Goal: Communication & Community: Answer question/provide support

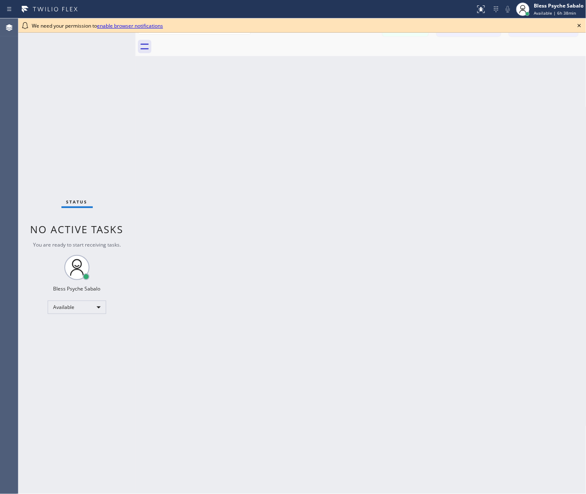
click at [318, 105] on div "Back to Dashboard Change Sender ID Customers Technicians PK Po [PERSON_NAME] [D…" at bounding box center [361, 255] width 451 height 475
click at [143, 28] on link "enable browser notifications" at bounding box center [130, 25] width 66 height 7
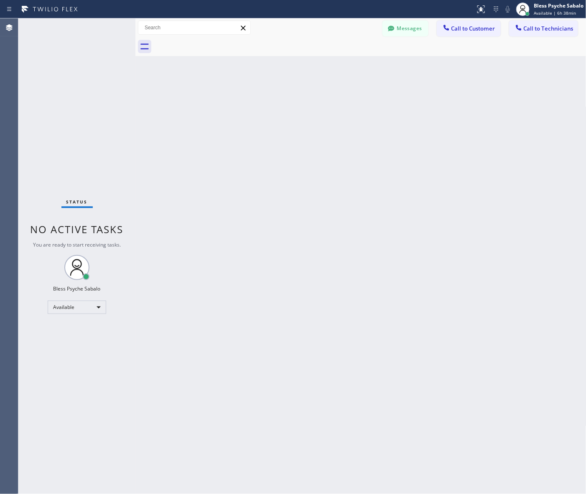
click at [230, 113] on div "Back to Dashboard Change Sender ID Customers Technicians PK Po [PERSON_NAME] [D…" at bounding box center [361, 255] width 451 height 475
click at [469, 28] on span "Call to Customer" at bounding box center [474, 29] width 44 height 8
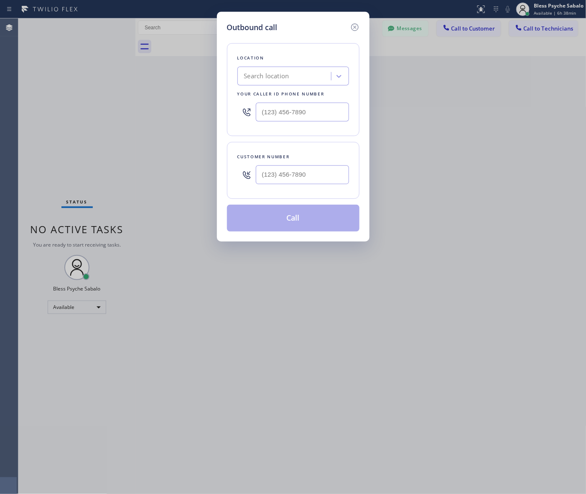
click at [298, 76] on div "Search location" at bounding box center [285, 76] width 91 height 15
click at [458, 107] on div "Outbound call Location 0 results available. Use Up and Down to choose options, …" at bounding box center [293, 247] width 586 height 494
click at [353, 23] on icon at bounding box center [355, 27] width 10 height 10
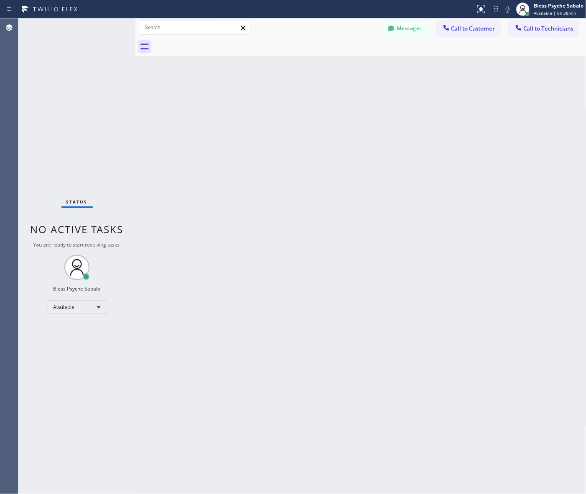
click at [466, 34] on button "Call to Customer" at bounding box center [469, 28] width 64 height 16
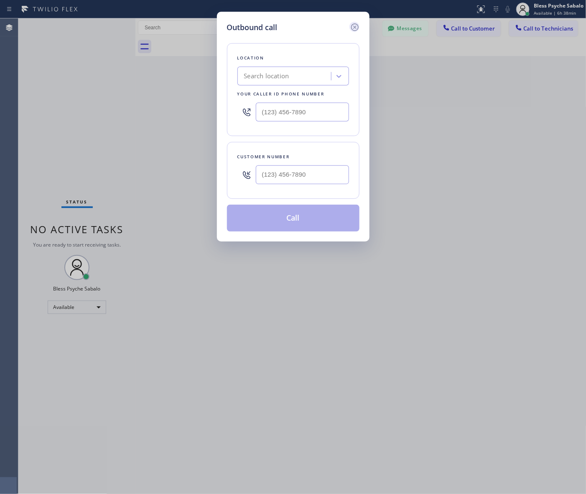
click at [354, 28] on icon at bounding box center [355, 27] width 10 height 10
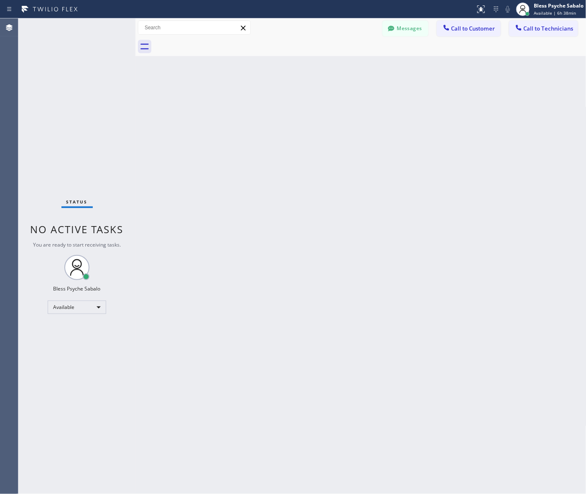
drag, startPoint x: 448, startPoint y: 67, endPoint x: 532, endPoint y: 39, distance: 89.2
click at [448, 67] on div "Back to Dashboard Change Sender ID Customers Technicians PK Po [PERSON_NAME] [D…" at bounding box center [361, 255] width 451 height 475
click at [469, 33] on button "Call to Technicians" at bounding box center [543, 28] width 69 height 16
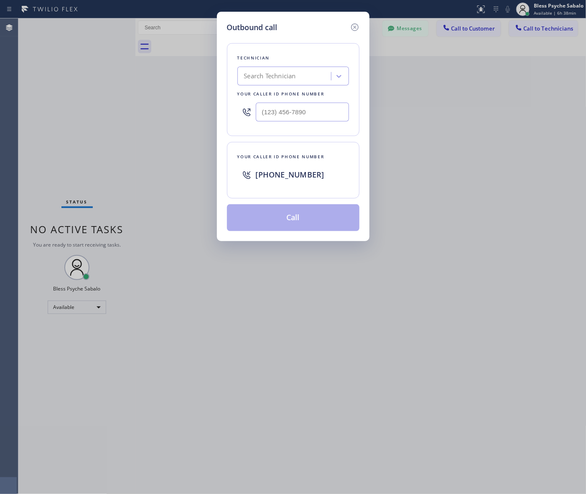
click at [302, 77] on div "Search Technician" at bounding box center [285, 76] width 91 height 15
type input "firuz"
type input "(___) ___-____"
click at [289, 102] on input "(___) ___-____" at bounding box center [302, 111] width 93 height 19
click at [309, 77] on div "Search Technician" at bounding box center [285, 76] width 91 height 15
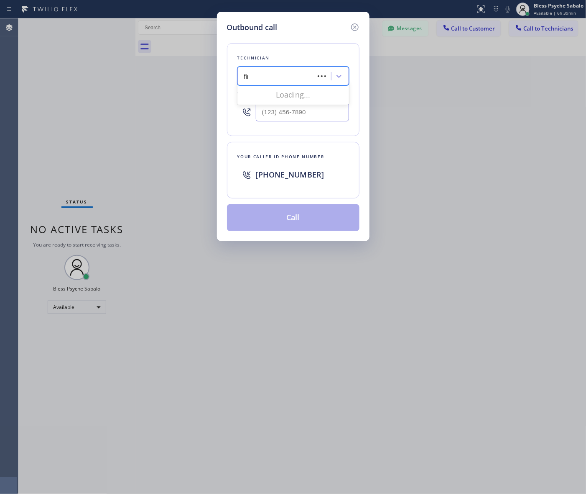
type input "firu"
click at [290, 93] on div "[PERSON_NAME]" at bounding box center [294, 93] width 112 height 15
type input "[PHONE_NUMBER]"
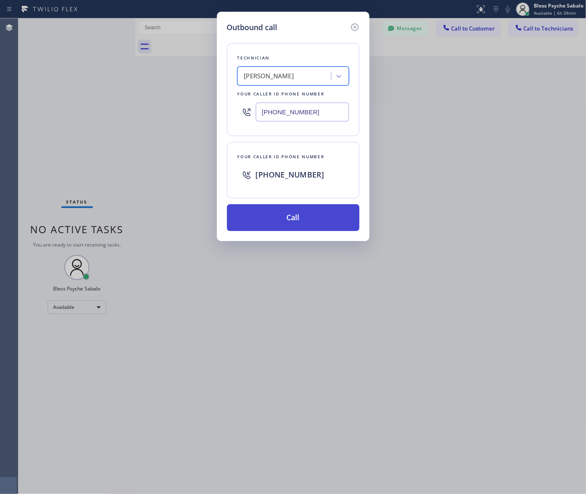
click at [310, 213] on button "Call" at bounding box center [293, 217] width 133 height 27
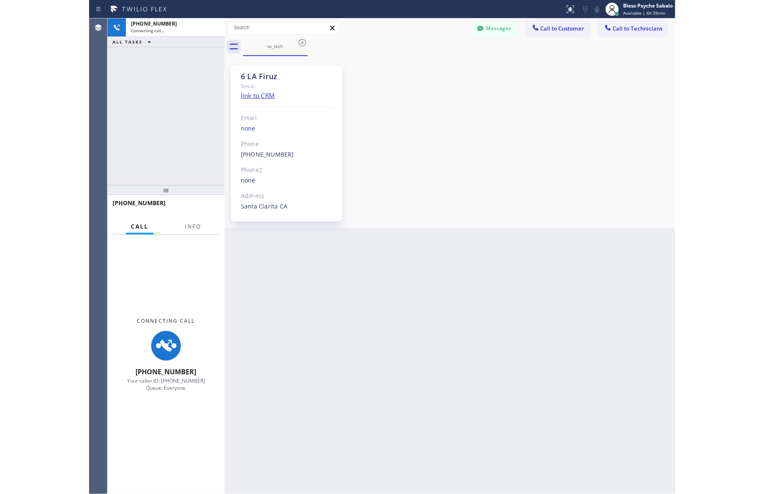
scroll to position [2277, 0]
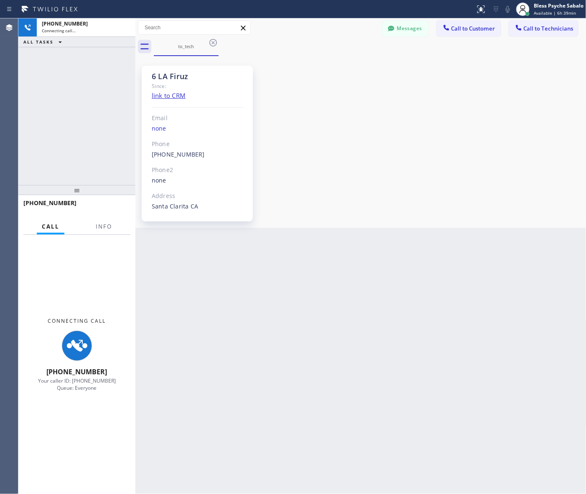
click at [341, 163] on div "6 LA Firuz Since: link to CRM Email none Phone [PHONE_NUMBER] Outbound call Tec…" at bounding box center [361, 141] width 447 height 167
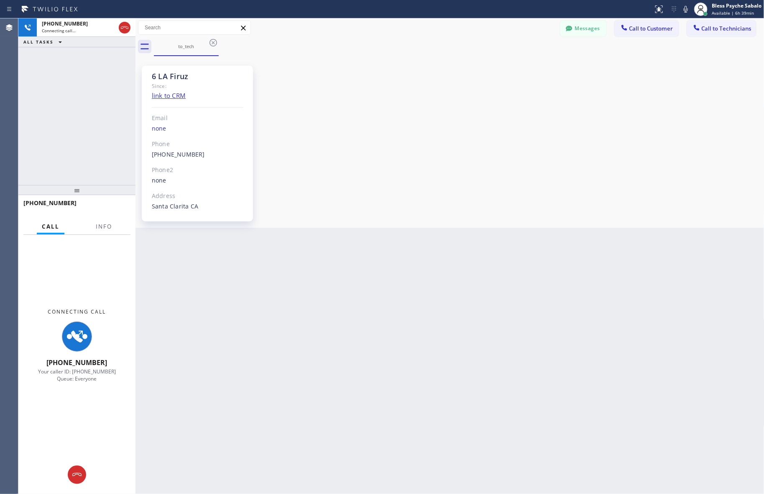
scroll to position [2019, 0]
click at [469, 26] on button "Messages" at bounding box center [583, 28] width 46 height 16
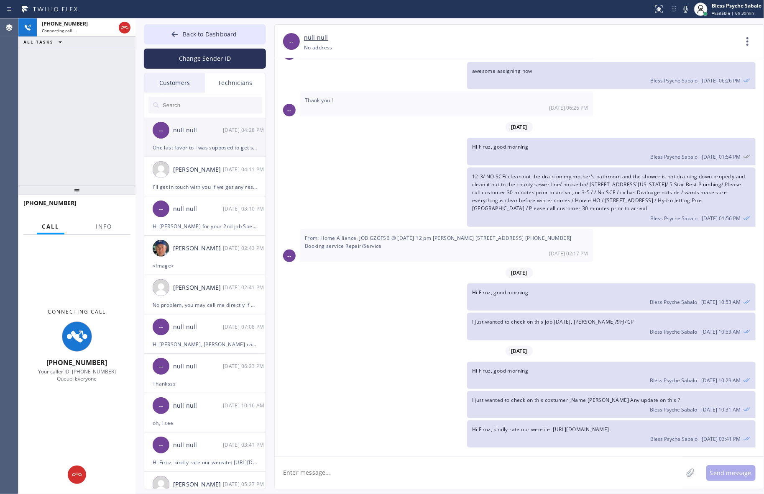
click at [198, 135] on div "-- null null [DATE] 04:28 PM" at bounding box center [205, 130] width 122 height 25
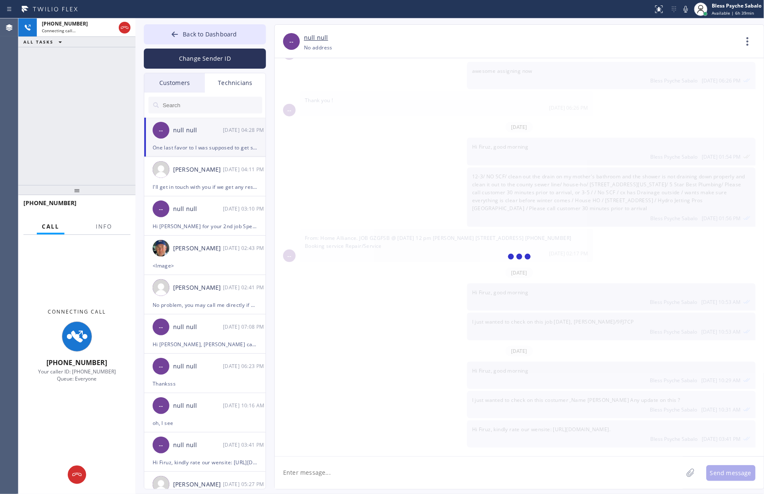
scroll to position [3536, 0]
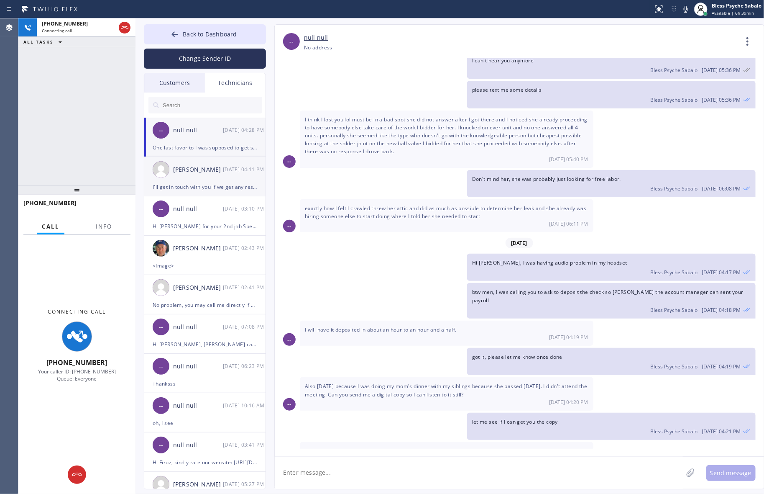
click at [237, 177] on div "[PERSON_NAME] [DATE] 04:11 PM" at bounding box center [205, 169] width 122 height 25
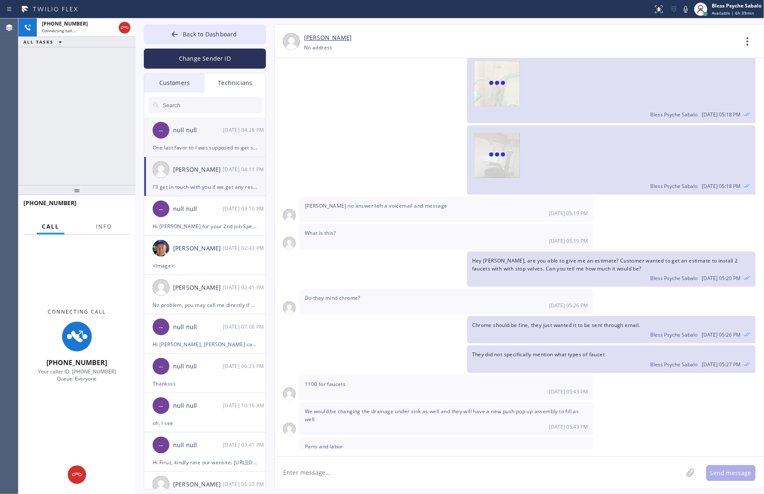
scroll to position [13070, 0]
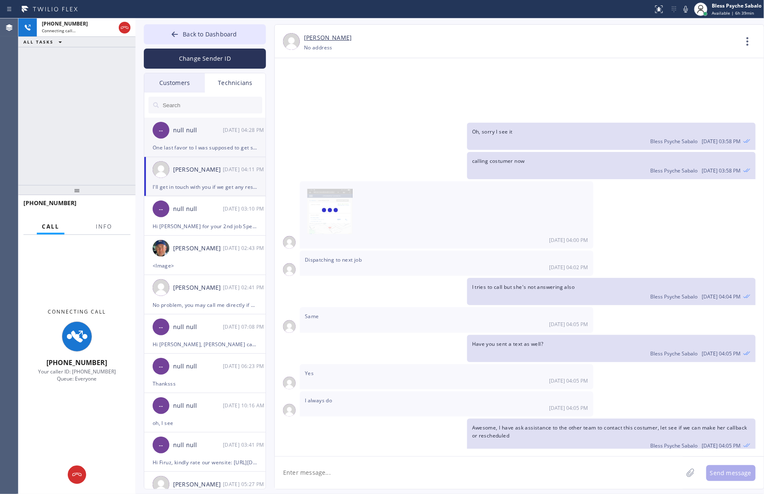
drag, startPoint x: 217, startPoint y: 128, endPoint x: 220, endPoint y: 138, distance: 10.1
click at [216, 128] on div "null null" at bounding box center [198, 130] width 50 height 10
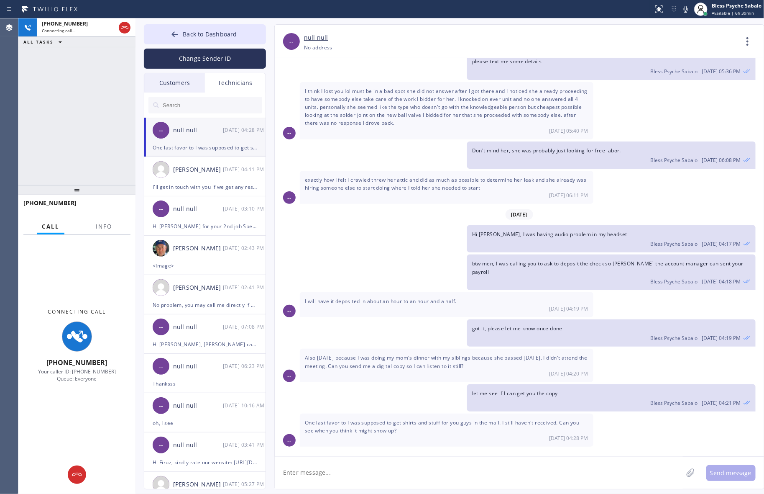
scroll to position [3536, 0]
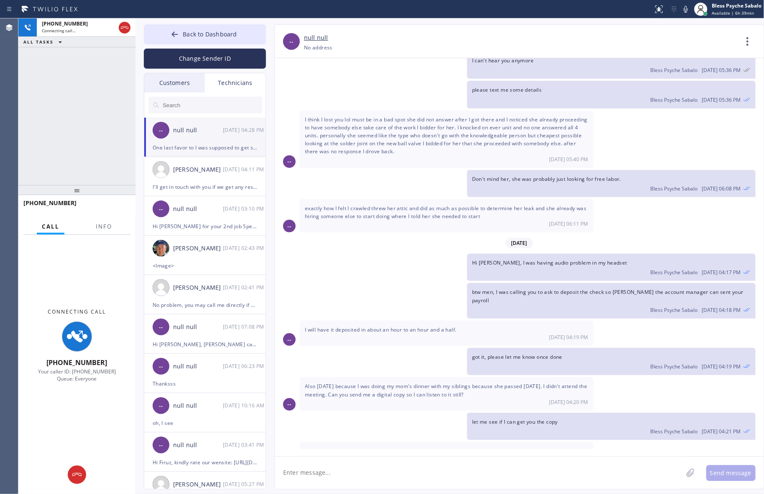
click at [358, 394] on textarea at bounding box center [479, 472] width 408 height 32
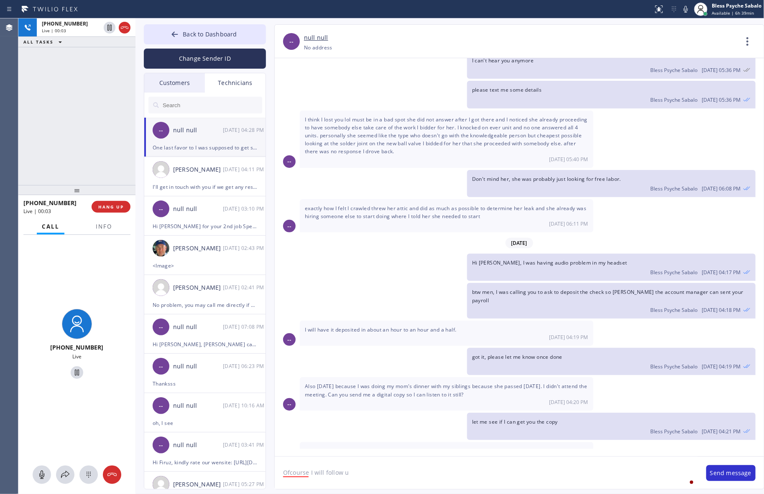
type textarea "Ofcourse I will follow up"
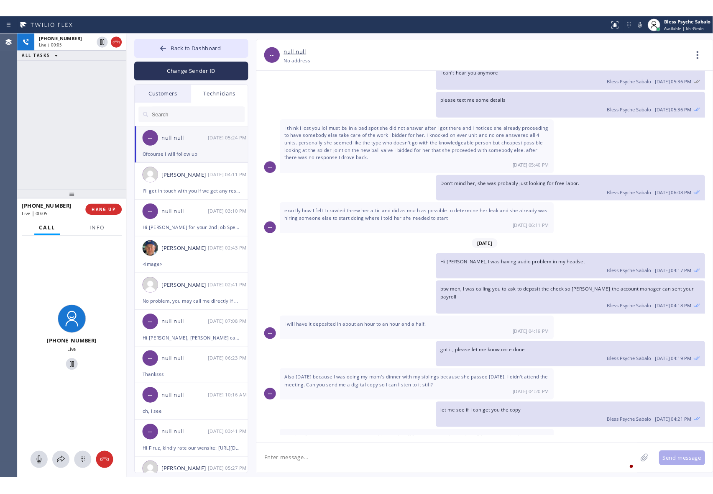
scroll to position [3565, 0]
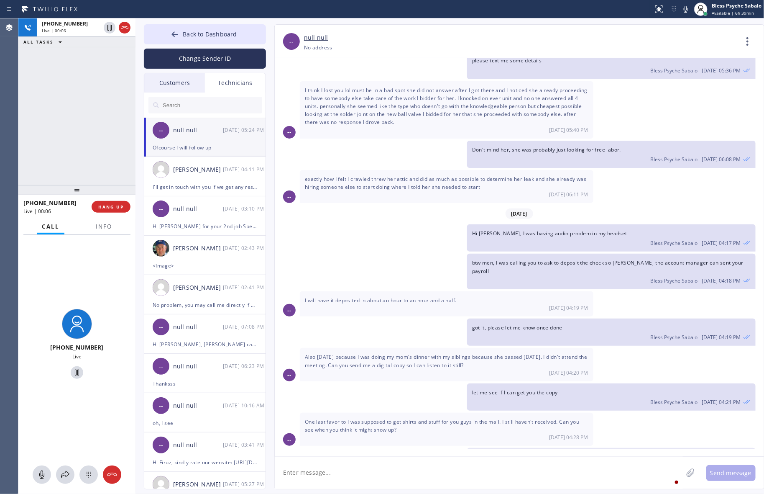
click at [446, 383] on div "let me see if I can get you the copy Bless Psyche Sabalo [DATE] 04:21 PM" at bounding box center [515, 396] width 481 height 27
click at [128, 23] on icon at bounding box center [125, 28] width 10 height 10
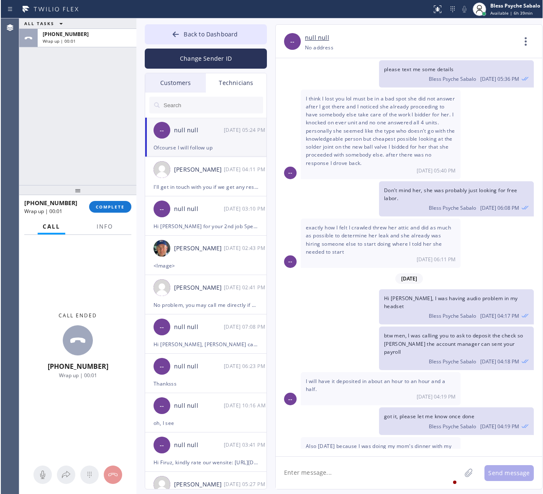
scroll to position [4111, 0]
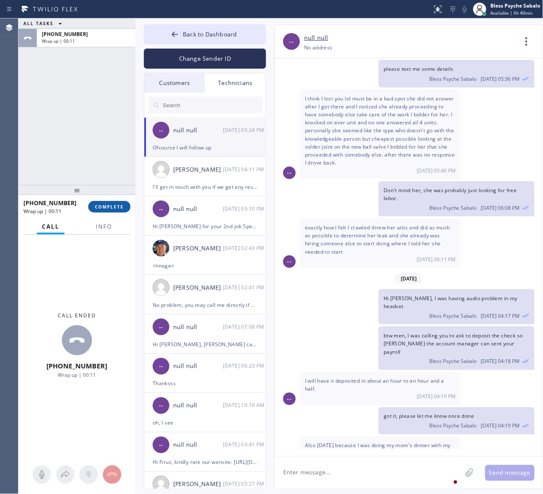
click at [111, 206] on span "COMPLETE" at bounding box center [109, 207] width 29 height 6
click at [86, 151] on div "ALL TASKS ALL TASKS ACTIVE TASKS TASKS IN WRAP UP [PHONE_NUMBER] Wrap up | 00:12" at bounding box center [76, 101] width 117 height 166
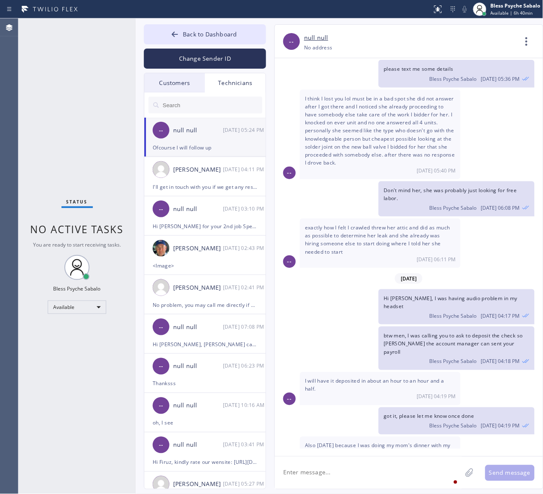
click at [84, 5] on div at bounding box center [215, 9] width 425 height 13
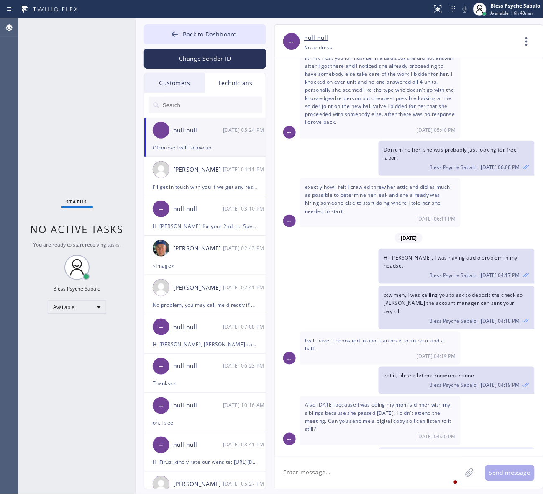
scroll to position [4207, 0]
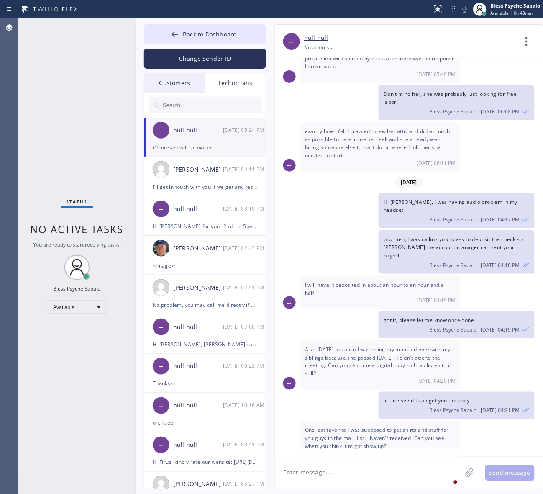
click at [231, 110] on input "text" at bounding box center [212, 105] width 100 height 17
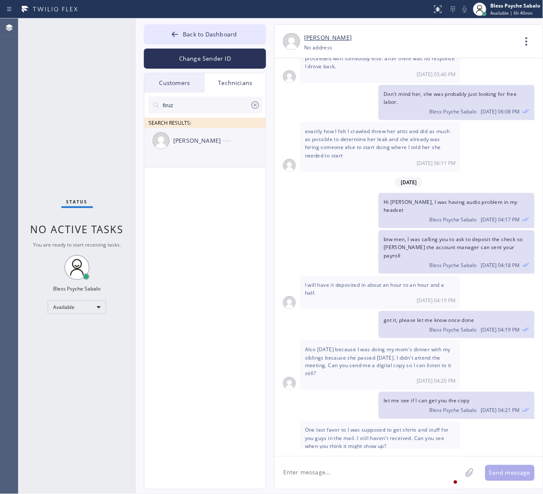
type input "firuz"
click at [223, 148] on div "[PERSON_NAME] --:--" at bounding box center [205, 140] width 122 height 25
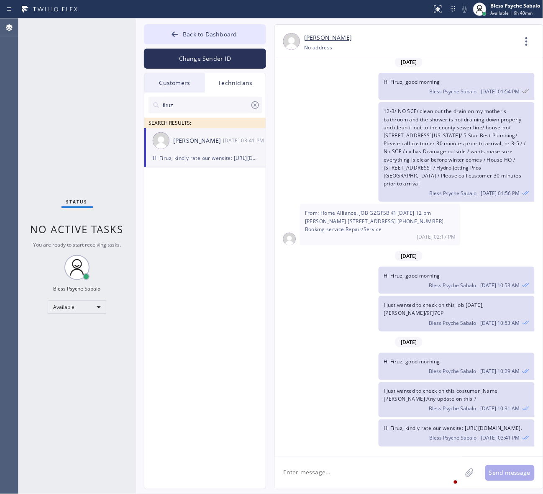
scroll to position [2421, 0]
click at [366, 394] on textarea at bounding box center [368, 472] width 187 height 32
paste textarea "LHKJ4R"
click at [400, 394] on textarea "Hi Firuz, I just wanted to check on this job LHKJ4R/" at bounding box center [376, 472] width 202 height 32
click at [461, 394] on textarea "Hi [PERSON_NAME], I just wanted to check on this job details LHKJ4R/" at bounding box center [376, 472] width 202 height 32
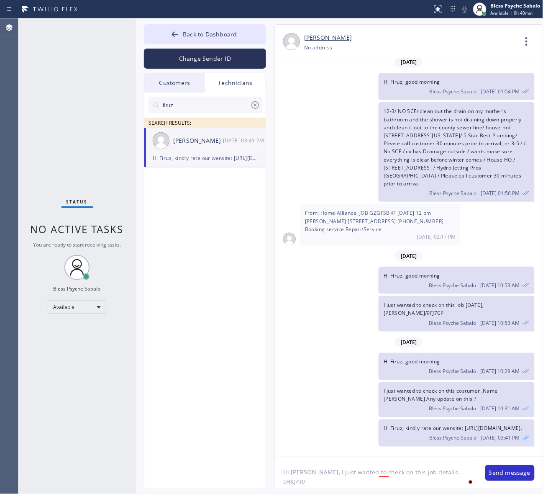
paste textarea "LHKJ4R"
paste textarea "[PERSON_NAME]"
click at [462, 394] on textarea "Hi [PERSON_NAME], I just wanted to check on this job details LHKJ4R/LHKJ4R" at bounding box center [376, 472] width 202 height 32
drag, startPoint x: 444, startPoint y: 473, endPoint x: 476, endPoint y: 474, distance: 31.8
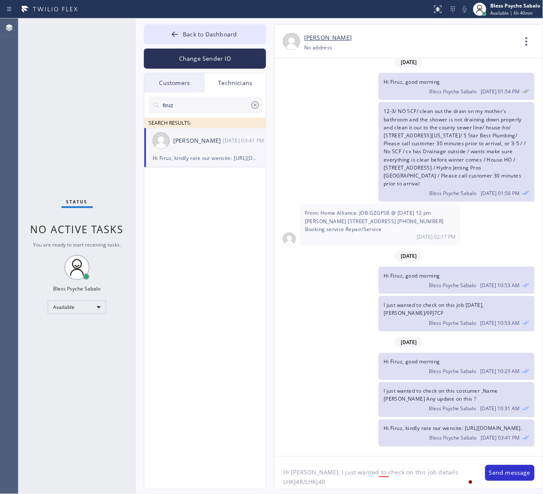
click at [469, 394] on textarea "Hi [PERSON_NAME], I just wanted to check on this job details LHKJ4R/LHKJ4R" at bounding box center [376, 472] width 202 height 32
click at [450, 394] on textarea "Hi [PERSON_NAME], I just wanted to check on this job details LHKJ4R/LHKJ4R" at bounding box center [376, 472] width 202 height 32
paste textarea "[PERSON_NAME]"
drag, startPoint x: 371, startPoint y: 473, endPoint x: 420, endPoint y: 471, distance: 49.0
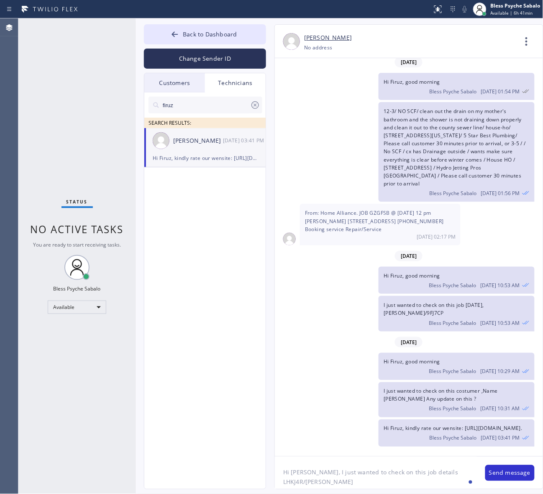
click at [420, 394] on textarea "Hi [PERSON_NAME], I just wanted to check on this job details LHKJ4R/[PERSON_NAM…" at bounding box center [376, 472] width 202 height 32
type textarea "Hi [PERSON_NAME], I just wanted to check the details on this job LHKJ4R/[PERSON…"
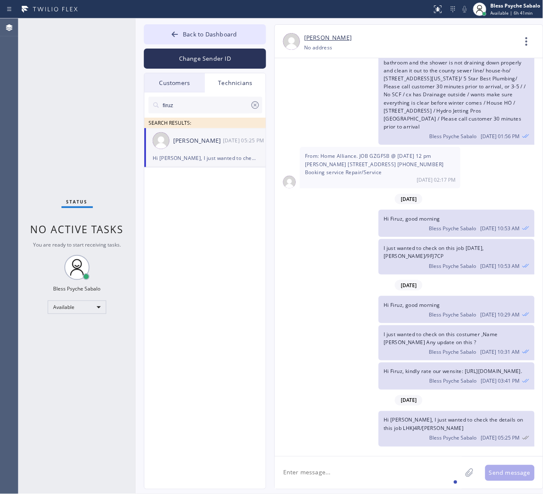
click at [351, 394] on div "[DATE]" at bounding box center [409, 400] width 268 height 17
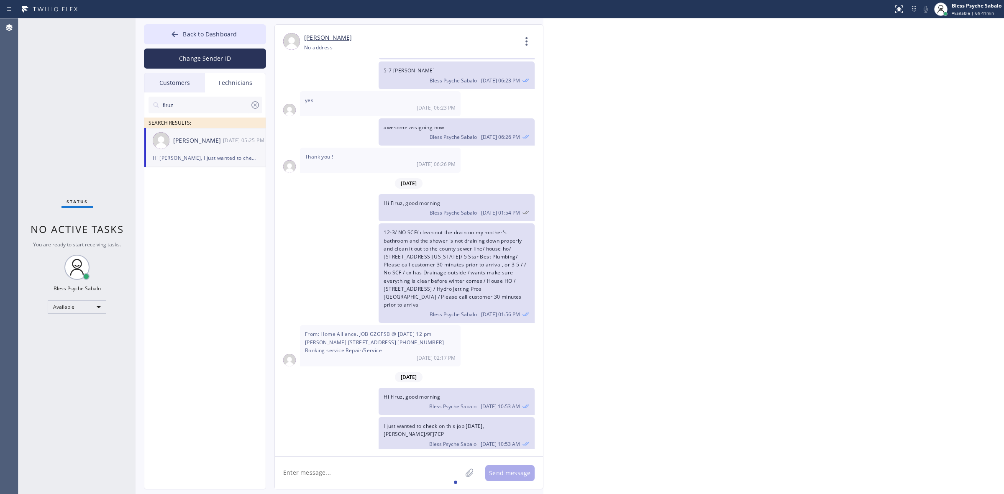
scroll to position [1827, 0]
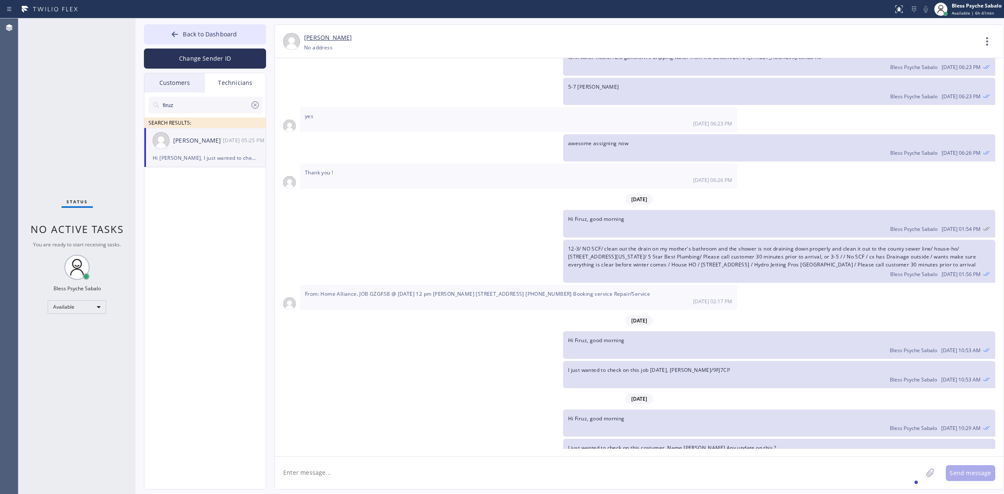
click at [252, 110] on icon at bounding box center [255, 105] width 10 height 10
click at [250, 109] on input "text" at bounding box center [206, 105] width 88 height 17
click at [212, 36] on span "Back to Dashboard" at bounding box center [210, 34] width 54 height 8
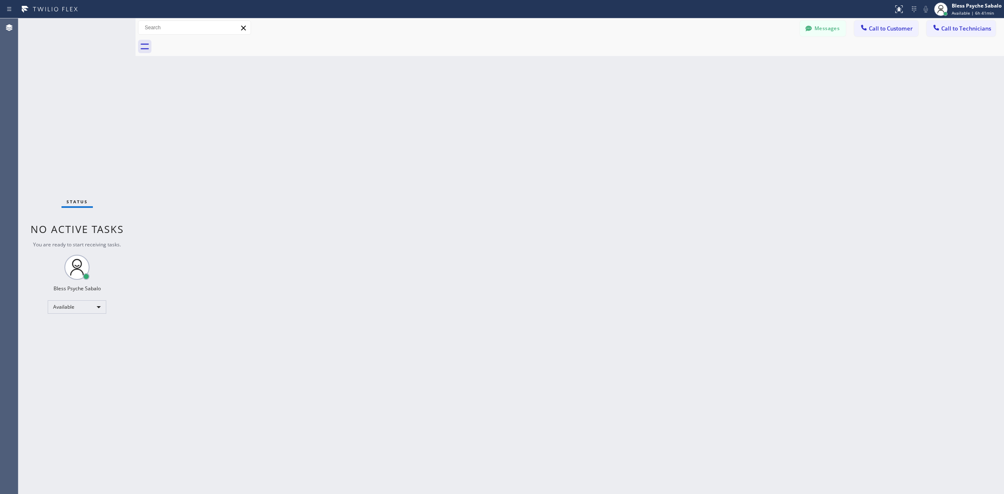
click at [463, 99] on div "Back to Dashboard Change Sender ID Customers Technicians PK Po [PERSON_NAME] [D…" at bounding box center [570, 256] width 868 height 476
click at [220, 31] on input "text" at bounding box center [194, 27] width 112 height 13
click at [469, 26] on span "Call to Technicians" at bounding box center [966, 29] width 50 height 8
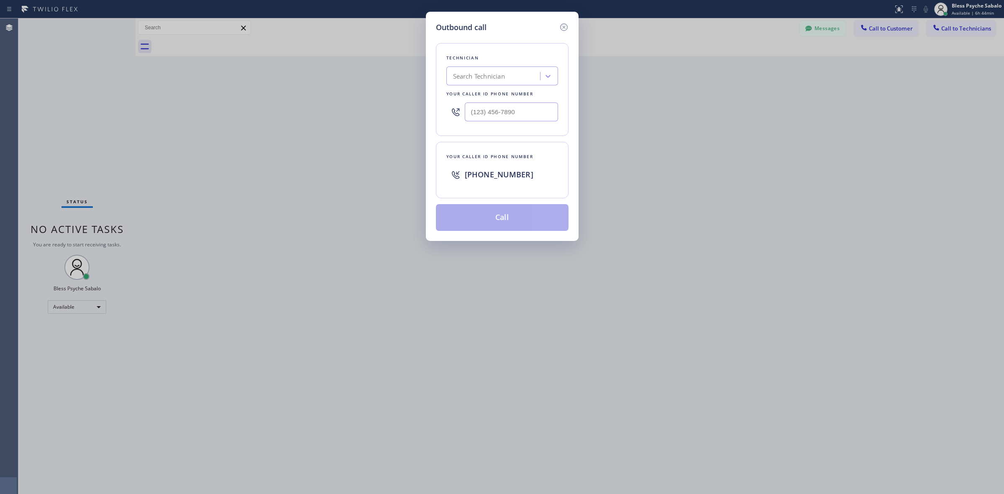
click at [469, 75] on div "Search Technician" at bounding box center [494, 76] width 91 height 15
type input "[PERSON_NAME]"
click at [469, 99] on div "[PERSON_NAME]" at bounding box center [502, 93] width 112 height 15
type input "[PHONE_NUMBER]"
click at [469, 214] on button "Call" at bounding box center [502, 217] width 133 height 27
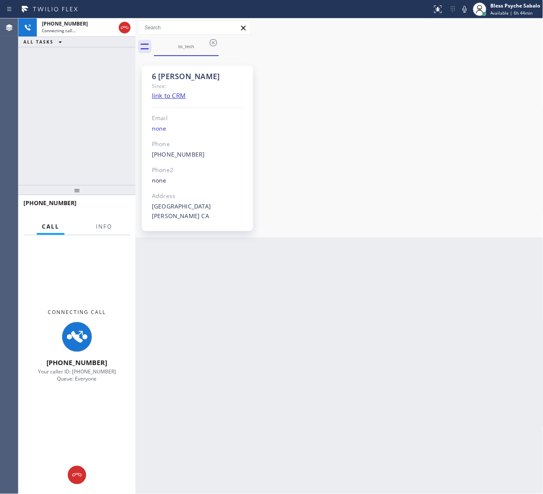
scroll to position [9782, 0]
click at [304, 101] on div "6 Nick Since: link to CRM Email none Phone [PHONE_NUMBER] Outbound call Technic…" at bounding box center [340, 146] width 404 height 177
click at [356, 36] on button "Messages" at bounding box center [362, 28] width 46 height 16
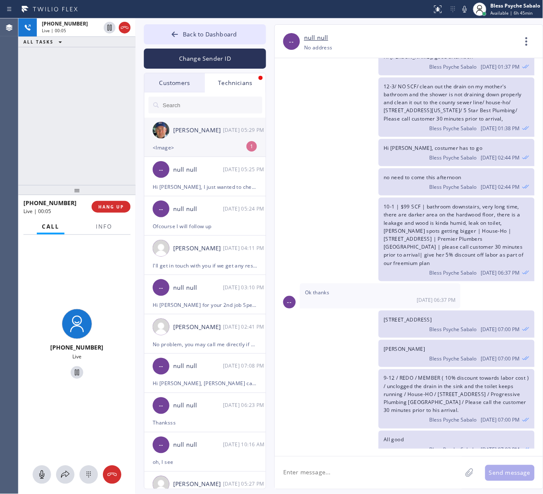
drag, startPoint x: 229, startPoint y: 133, endPoint x: 229, endPoint y: 141, distance: 7.5
click at [229, 134] on div "[DATE] 05:29 PM" at bounding box center [245, 130] width 44 height 10
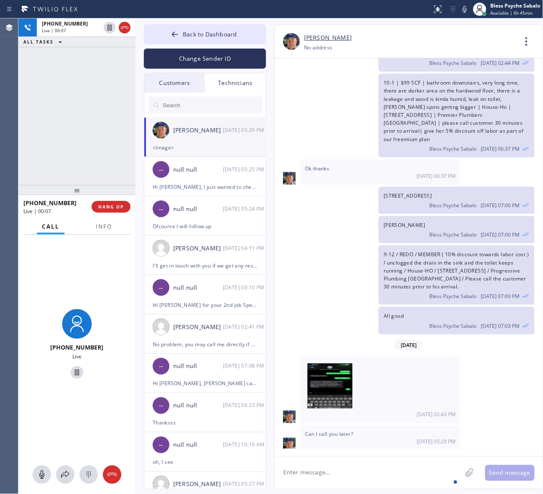
click at [331, 394] on textarea at bounding box center [368, 472] width 187 height 32
type textarea "sure"
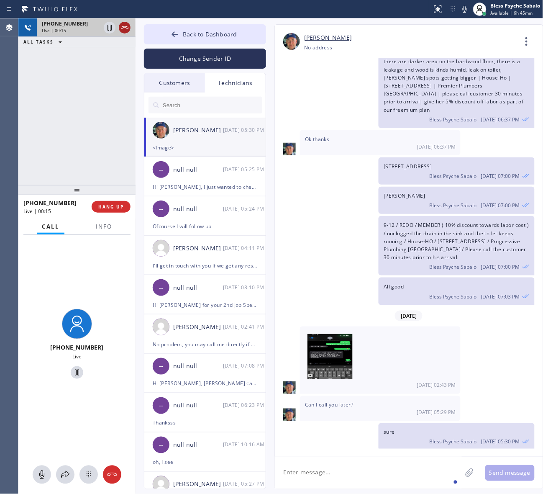
click at [126, 28] on icon at bounding box center [125, 27] width 8 height 3
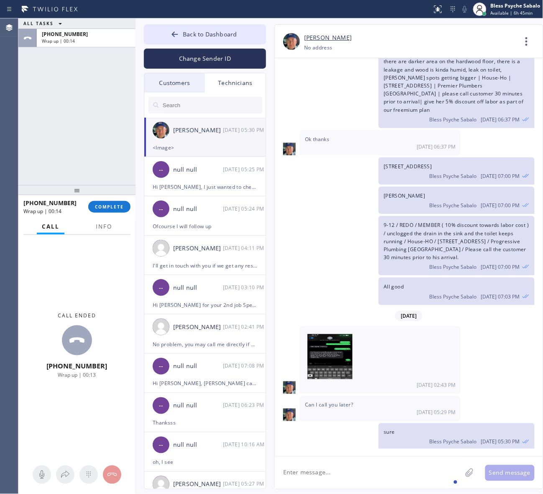
click at [299, 206] on div "[PERSON_NAME] Bless Psyche Sabalo [DATE] 07:00 PM" at bounding box center [405, 200] width 260 height 27
click at [112, 204] on span "COMPLETE" at bounding box center [109, 207] width 29 height 6
click at [84, 105] on div "ALL TASKS ALL TASKS ACTIVE TASKS TASKS IN WRAP UP [PHONE_NUMBER] Wrap up | 00:15" at bounding box center [76, 101] width 117 height 166
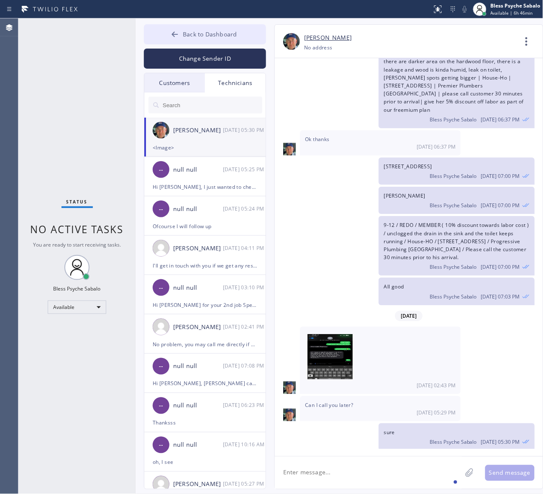
click at [222, 33] on span "Back to Dashboard" at bounding box center [210, 34] width 54 height 8
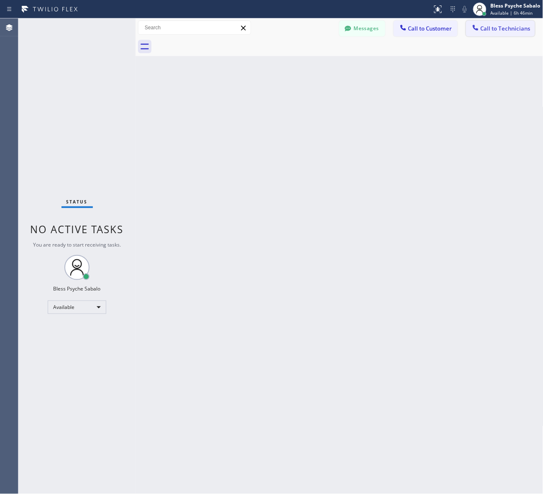
click at [469, 30] on span "Call to Technicians" at bounding box center [506, 29] width 50 height 8
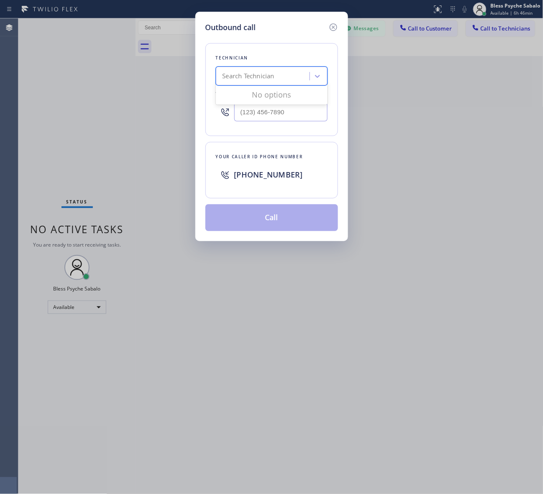
click at [265, 72] on div "Search Technician" at bounding box center [249, 77] width 52 height 10
type input "firuz"
click at [285, 95] on div "[PERSON_NAME]" at bounding box center [272, 93] width 112 height 15
type input "[PHONE_NUMBER]"
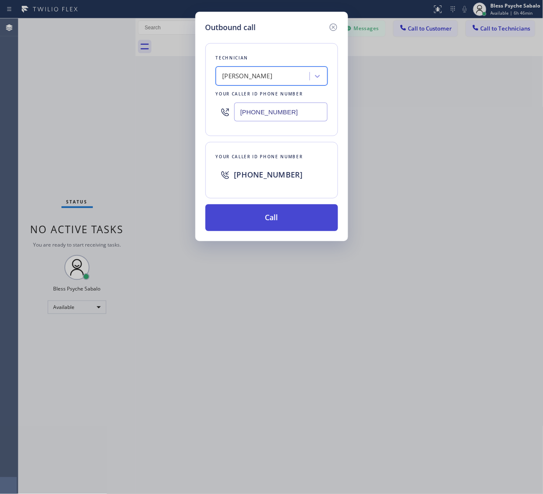
click at [296, 228] on button "Call" at bounding box center [271, 217] width 133 height 27
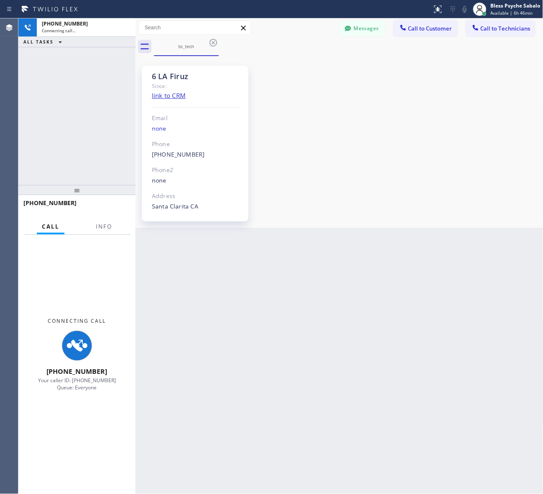
scroll to position [2477, 0]
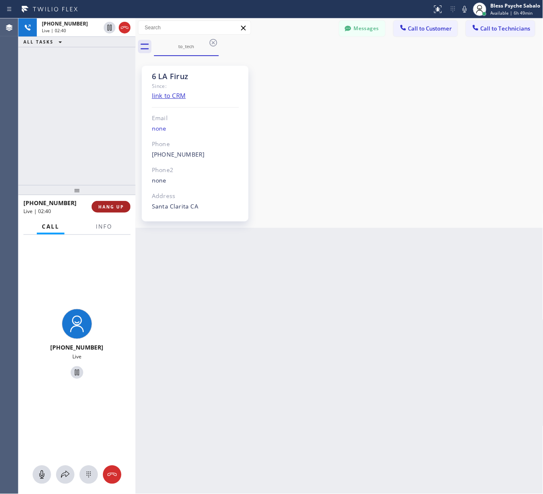
click at [111, 203] on button "HANG UP" at bounding box center [111, 207] width 39 height 12
click at [340, 274] on div "Back to Dashboard Change Sender ID Customers Technicians PK Po [PERSON_NAME] [D…" at bounding box center [340, 255] width 408 height 475
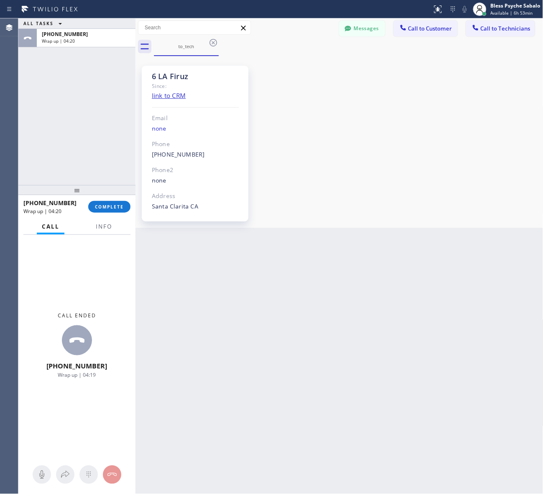
click at [101, 216] on div "[PHONE_NUMBER] Wrap up | 04:20 COMPLETE" at bounding box center [76, 207] width 107 height 22
click at [106, 207] on span "COMPLETE" at bounding box center [109, 207] width 29 height 6
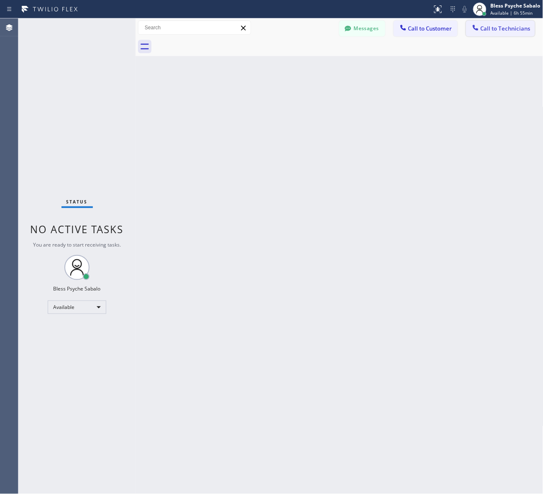
click at [469, 31] on span "Call to Technicians" at bounding box center [506, 29] width 50 height 8
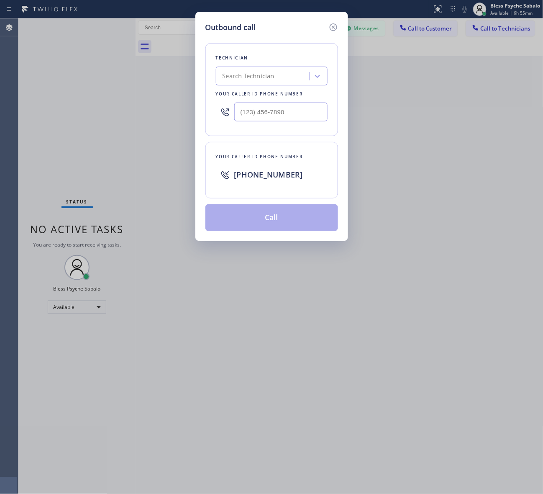
click at [298, 73] on div "Search Technician" at bounding box center [263, 76] width 91 height 15
type input "vache"
click at [273, 93] on div "[PERSON_NAME]" at bounding box center [272, 93] width 112 height 15
type input "[PHONE_NUMBER]"
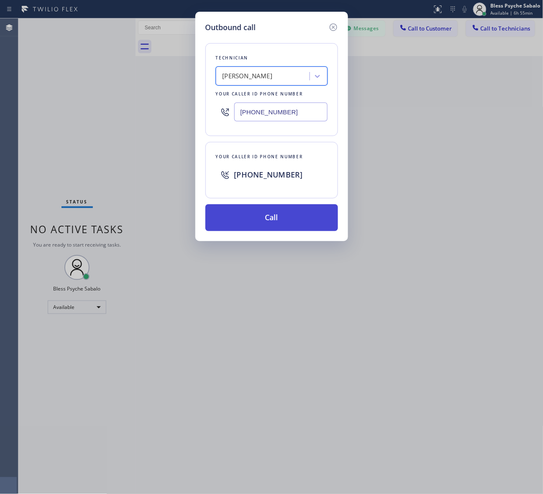
click at [281, 214] on button "Call" at bounding box center [271, 217] width 133 height 27
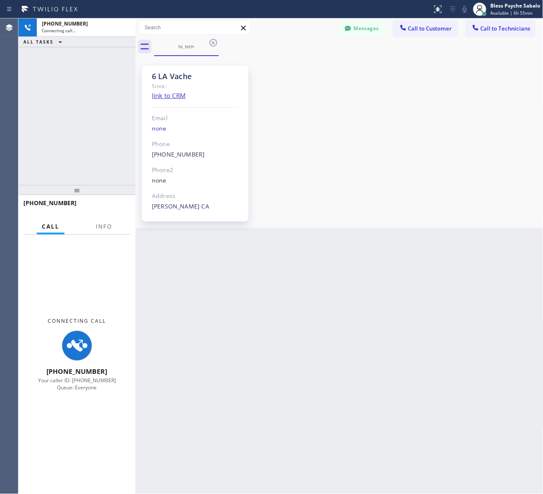
scroll to position [9680, 0]
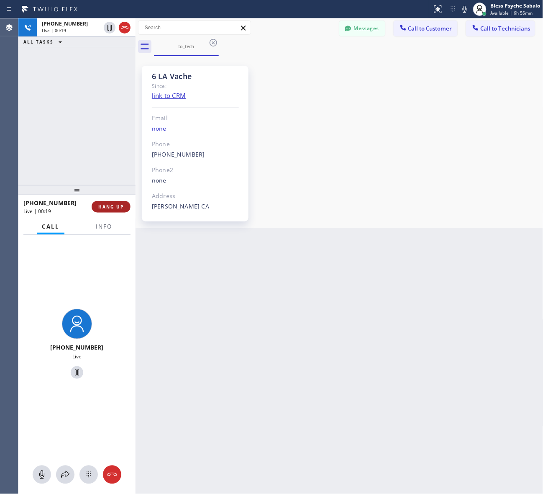
click at [105, 204] on span "HANG UP" at bounding box center [111, 207] width 26 height 6
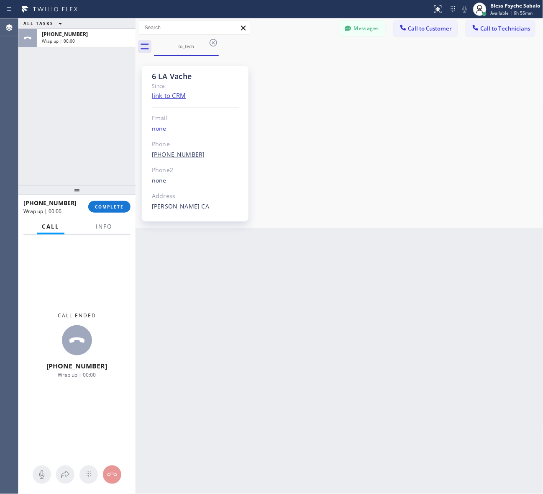
click at [170, 155] on link "[PHONE_NUMBER]" at bounding box center [178, 154] width 53 height 8
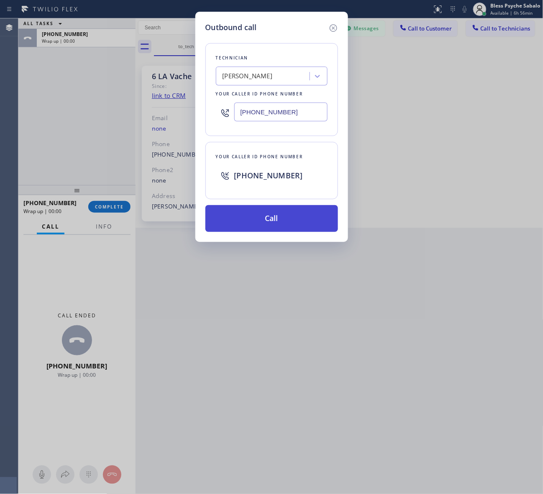
click at [249, 217] on button "Call" at bounding box center [271, 218] width 133 height 27
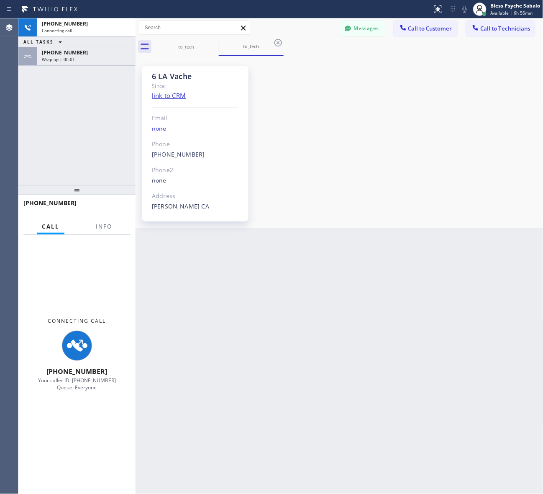
scroll to position [9680, 0]
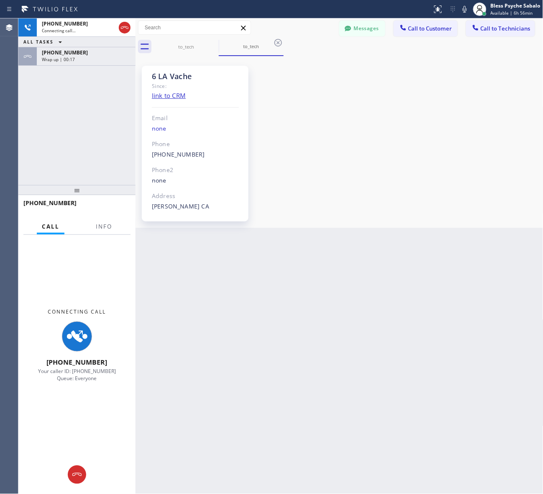
click at [352, 30] on icon at bounding box center [348, 28] width 8 height 8
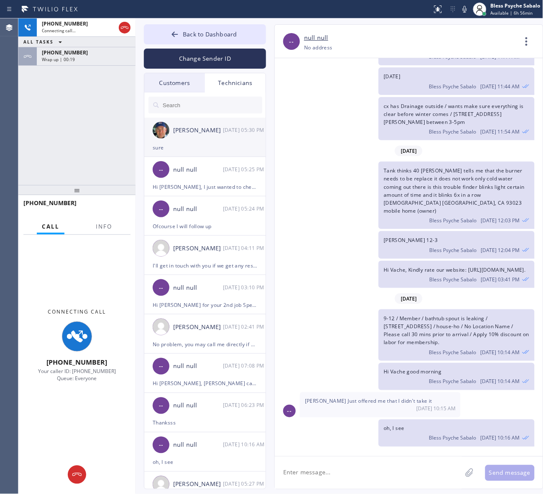
click at [235, 136] on div "[PERSON_NAME] [DATE] 05:30 PM" at bounding box center [205, 130] width 122 height 25
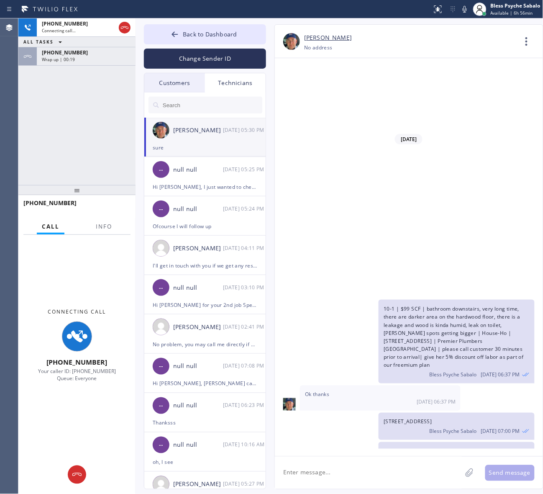
scroll to position [9935, 0]
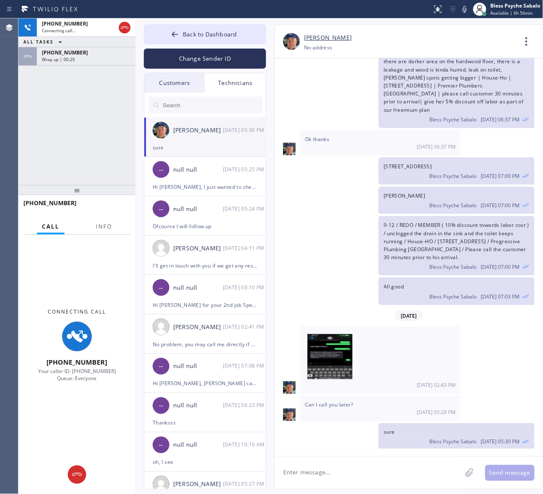
click at [248, 77] on div "Technicians" at bounding box center [235, 82] width 61 height 19
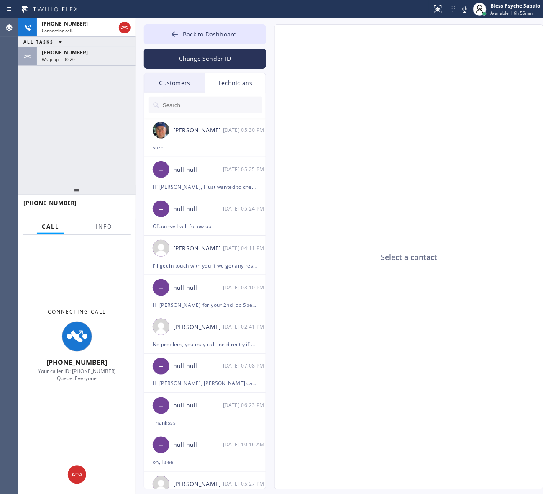
click at [174, 82] on div "Customers" at bounding box center [174, 82] width 61 height 19
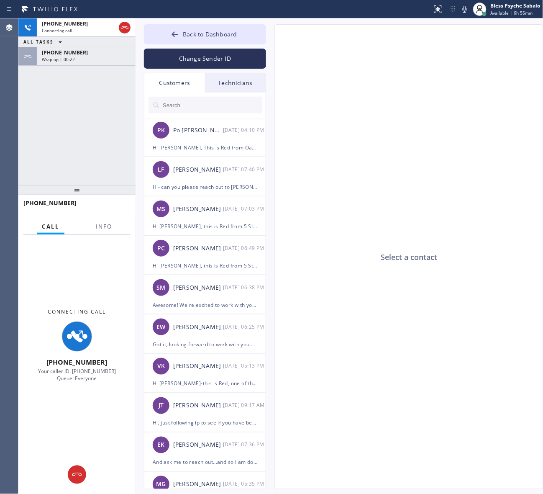
click at [194, 84] on div "Customers" at bounding box center [174, 82] width 61 height 19
click at [205, 140] on div "PK Po [PERSON_NAME] [DATE] 04:10 PM" at bounding box center [205, 130] width 122 height 25
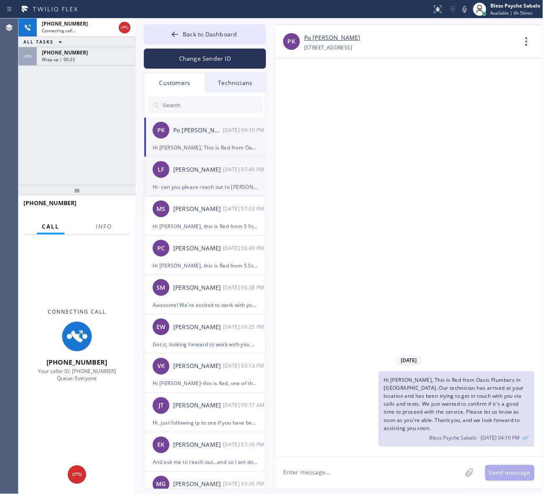
click at [200, 186] on div "Hi- can you please reach out to [PERSON_NAME] at [PHONE_NUMBER] and take this n…" at bounding box center [205, 187] width 105 height 10
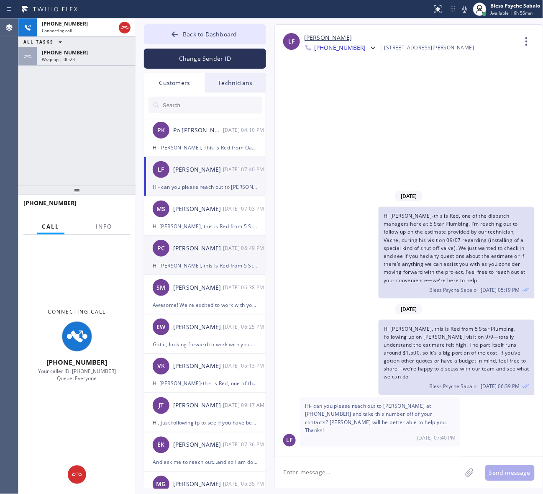
click at [198, 260] on div "PC [PERSON_NAME] [DATE] 06:49 PM" at bounding box center [205, 247] width 122 height 25
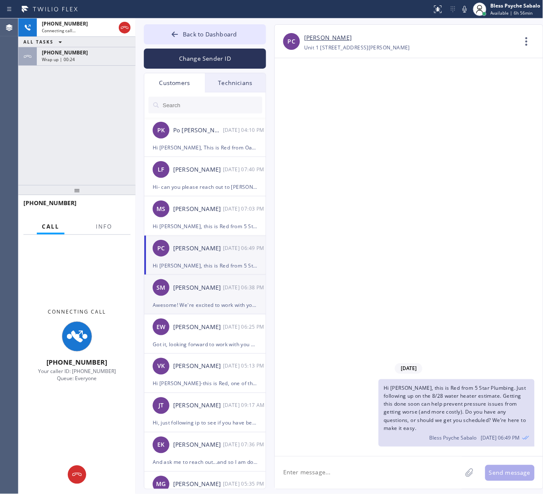
click at [198, 306] on div "Awesome! We're excited to work with you in the future. Feel free to reach us ou…" at bounding box center [205, 305] width 105 height 10
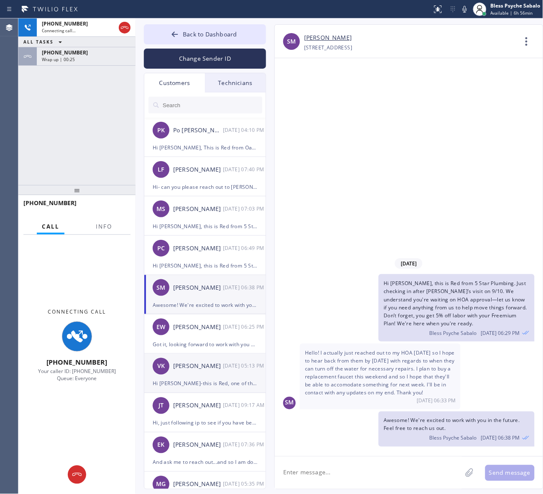
click at [224, 356] on div "VK [PERSON_NAME] [DATE] 05:13 PM" at bounding box center [205, 365] width 122 height 25
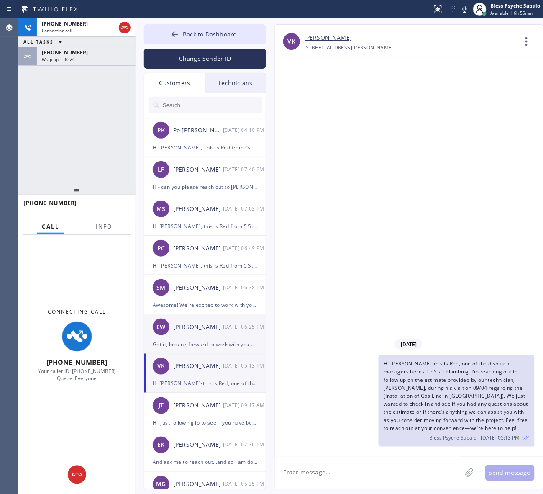
click at [221, 340] on div "Got it, looking forward to work with you soon" at bounding box center [205, 344] width 105 height 10
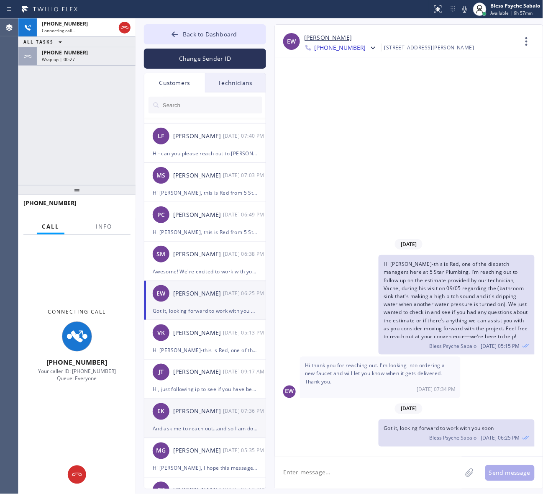
scroll to position [52, 0]
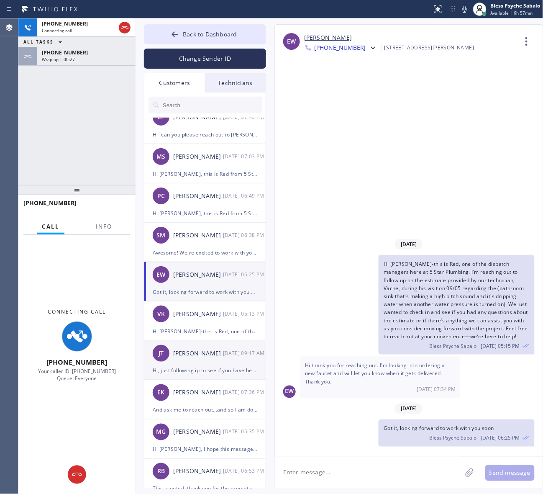
click at [189, 358] on div "[PERSON_NAME]" at bounding box center [198, 353] width 50 height 10
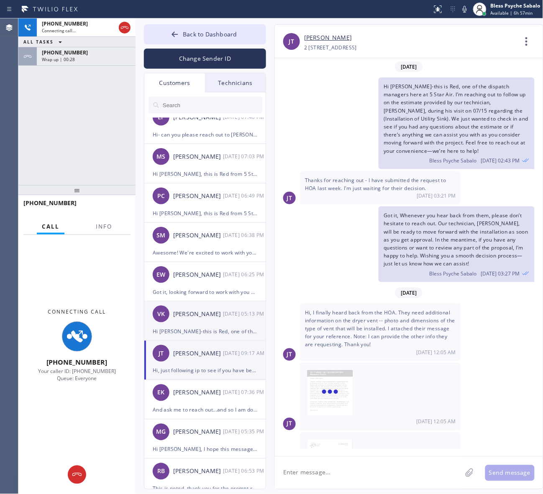
scroll to position [97, 0]
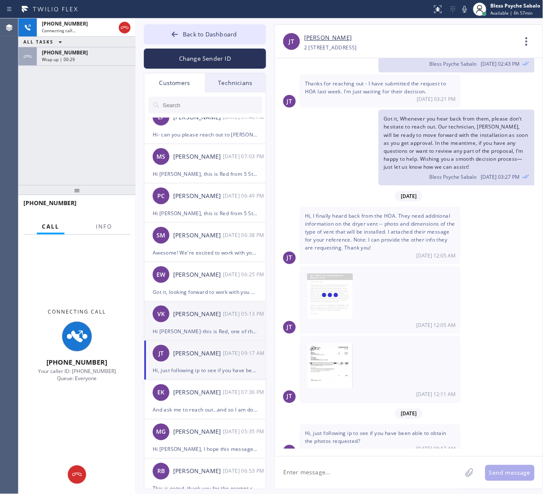
click at [190, 328] on div "Hi [PERSON_NAME]-this is Red, one of the dispatch managers here at 5 Star Plumb…" at bounding box center [205, 331] width 105 height 10
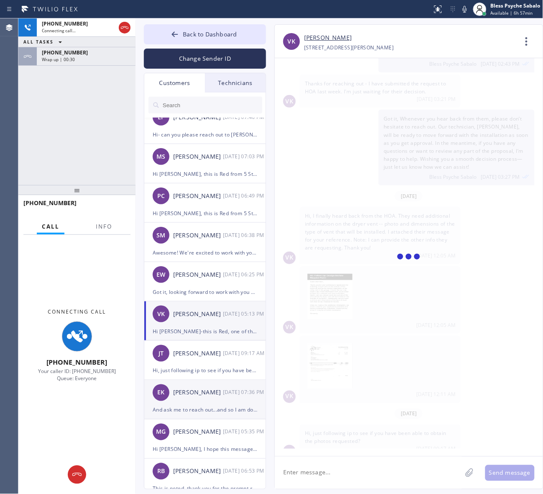
scroll to position [0, 0]
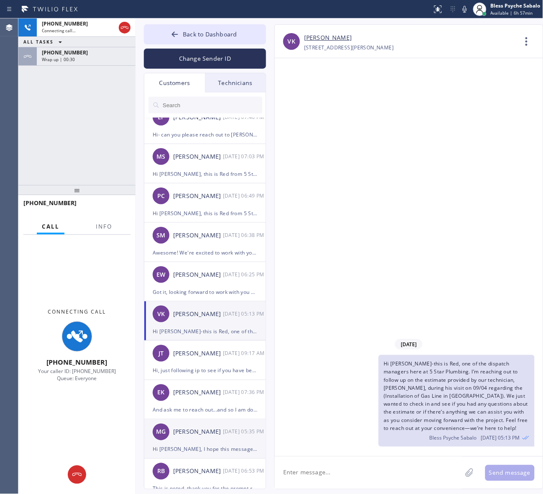
click at [199, 394] on div "MG [PERSON_NAME] [DATE] 05:35 PM" at bounding box center [205, 431] width 122 height 25
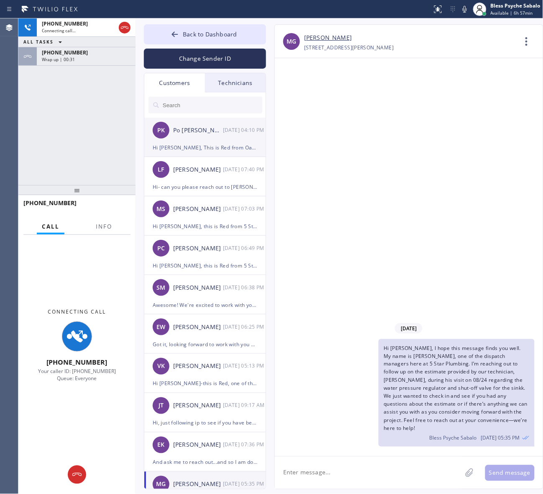
click at [201, 141] on div "PK Po [PERSON_NAME] [DATE] 04:10 PM" at bounding box center [205, 130] width 122 height 25
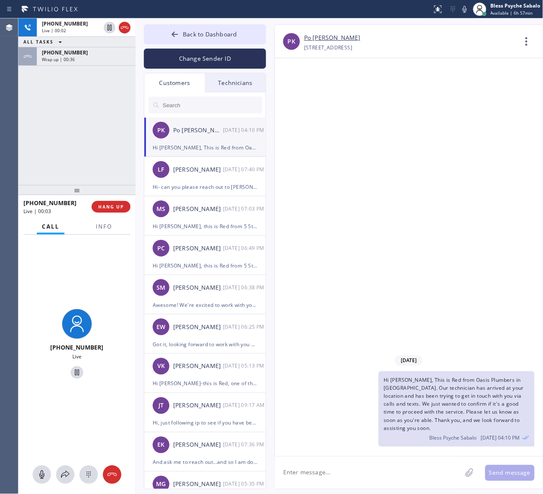
click at [119, 178] on div "[PHONE_NUMBER] Live | 00:02 ALL TASKS ALL TASKS ACTIVE TASKS TASKS IN WRAP UP […" at bounding box center [76, 101] width 117 height 166
click at [114, 213] on div "[PHONE_NUMBER] Live | 00:03 HANG UP" at bounding box center [76, 207] width 107 height 22
click at [113, 208] on span "HANG UP" at bounding box center [111, 207] width 26 height 6
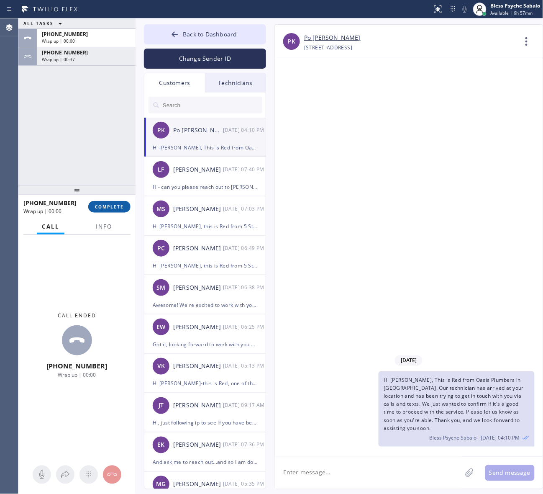
click at [97, 210] on button "COMPLETE" at bounding box center [109, 207] width 42 height 12
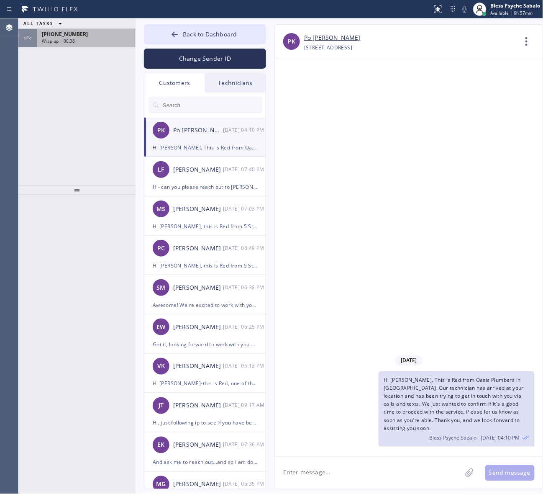
click at [66, 44] on div "ALL TASKS ALL TASKS ACTIVE TASKS TASKS IN WRAP UP [PHONE_NUMBER] Wrap up | 00:38" at bounding box center [76, 101] width 117 height 166
click at [67, 42] on span "Wrap up | 00:38" at bounding box center [58, 41] width 33 height 6
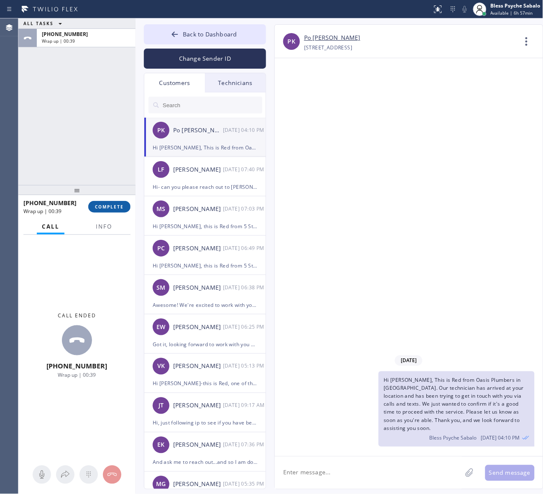
click at [109, 204] on span "COMPLETE" at bounding box center [109, 207] width 29 height 6
click at [76, 156] on div "ALL TASKS ALL TASKS ACTIVE TASKS TASKS IN WRAP UP [PHONE_NUMBER] Wrap up | 00:39" at bounding box center [76, 101] width 117 height 166
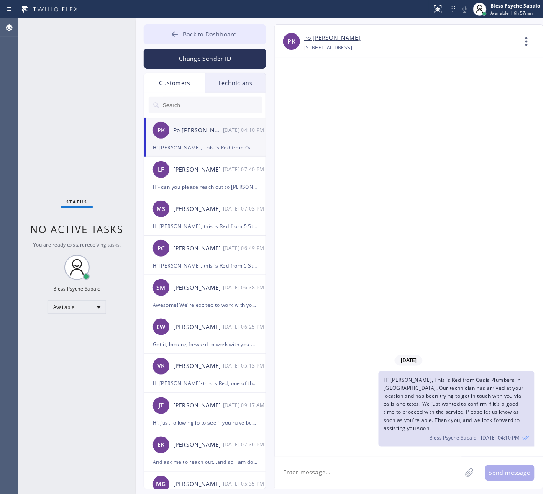
click at [212, 30] on span "Back to Dashboard" at bounding box center [210, 34] width 54 height 8
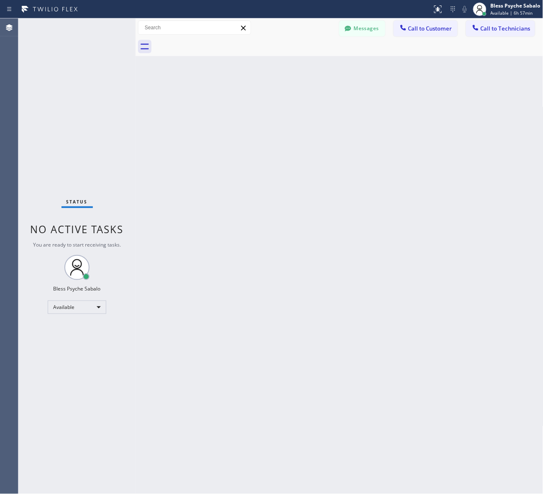
click at [396, 102] on div "Back to Dashboard Change Sender ID Customers Technicians PK Po [PERSON_NAME] [D…" at bounding box center [340, 255] width 408 height 475
click at [404, 20] on div "Messages Call to Customer Call to Technicians Outbound call Location [GEOGRAPHI…" at bounding box center [340, 27] width 408 height 19
click at [410, 27] on span "Call to Customer" at bounding box center [430, 29] width 44 height 8
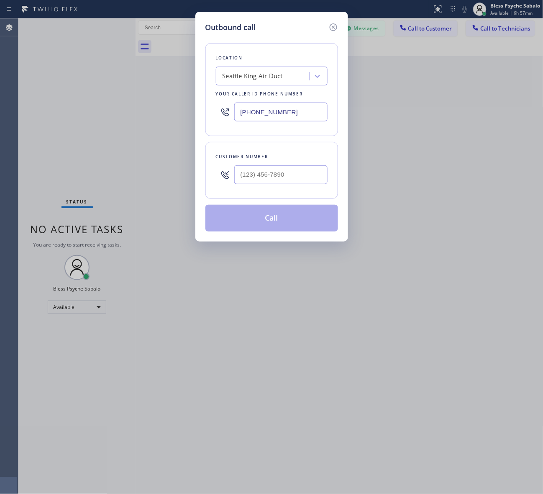
click at [339, 24] on div "Outbound call Location [GEOGRAPHIC_DATA] King Air Duct Your caller id phone num…" at bounding box center [271, 127] width 153 height 230
click at [335, 24] on icon at bounding box center [333, 27] width 8 height 8
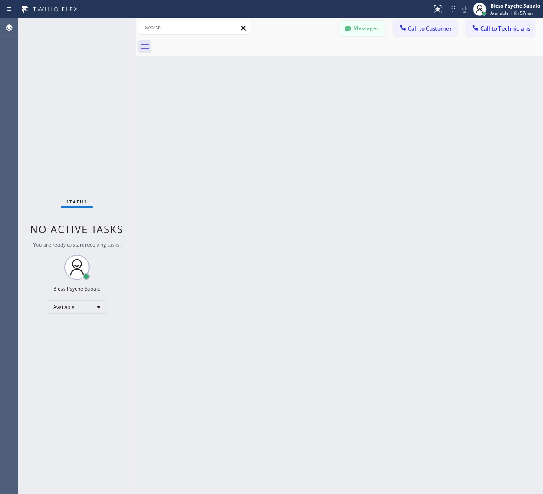
click at [356, 26] on button "Messages" at bounding box center [362, 28] width 46 height 16
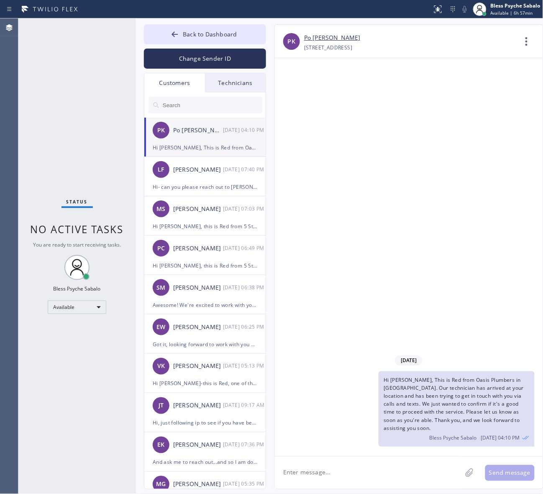
click at [247, 81] on div "Technicians" at bounding box center [235, 82] width 61 height 19
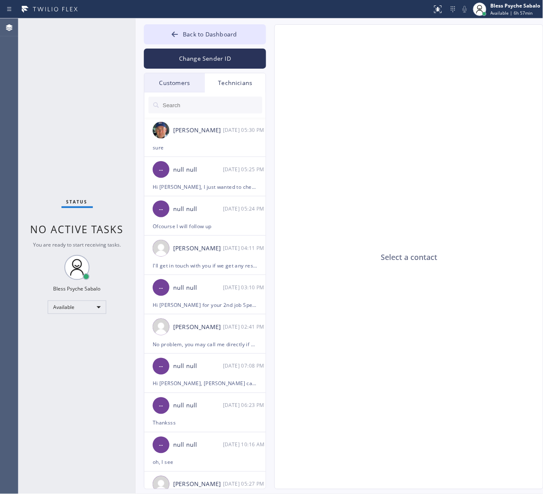
click at [181, 83] on div "Customers" at bounding box center [174, 82] width 61 height 19
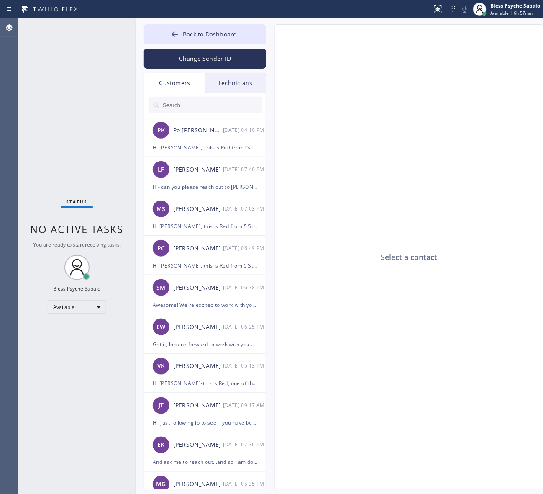
click at [228, 86] on div "Technicians" at bounding box center [235, 82] width 61 height 19
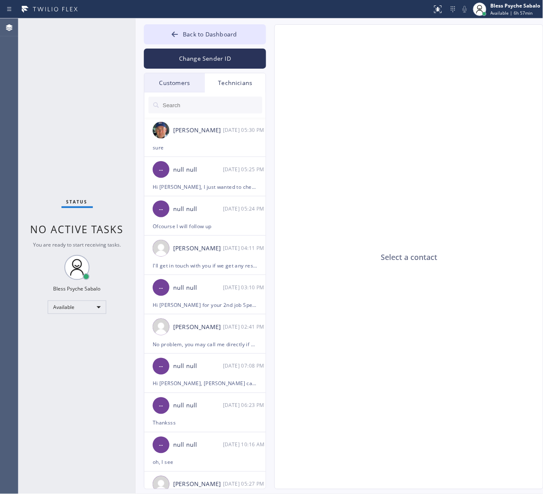
click at [218, 103] on input "text" at bounding box center [212, 105] width 100 height 17
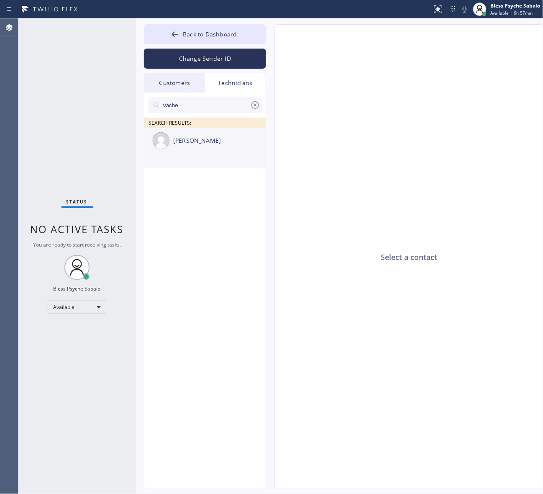
type input "Vache"
click at [194, 153] on div "[PERSON_NAME] --:--" at bounding box center [205, 140] width 122 height 25
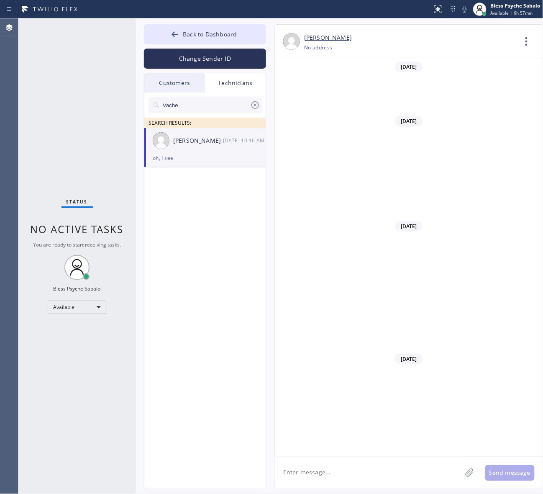
scroll to position [9680, 0]
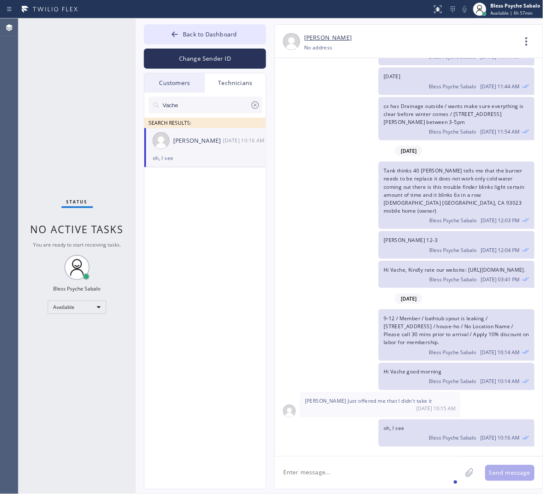
click at [385, 394] on textarea at bounding box center [368, 472] width 187 height 32
click at [393, 394] on div "on some" at bounding box center [392, 447] width 29 height 13
click at [454, 394] on textarea "Hi Vache, just wanted to check on some details on this job" at bounding box center [376, 472] width 202 height 32
click at [418, 394] on textarea "Hi Vache, just wanted to check on some details on this job" at bounding box center [376, 472] width 202 height 32
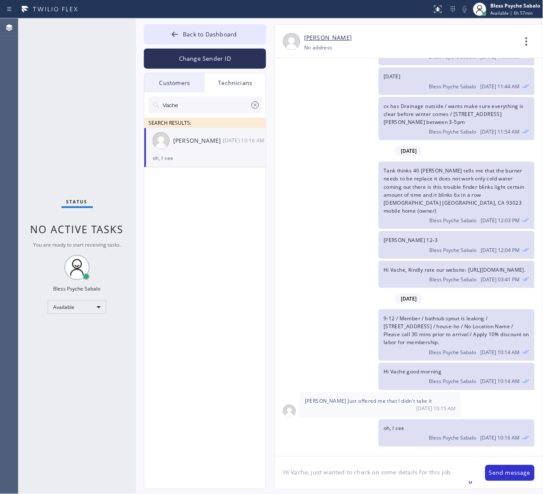
drag, startPoint x: 480, startPoint y: 469, endPoint x: 473, endPoint y: 471, distance: 7.3
click at [469, 394] on div "Hi Vache, just wanted to check on some details for this job Hi Vache, just want…" at bounding box center [409, 472] width 268 height 33
click at [468, 394] on textarea "Hi Vache, just wanted to check on some details for this job" at bounding box center [376, 472] width 202 height 32
click at [454, 394] on textarea "Hi Vache, just wanted to check on some details for this job" at bounding box center [376, 472] width 202 height 32
paste textarea "[PERSON_NAME]"
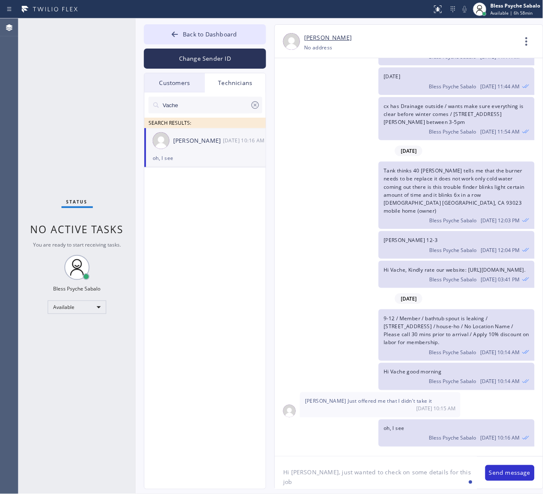
drag, startPoint x: 314, startPoint y: 479, endPoint x: 276, endPoint y: 482, distance: 37.7
click at [276, 394] on textarea "Hi [PERSON_NAME], just wanted to check on some details for this job [PERSON_NAM…" at bounding box center [376, 472] width 202 height 32
paste textarea ""[PERSON_NAME] ""
click at [360, 394] on textarea "Hi [PERSON_NAME], just wanted to check on some details for this job "[PERSON_NA…" at bounding box center [376, 472] width 202 height 32
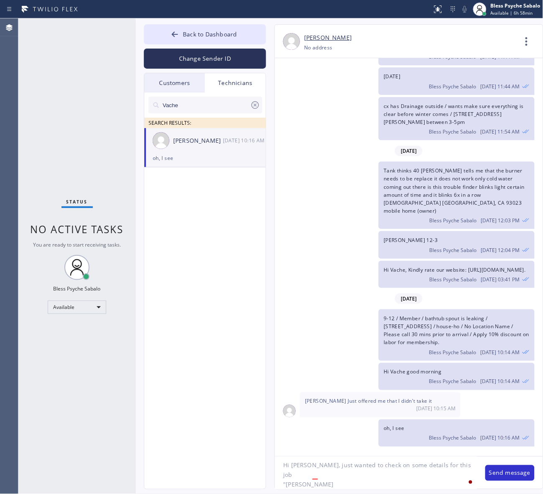
scroll to position [8, 0]
drag, startPoint x: 326, startPoint y: 485, endPoint x: 270, endPoint y: 481, distance: 56.6
click at [270, 394] on div "[PERSON_NAME] [PHONE_NUMBER] Choose phone number No address Contact Full Inform…" at bounding box center [400, 256] width 269 height 465
click at [371, 394] on textarea "Hi Vache, just wanted to check on some details for this job "[PERSON_NAME] /" at bounding box center [376, 472] width 202 height 32
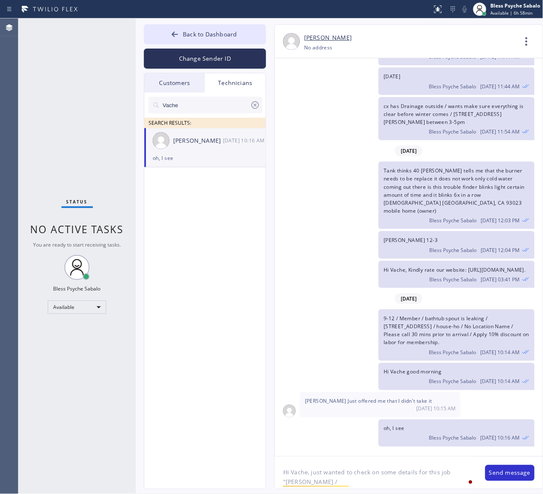
paste textarea "BL2XAA"
type textarea "Hi [PERSON_NAME], just wanted to check on some details for this job "[PERSON_NA…"
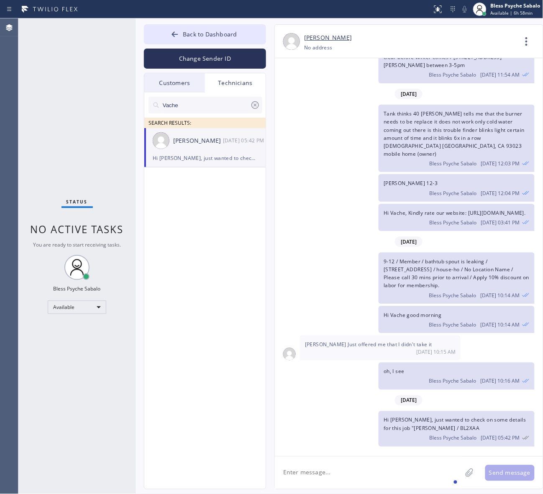
scroll to position [9736, 0]
click at [352, 394] on div "[DATE]" at bounding box center [409, 400] width 268 height 17
click at [324, 120] on div "[PERSON_NAME] thinks 40 [PERSON_NAME] tells me that the burner needs to be repl…" at bounding box center [405, 138] width 260 height 67
click at [239, 36] on button "Back to Dashboard" at bounding box center [205, 34] width 122 height 20
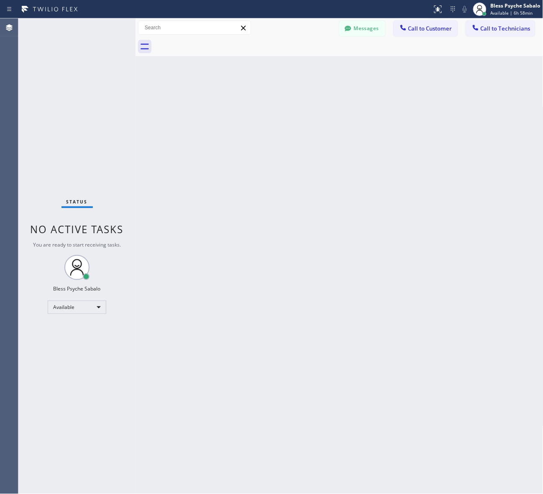
click at [390, 131] on div "Back to Dashboard Change Sender ID Customers Technicians PK Po [PERSON_NAME] [D…" at bounding box center [340, 255] width 408 height 475
click at [361, 110] on div "Back to Dashboard Change Sender ID Customers Technicians PK Po [PERSON_NAME] [D…" at bounding box center [340, 255] width 408 height 475
click at [419, 22] on button "Call to Customer" at bounding box center [426, 28] width 64 height 16
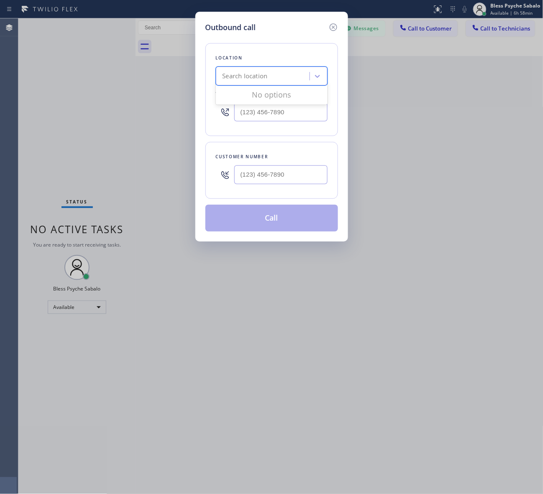
click at [276, 67] on div "Search location" at bounding box center [272, 76] width 112 height 19
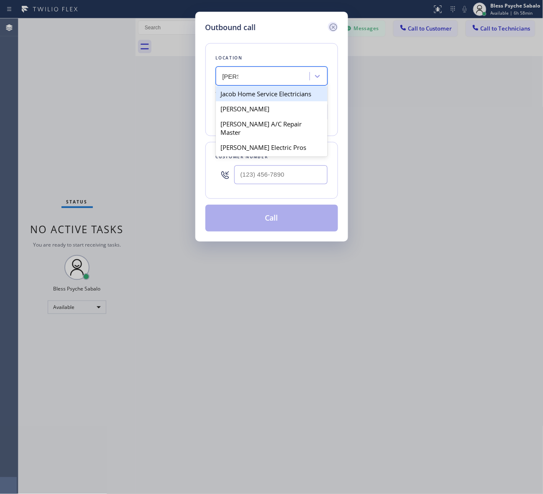
type input "[PERSON_NAME]"
click at [333, 28] on icon at bounding box center [333, 27] width 10 height 10
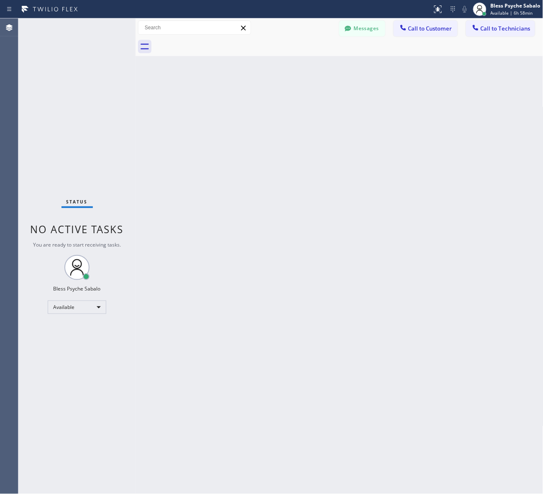
click at [409, 74] on div "Back to Dashboard Change Sender ID Customers Technicians PK Po [PERSON_NAME] [D…" at bounding box center [340, 255] width 408 height 475
click at [469, 34] on button "Call to Technicians" at bounding box center [500, 28] width 69 height 16
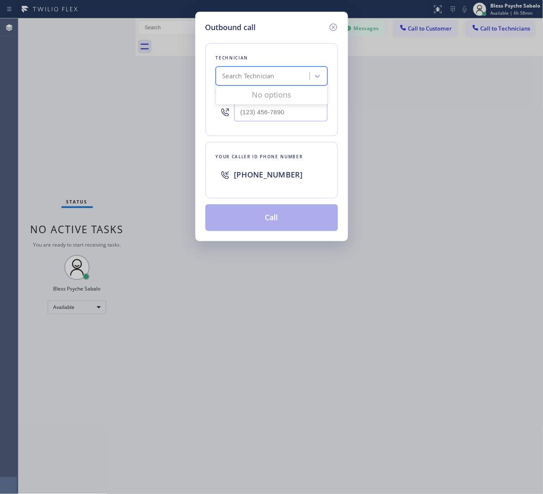
click at [282, 80] on div "Search Technician" at bounding box center [263, 76] width 91 height 15
type input "[PERSON_NAME]"
click at [333, 28] on icon at bounding box center [333, 27] width 10 height 10
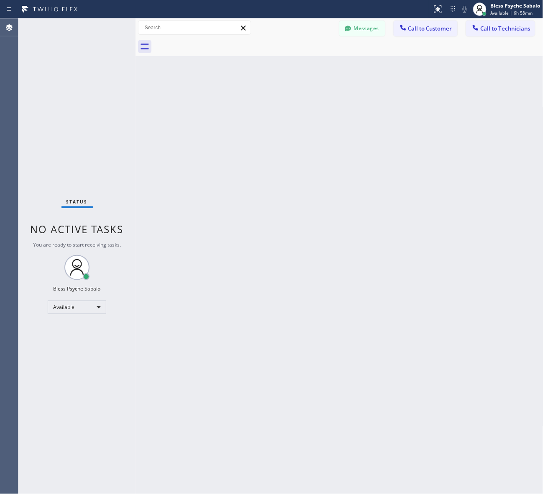
click at [410, 68] on div "Back to Dashboard Change Sender ID Customers Technicians PK Po [PERSON_NAME] [D…" at bounding box center [340, 255] width 408 height 475
click at [469, 28] on span "Call to Technicians" at bounding box center [506, 29] width 50 height 8
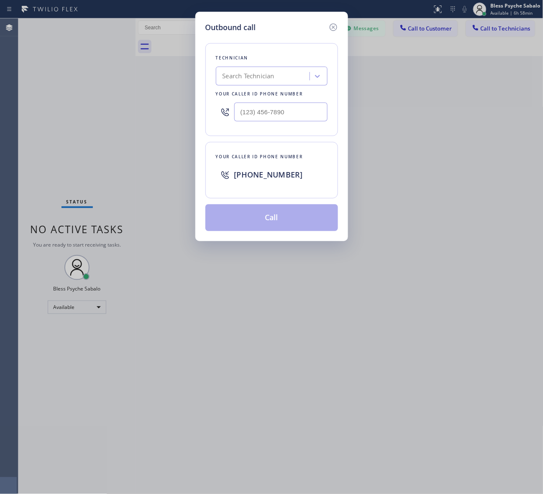
click at [300, 72] on div "Search Technician" at bounding box center [263, 76] width 91 height 15
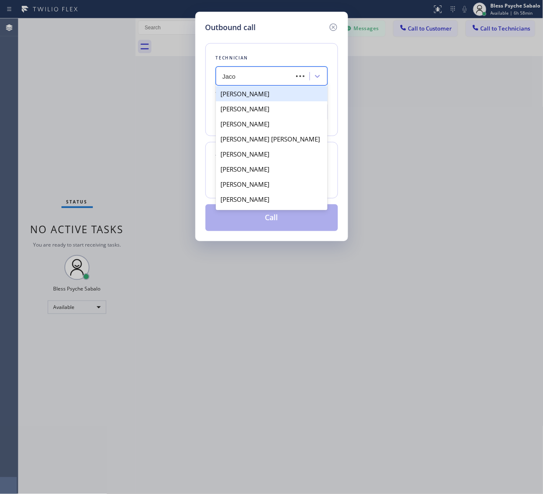
type input "[PERSON_NAME]"
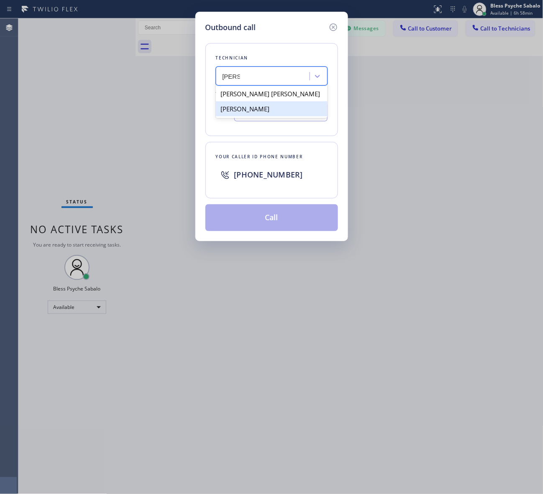
click at [259, 113] on div "[PERSON_NAME]" at bounding box center [272, 108] width 112 height 15
type input "[PHONE_NUMBER]"
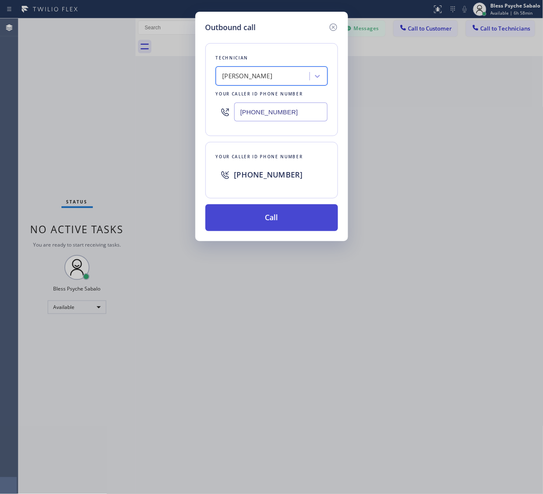
click at [281, 216] on button "Call" at bounding box center [271, 217] width 133 height 27
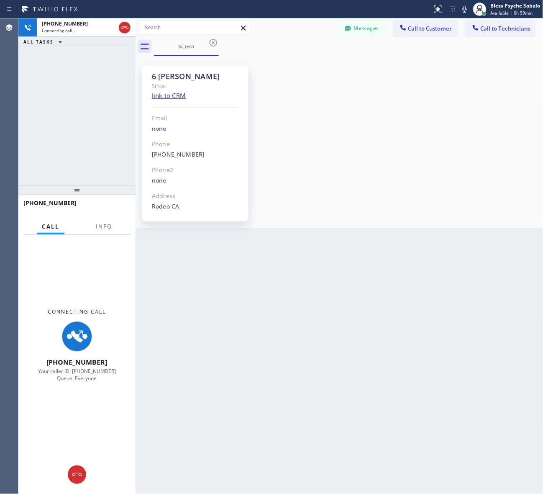
click at [407, 102] on div "6 [PERSON_NAME] Since: link to CRM Email none Phone [PHONE_NUMBER] Outbound cal…" at bounding box center [340, 141] width 404 height 167
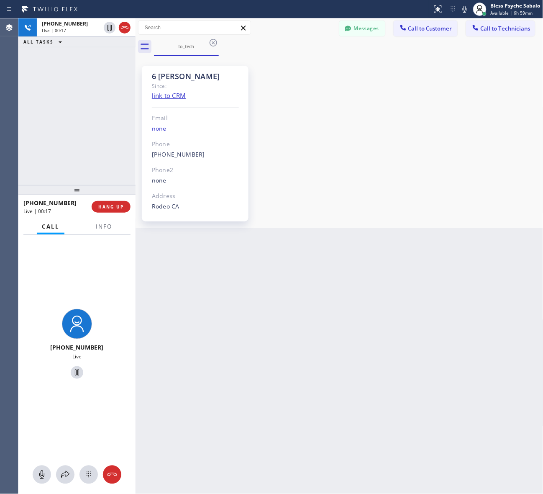
click at [245, 302] on div "Back to Dashboard Change Sender ID Customers Technicians PK Po [PERSON_NAME] [D…" at bounding box center [340, 255] width 408 height 475
click at [116, 204] on span "HANG UP" at bounding box center [111, 207] width 26 height 6
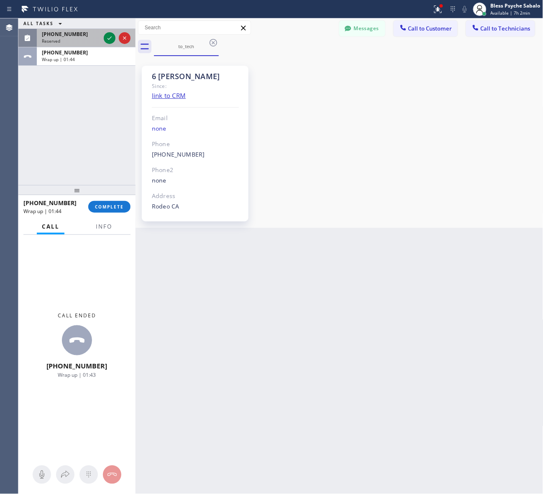
click at [84, 32] on div "[PHONE_NUMBER]" at bounding box center [71, 34] width 59 height 7
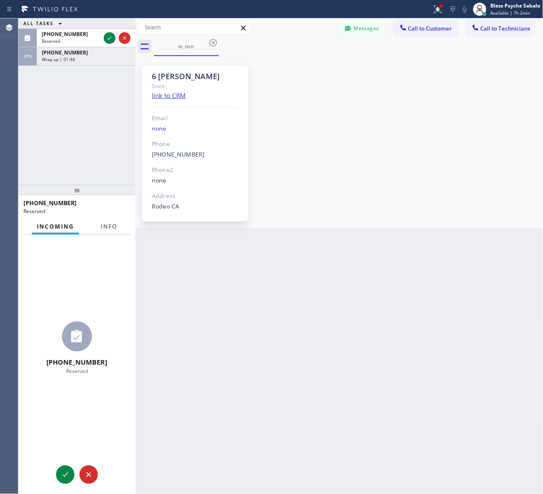
click at [106, 230] on button "Info" at bounding box center [109, 226] width 26 height 16
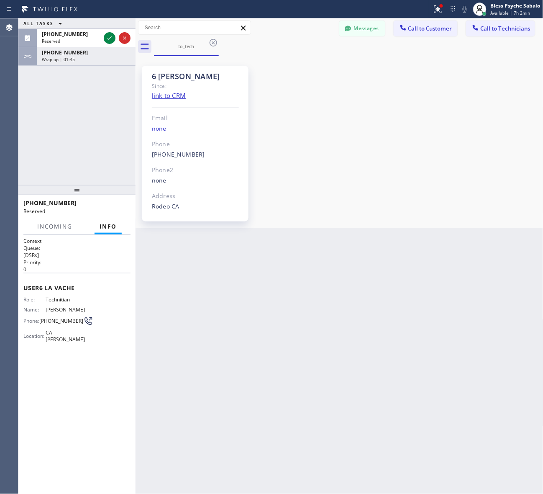
click at [170, 281] on div "Back to Dashboard Change Sender ID Customers Technicians PK Po [PERSON_NAME] [D…" at bounding box center [340, 255] width 408 height 475
click at [110, 36] on icon at bounding box center [110, 38] width 10 height 10
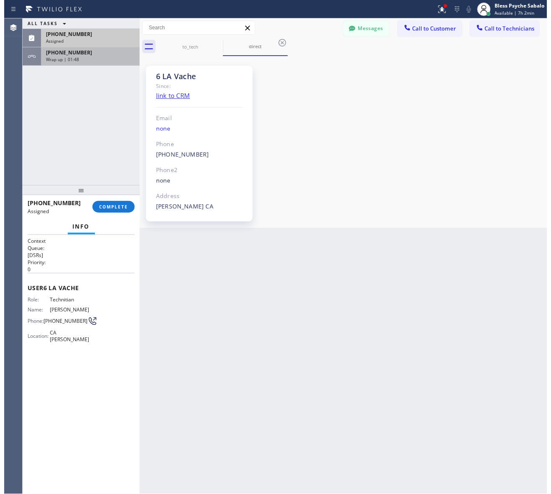
scroll to position [9736, 0]
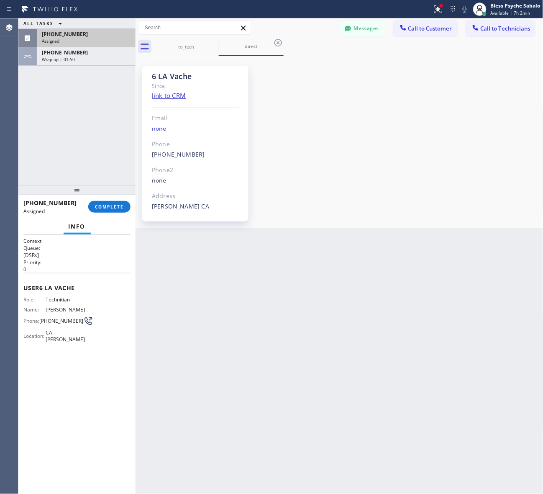
drag, startPoint x: 112, startPoint y: 201, endPoint x: 118, endPoint y: 194, distance: 9.2
click at [112, 201] on button "COMPLETE" at bounding box center [109, 207] width 42 height 12
click at [329, 143] on div "6 LA Vache Since: link to CRM Email none Phone [PHONE_NUMBER] Outbound call Tec…" at bounding box center [340, 141] width 404 height 167
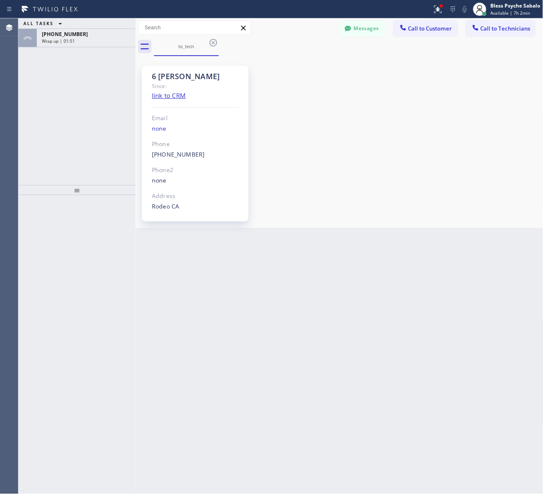
click at [368, 29] on button "Messages" at bounding box center [362, 28] width 46 height 16
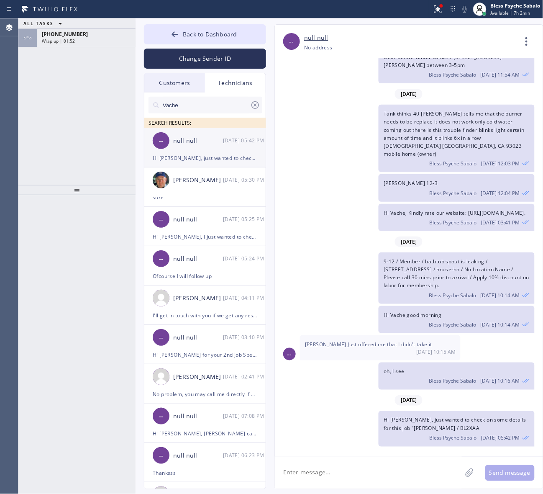
click at [231, 147] on div "-- null null [DATE] 05:42 PM" at bounding box center [205, 140] width 122 height 25
click at [469, 35] on icon at bounding box center [527, 41] width 20 height 20
click at [448, 90] on li "Call to Technician" at bounding box center [475, 86] width 121 height 22
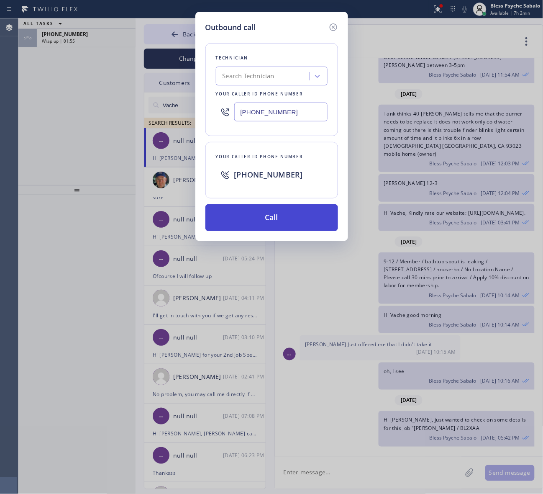
click at [303, 206] on button "Call" at bounding box center [271, 217] width 133 height 27
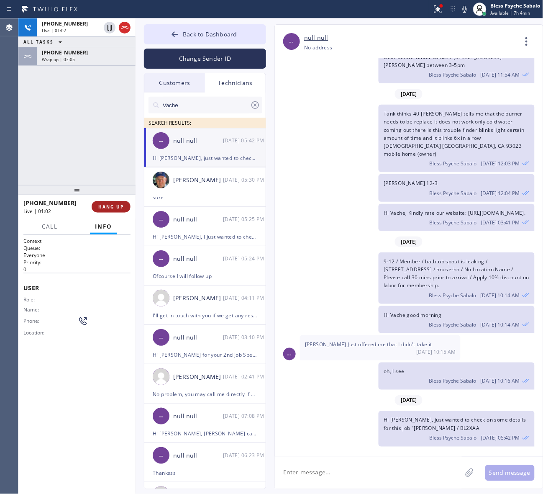
click at [116, 205] on span "HANG UP" at bounding box center [111, 207] width 26 height 6
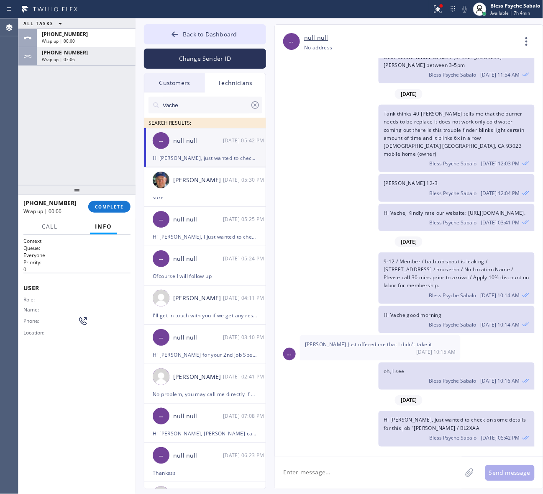
click at [105, 170] on div "ALL TASKS ALL TASKS ACTIVE TASKS TASKS IN WRAP UP [PHONE_NUMBER] Wrap up | 00:0…" at bounding box center [76, 101] width 117 height 166
drag, startPoint x: 110, startPoint y: 212, endPoint x: 107, endPoint y: 206, distance: 6.0
click at [109, 212] on button "COMPLETE" at bounding box center [109, 207] width 42 height 12
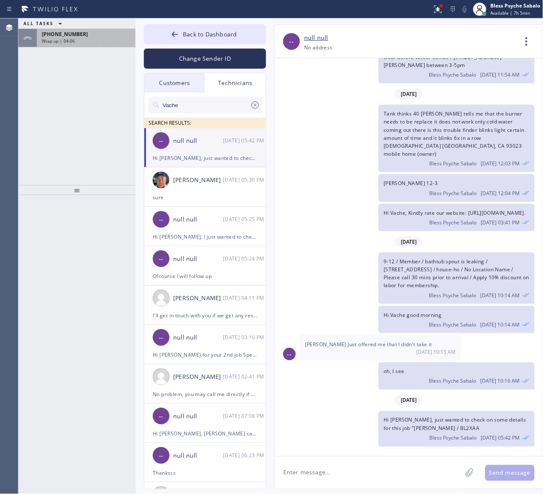
click at [99, 39] on div "Wrap up | 04:06" at bounding box center [86, 41] width 89 height 6
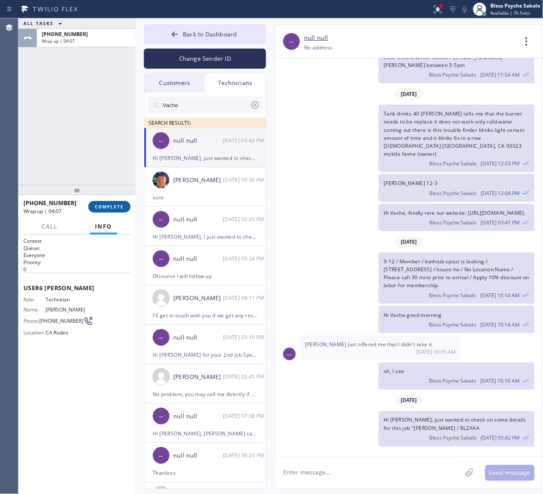
click at [104, 204] on span "COMPLETE" at bounding box center [109, 207] width 29 height 6
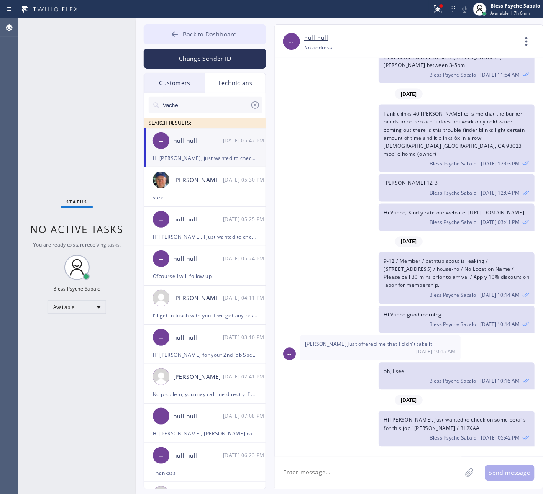
click at [246, 41] on button "Back to Dashboard" at bounding box center [205, 34] width 122 height 20
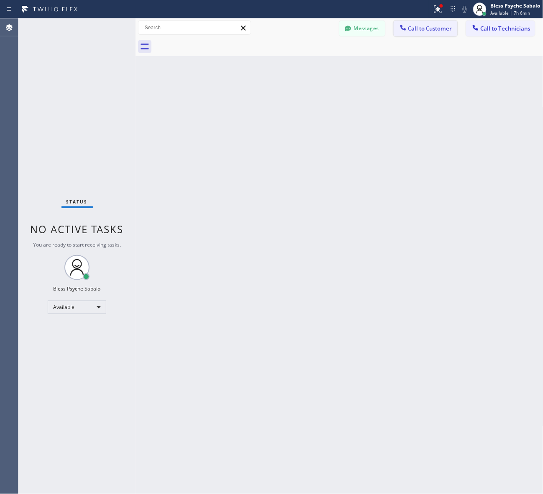
click at [434, 32] on button "Call to Customer" at bounding box center [426, 28] width 64 height 16
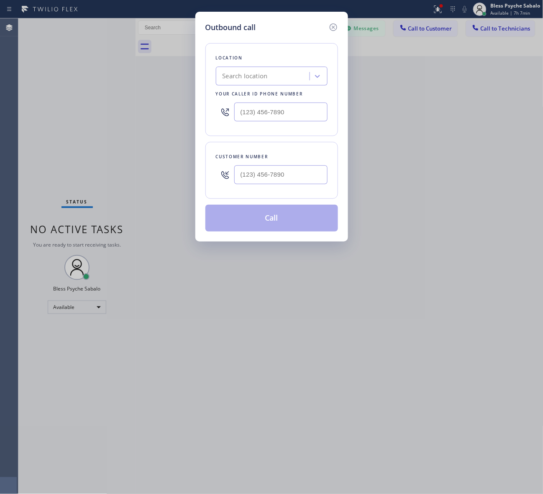
click at [282, 82] on div "Search location" at bounding box center [263, 76] width 91 height 15
paste input "5 Star Plumbing"
type input "5 Star Plumbing"
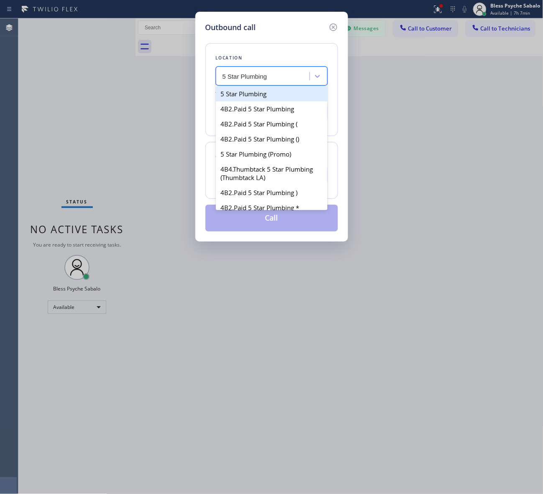
click at [276, 95] on div "5 Star Plumbing" at bounding box center [272, 93] width 112 height 15
type input "[PHONE_NUMBER]"
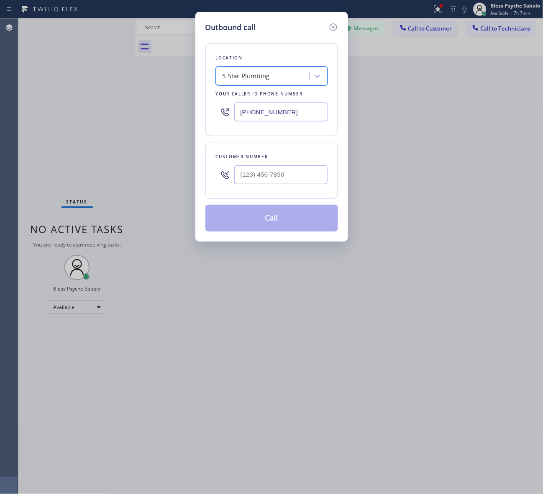
type input "(___) ___-____"
click at [279, 176] on input "(___) ___-____" at bounding box center [280, 174] width 93 height 19
click at [297, 173] on input "(___) ___-____" at bounding box center [280, 174] width 93 height 19
paste input "text"
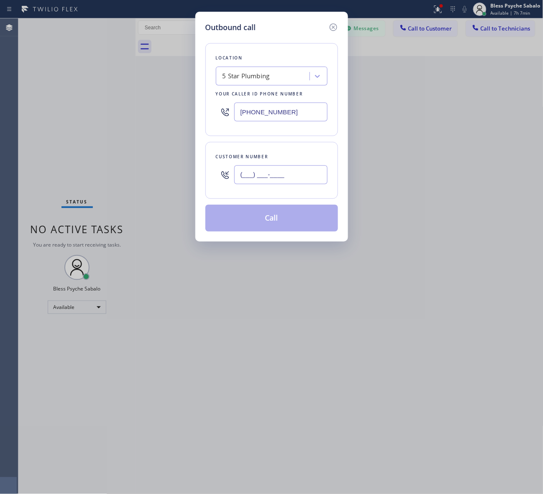
type input "(___) ___-____"
click at [255, 175] on input "(___) ___-____" at bounding box center [280, 174] width 93 height 19
paste input "310-8926"
drag, startPoint x: 295, startPoint y: 176, endPoint x: 235, endPoint y: 174, distance: 60.2
click at [235, 174] on input "(___) 310-8926" at bounding box center [280, 174] width 93 height 19
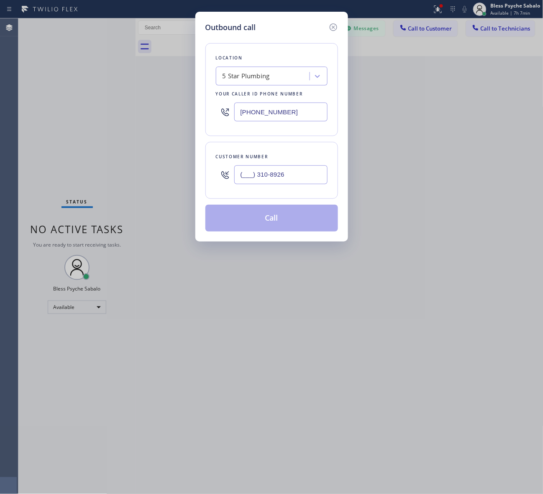
paste input "310) 892-6787"
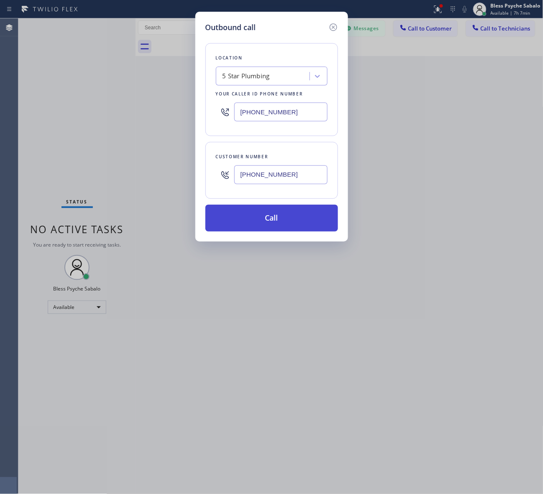
type input "[PHONE_NUMBER]"
click at [279, 222] on button "Call" at bounding box center [271, 218] width 133 height 27
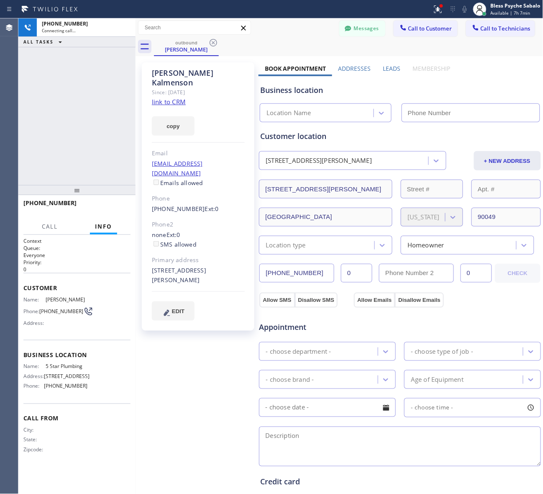
click at [279, 205] on div "Customer location [STREET_ADDRESS][PERSON_NAME] + NEW ADDRESS [STREET_ADDRESS][…" at bounding box center [399, 193] width 279 height 124
type input "[PHONE_NUMBER]"
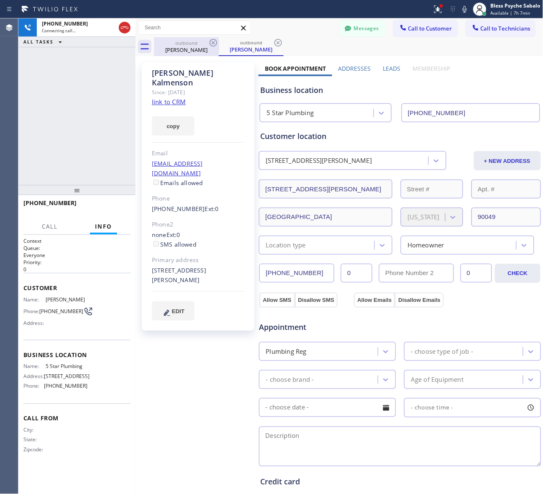
click at [215, 52] on div "[PERSON_NAME]" at bounding box center [186, 50] width 63 height 8
click at [210, 43] on icon at bounding box center [213, 43] width 10 height 10
click at [212, 43] on icon at bounding box center [213, 43] width 10 height 10
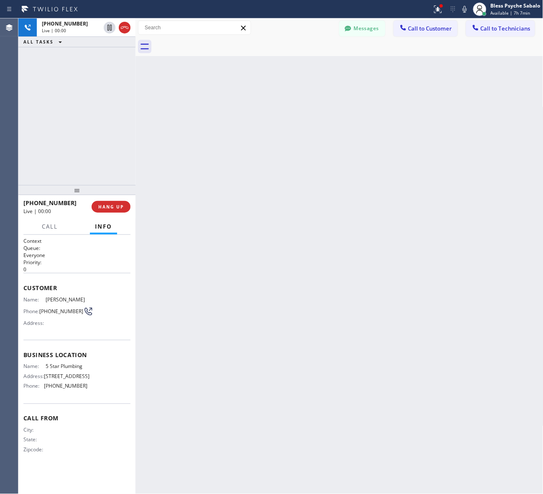
click at [234, 55] on div at bounding box center [348, 46] width 389 height 19
click at [116, 203] on button "HANG UP" at bounding box center [111, 207] width 39 height 12
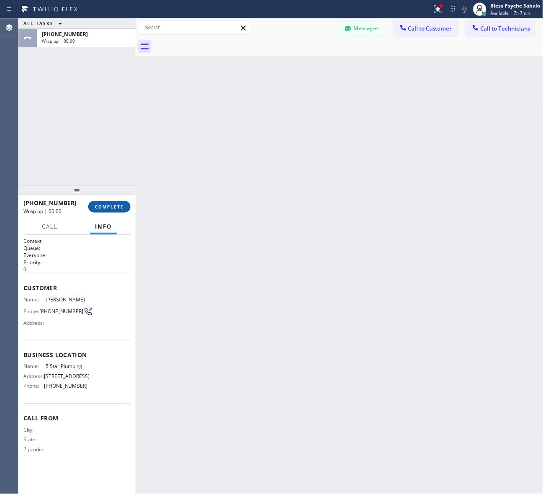
click at [106, 207] on span "COMPLETE" at bounding box center [109, 207] width 29 height 6
click at [194, 194] on div "Back to Dashboard Change Sender ID Customers Technicians PK Po [PERSON_NAME] [D…" at bounding box center [340, 255] width 408 height 475
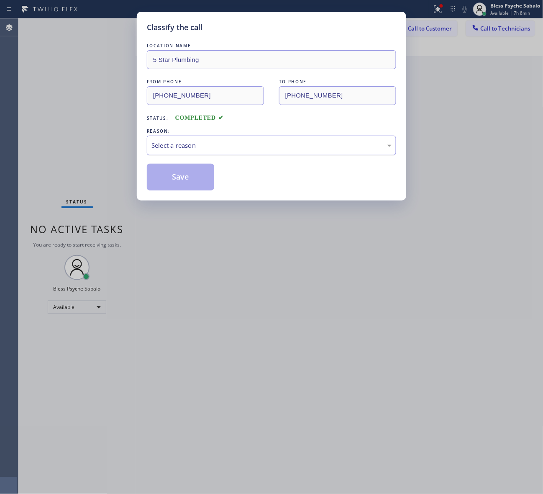
click at [346, 143] on div "Select a reason" at bounding box center [271, 146] width 240 height 10
click at [207, 177] on button "Save" at bounding box center [180, 177] width 67 height 27
click at [248, 224] on div "Classify the call LOCATION NAME 5 Star Plumbing FROM PHONE [PHONE_NUMBER] TO PH…" at bounding box center [280, 255] width 525 height 475
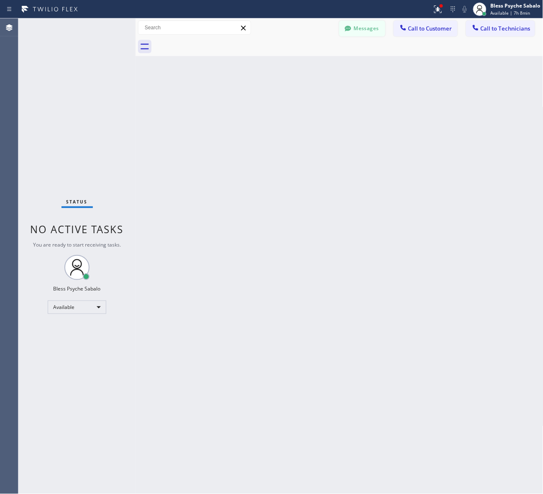
click at [369, 30] on button "Messages" at bounding box center [362, 28] width 46 height 16
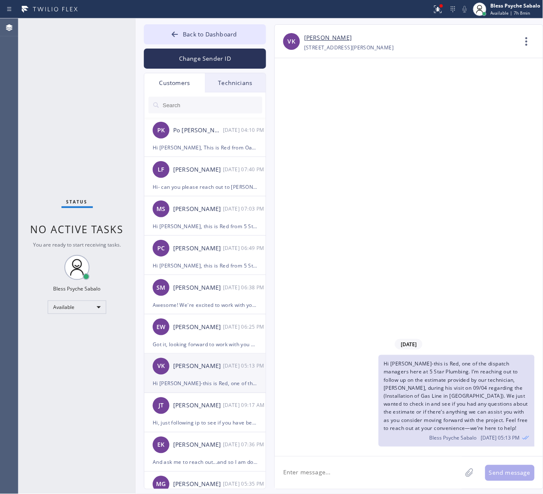
click at [237, 376] on div "VK [PERSON_NAME] [DATE] 05:13 PM" at bounding box center [205, 365] width 122 height 25
click at [411, 266] on div "[DATE] Hi [PERSON_NAME]-this is Red, one of the dispatch managers here at 5 Sta…" at bounding box center [409, 257] width 268 height 398
click at [220, 182] on div "Hi- can you please reach out to [PERSON_NAME] at [PHONE_NUMBER] and take this n…" at bounding box center [205, 187] width 105 height 10
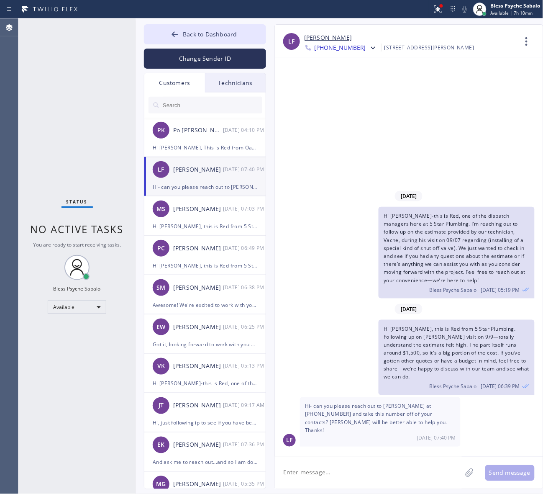
click at [419, 394] on span "Hi- can you please reach out to [PERSON_NAME] at [PHONE_NUMBER] and take this n…" at bounding box center [376, 417] width 142 height 31
drag, startPoint x: 409, startPoint y: 415, endPoint x: 442, endPoint y: 415, distance: 33.5
click at [442, 394] on span "Hi- can you please reach out to [PERSON_NAME] at [PHONE_NUMBER] and take this n…" at bounding box center [376, 417] width 142 height 31
copy span "[PHONE_NUMBER]"
click at [358, 394] on span "Hi- can you please reach out to [PERSON_NAME] at [PHONE_NUMBER] and take this n…" at bounding box center [376, 417] width 142 height 31
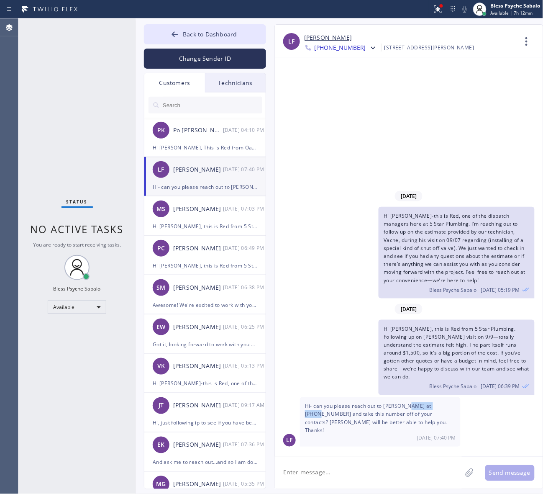
drag, startPoint x: 408, startPoint y: 415, endPoint x: 443, endPoint y: 415, distance: 34.3
click at [443, 394] on span "Hi- can you please reach out to [PERSON_NAME] at [PHONE_NUMBER] and take this n…" at bounding box center [376, 417] width 142 height 31
copy span "[PHONE_NUMBER]"
click at [95, 160] on div "Status No active tasks You are ready to start receiving tasks. Bless Psyche Sab…" at bounding box center [76, 255] width 117 height 475
click at [195, 33] on span "Back to Dashboard" at bounding box center [210, 34] width 54 height 8
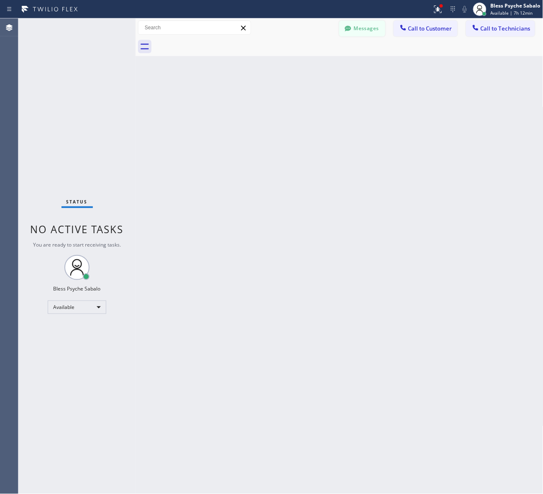
click at [371, 28] on button "Messages" at bounding box center [362, 28] width 46 height 16
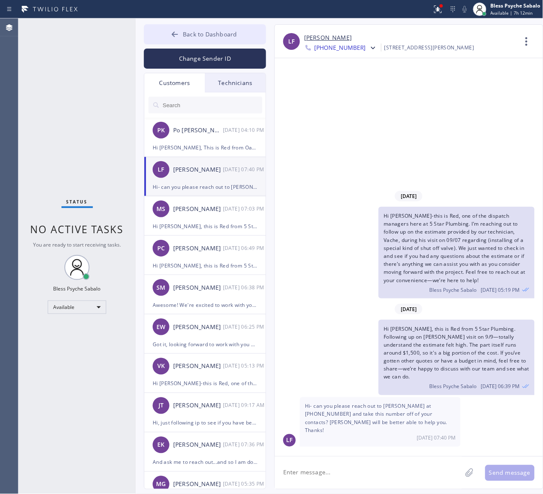
click at [220, 34] on span "Back to Dashboard" at bounding box center [210, 34] width 54 height 8
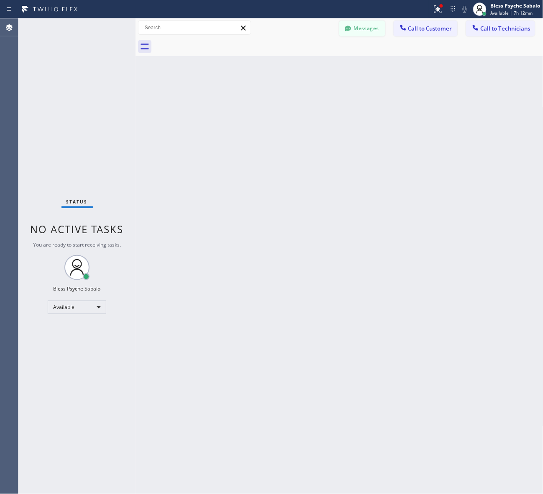
click at [367, 28] on button "Messages" at bounding box center [362, 28] width 46 height 16
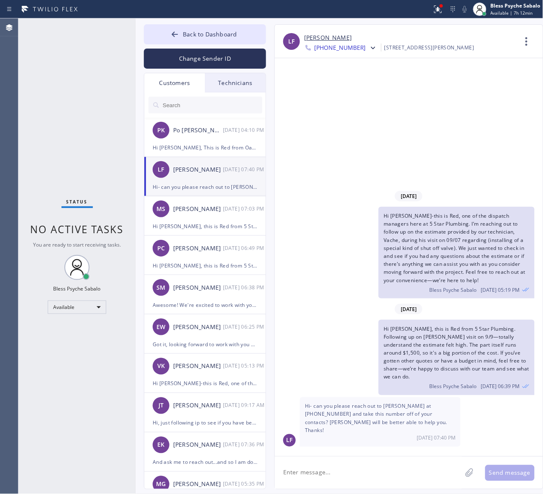
click at [266, 31] on div "LF [PERSON_NAME] [PHONE_NUMBER] Choose phone number [PHONE_NUMBER] [PHONE_NUMBE…" at bounding box center [400, 256] width 269 height 465
click at [247, 33] on button "Back to Dashboard" at bounding box center [205, 34] width 122 height 20
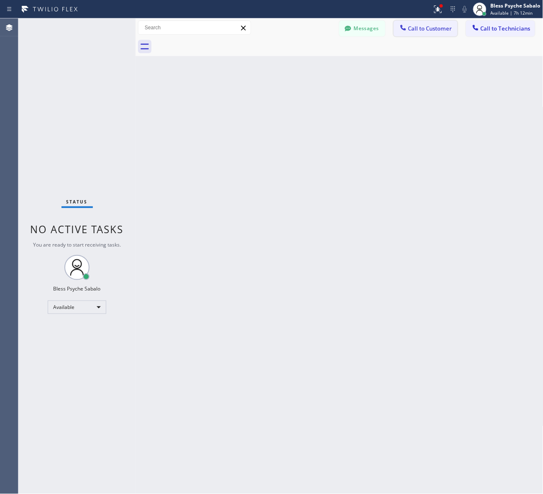
click at [421, 28] on span "Call to Customer" at bounding box center [430, 29] width 44 height 8
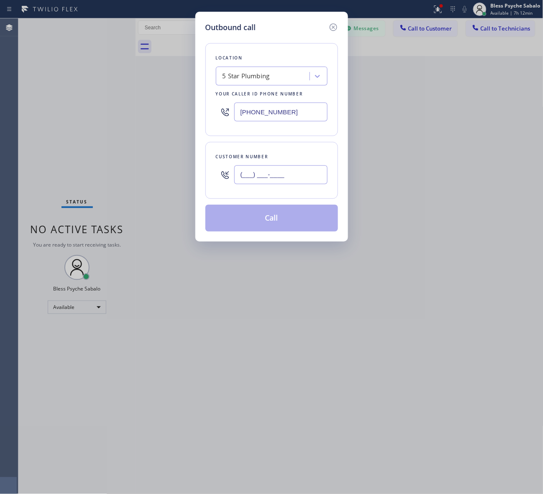
click at [267, 171] on input "(___) ___-____" at bounding box center [280, 174] width 93 height 19
paste input "310) 228-6496"
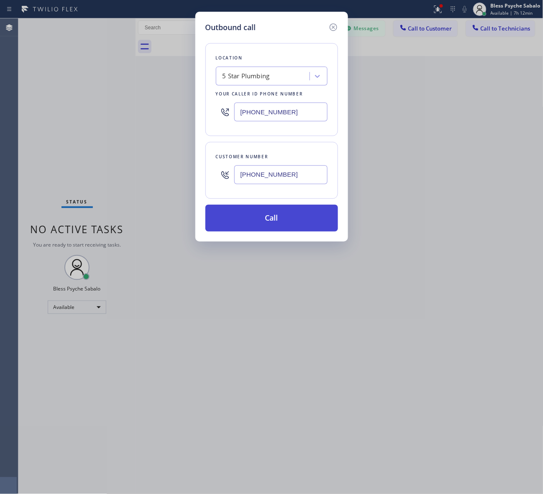
type input "[PHONE_NUMBER]"
click at [302, 227] on button "Call" at bounding box center [271, 218] width 133 height 27
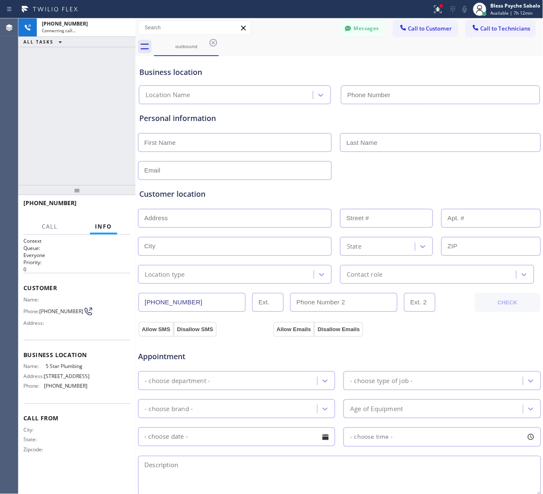
type input "[PHONE_NUMBER]"
click at [363, 28] on button "Messages" at bounding box center [362, 28] width 46 height 16
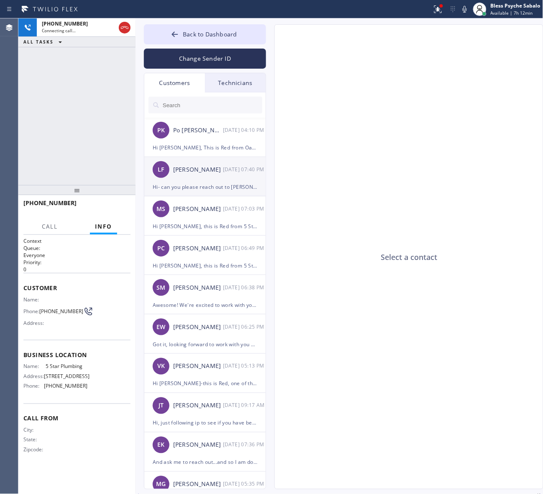
click at [206, 181] on div "LF [PERSON_NAME] [DATE] 07:40 PM" at bounding box center [205, 169] width 122 height 25
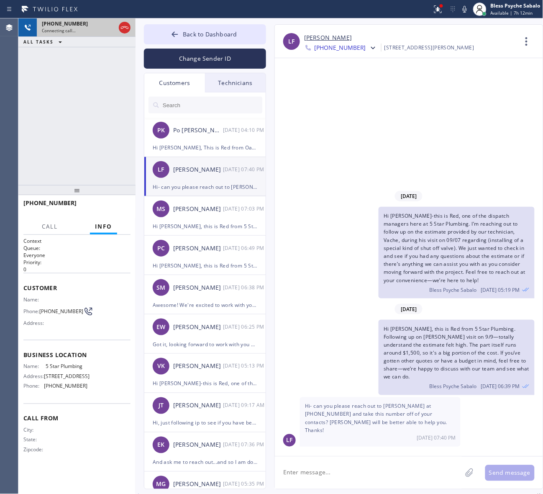
click at [95, 23] on div "[PHONE_NUMBER]" at bounding box center [79, 23] width 74 height 7
click at [389, 130] on div "[DATE] Hi [PERSON_NAME]-this is Red, one of the dispatch managers here at 5 Sta…" at bounding box center [409, 257] width 268 height 398
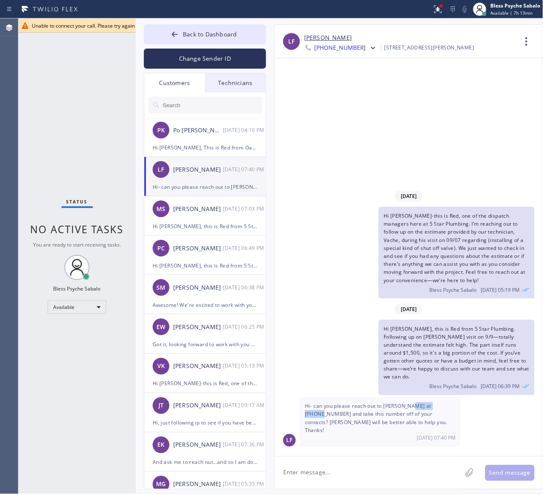
drag, startPoint x: 412, startPoint y: 415, endPoint x: 445, endPoint y: 417, distance: 33.5
click at [445, 394] on span "Hi- can you please reach out to [PERSON_NAME] at [PHONE_NUMBER] and take this n…" at bounding box center [376, 417] width 142 height 31
click at [106, 47] on div "Status No active tasks You are ready to start receiving tasks. Bless Psyche Sab…" at bounding box center [76, 255] width 117 height 475
click at [182, 32] on button "Back to Dashboard" at bounding box center [205, 34] width 122 height 20
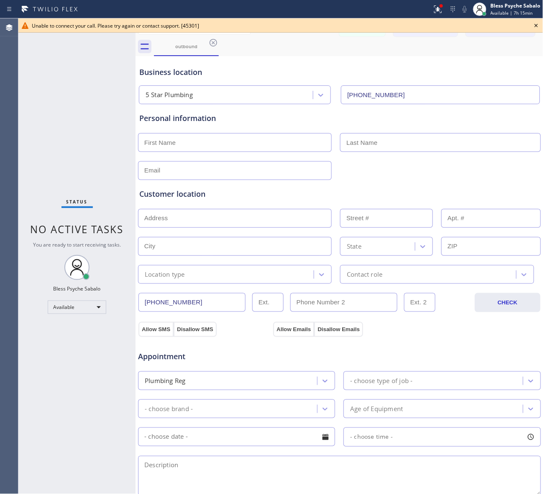
click at [469, 24] on icon at bounding box center [536, 25] width 10 height 10
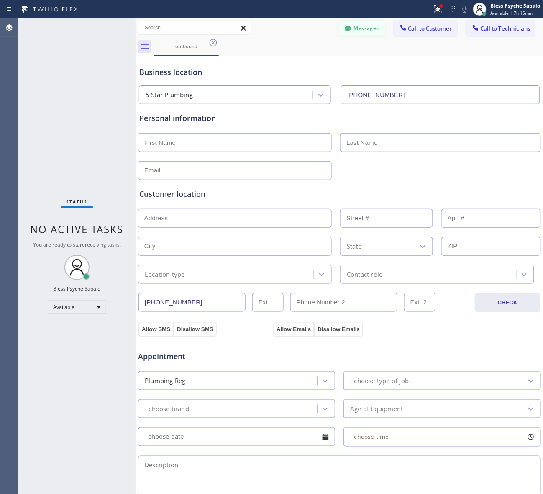
click at [212, 41] on icon at bounding box center [213, 43] width 10 height 10
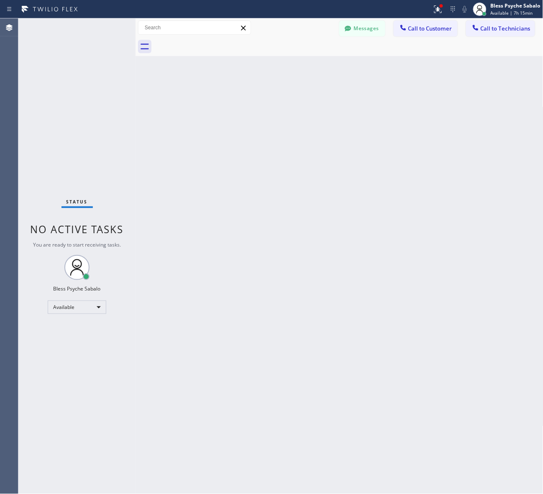
click at [273, 46] on div at bounding box center [348, 46] width 389 height 19
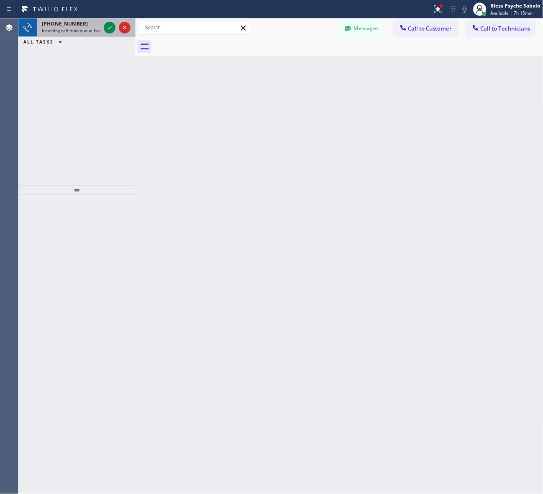
click at [76, 28] on span "Incoming call from queue Everybody" at bounding box center [78, 31] width 72 height 6
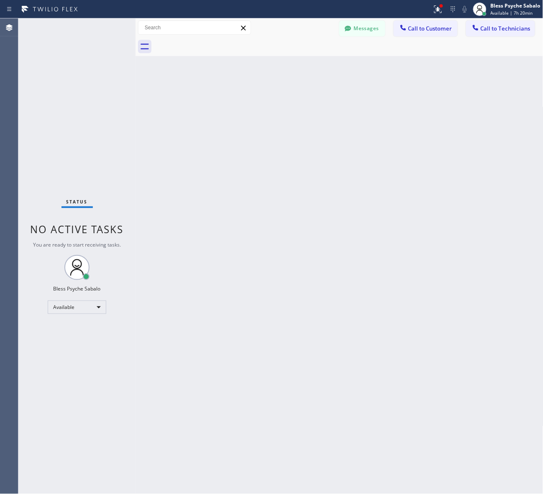
click at [369, 145] on div "Back to Dashboard Change Sender ID Customers Technicians PK Po [PERSON_NAME] [D…" at bounding box center [340, 255] width 408 height 475
click at [421, 31] on span "Call to Customer" at bounding box center [430, 29] width 44 height 8
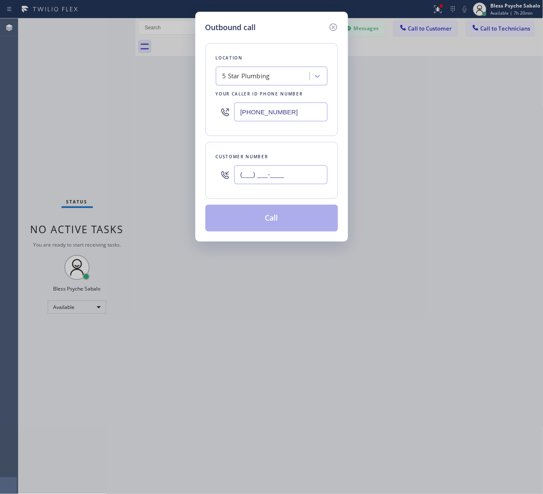
click at [276, 174] on input "(___) ___-____" at bounding box center [280, 174] width 93 height 19
paste input "386) 405-3058"
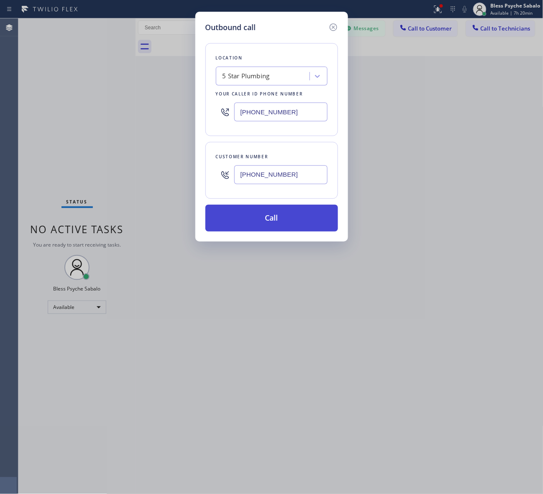
type input "[PHONE_NUMBER]"
click at [295, 219] on button "Call" at bounding box center [271, 218] width 133 height 27
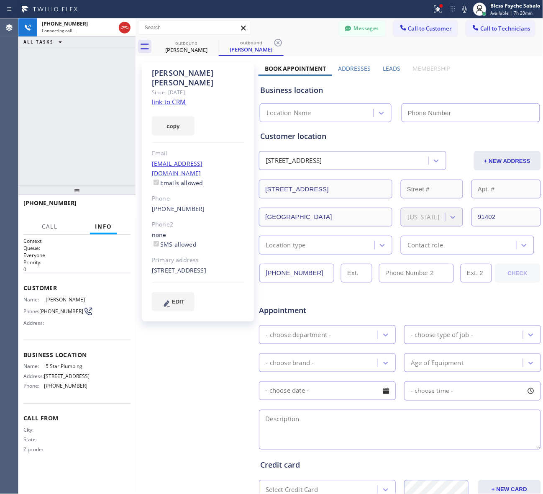
type input "[PHONE_NUMBER]"
click at [34, 394] on div "Call From City: State: Zipcode:" at bounding box center [76, 434] width 107 height 63
click at [85, 145] on div "[PHONE_NUMBER] Connecting call… ALL TASKS ALL TASKS ACTIVE TASKS TASKS IN WRAP …" at bounding box center [76, 101] width 117 height 166
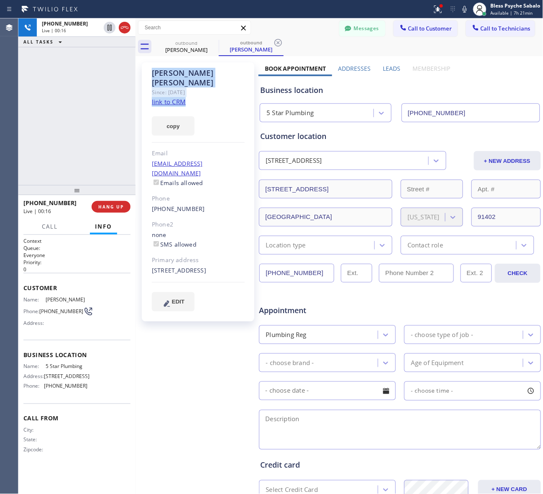
drag, startPoint x: 176, startPoint y: 88, endPoint x: 202, endPoint y: 95, distance: 26.3
click at [202, 95] on div "[PERSON_NAME] Since: [DATE] link to CRM copy Email [EMAIL_ADDRESS][DOMAIN_NAME]…" at bounding box center [198, 191] width 113 height 259
click at [113, 210] on button "HANG UP" at bounding box center [111, 207] width 39 height 12
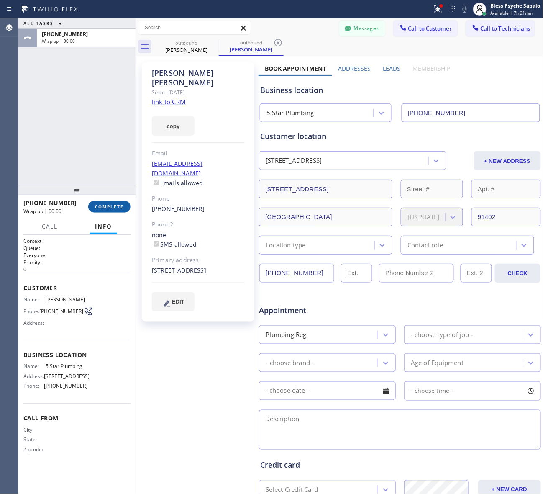
click at [124, 200] on div "[PHONE_NUMBER] Wrap up | 00:00 COMPLETE" at bounding box center [76, 207] width 107 height 22
click at [123, 203] on button "COMPLETE" at bounding box center [109, 207] width 42 height 12
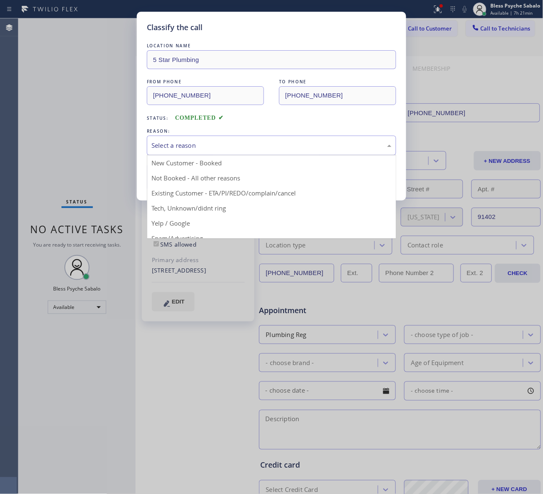
click at [184, 147] on div "Select a reason" at bounding box center [271, 146] width 240 height 10
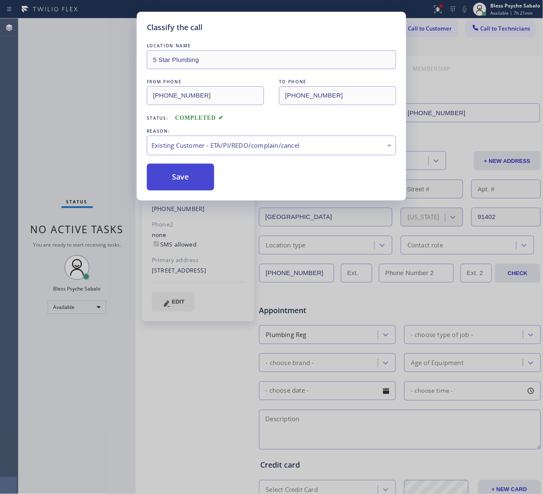
click at [181, 177] on button "Save" at bounding box center [180, 177] width 67 height 27
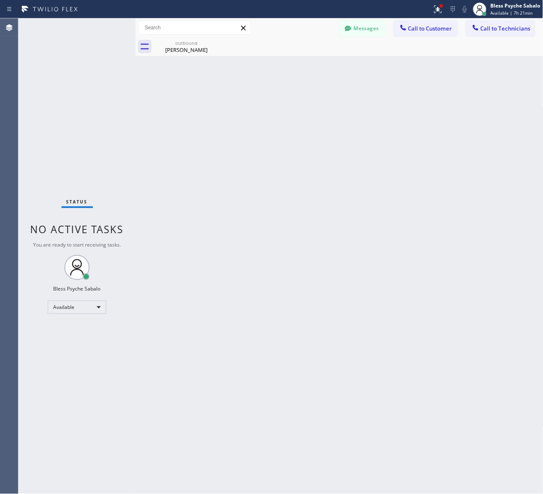
click at [159, 68] on div "Back to Dashboard Change Sender ID Customers Technicians PK Po [PERSON_NAME] [D…" at bounding box center [340, 255] width 408 height 475
click at [200, 53] on div "[PERSON_NAME]" at bounding box center [186, 50] width 63 height 8
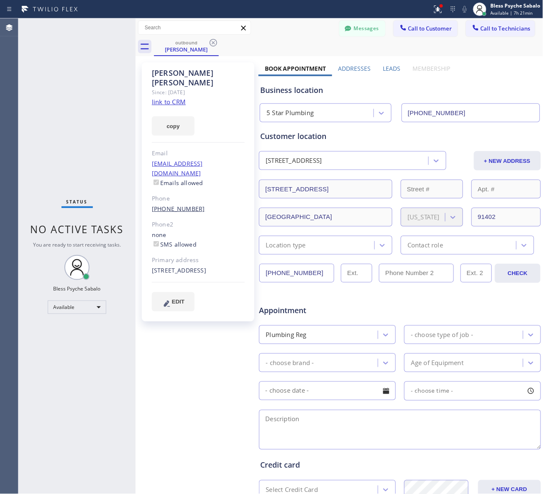
click at [190, 205] on link "[PHONE_NUMBER]" at bounding box center [178, 209] width 53 height 8
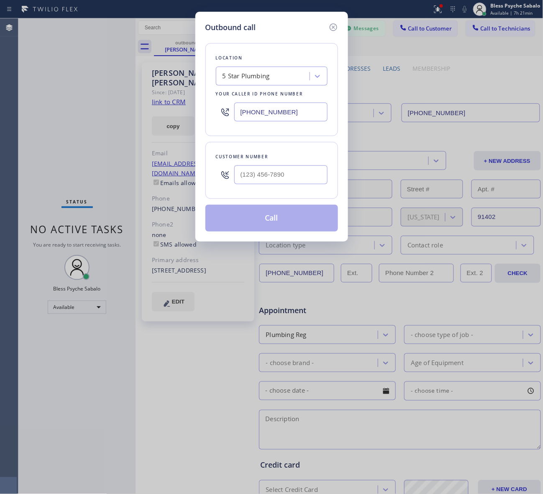
type input "[PHONE_NUMBER]"
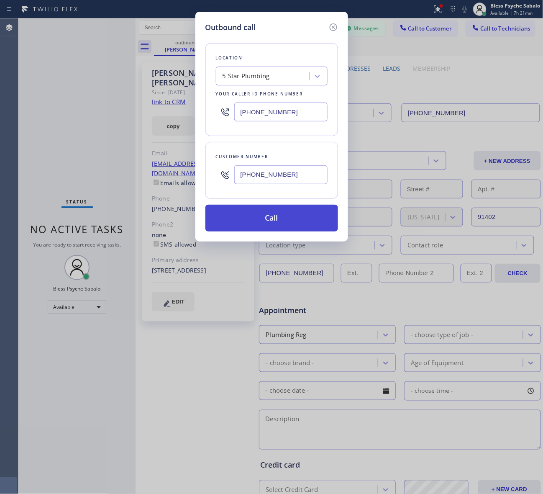
click at [238, 224] on button "Call" at bounding box center [271, 218] width 133 height 27
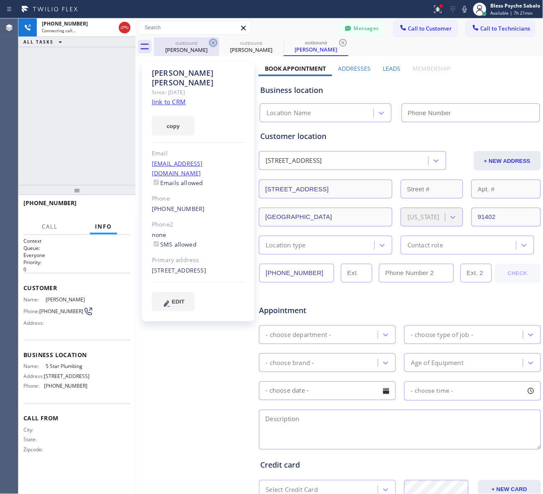
click at [212, 42] on icon at bounding box center [213, 43] width 10 height 10
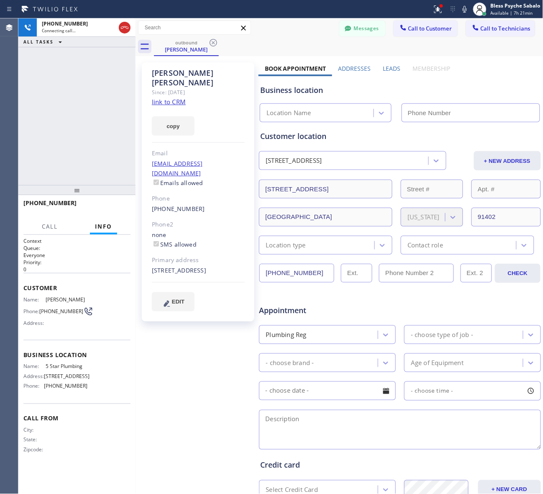
click at [246, 41] on div "outbound [PERSON_NAME]" at bounding box center [348, 46] width 389 height 19
type input "[PHONE_NUMBER]"
click at [99, 202] on button "HANG UP" at bounding box center [111, 207] width 39 height 12
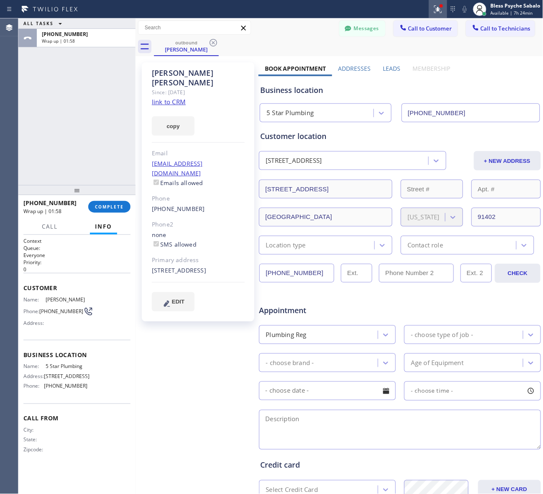
click at [440, 9] on icon at bounding box center [438, 9] width 10 height 10
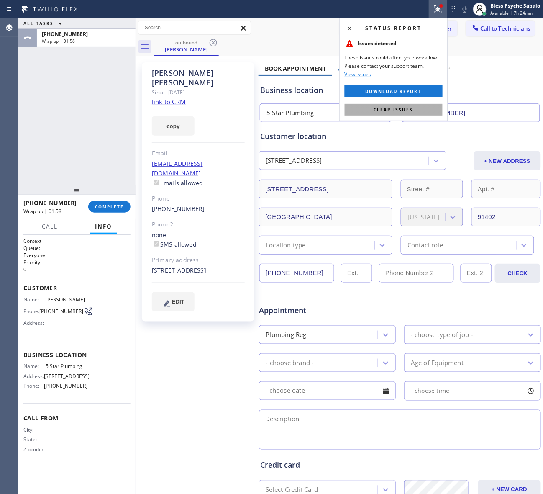
click at [408, 105] on button "Clear issues" at bounding box center [394, 110] width 98 height 12
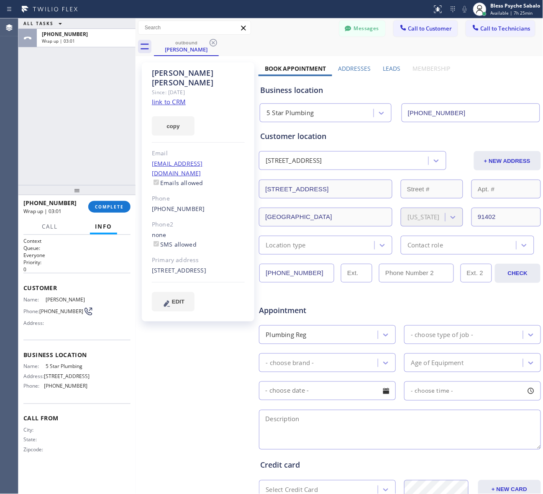
click at [114, 197] on div "[PHONE_NUMBER] Wrap up | 03:01 COMPLETE" at bounding box center [76, 207] width 107 height 22
click at [113, 205] on button "COMPLETE" at bounding box center [109, 207] width 42 height 12
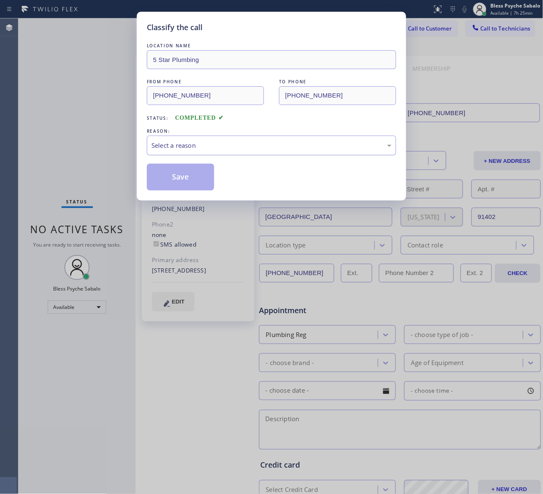
click at [166, 138] on div "Select a reason" at bounding box center [271, 146] width 249 height 20
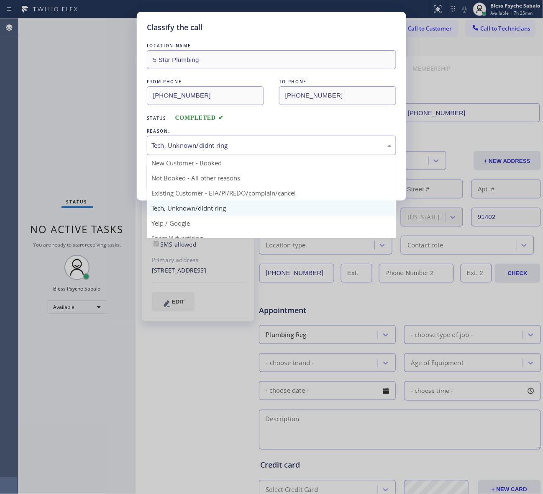
click at [205, 150] on div "Tech, Unknown/didnt ring" at bounding box center [271, 146] width 240 height 10
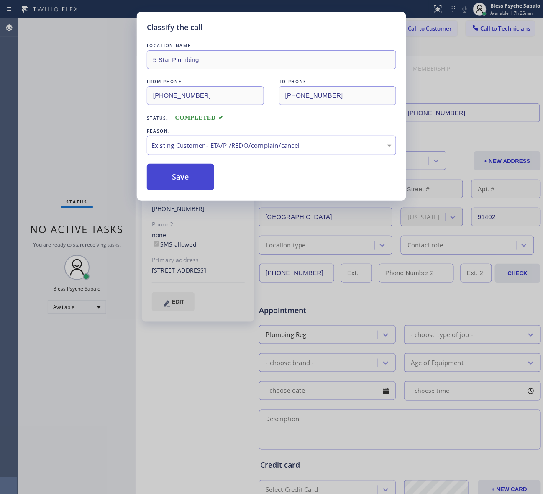
click at [177, 177] on button "Save" at bounding box center [180, 177] width 67 height 27
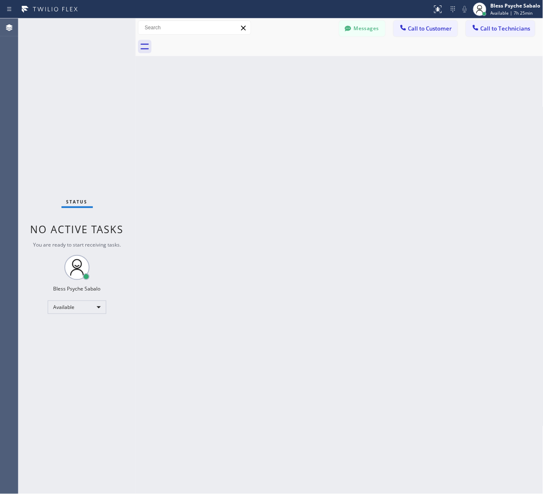
click at [304, 144] on div "Back to Dashboard Change Sender ID Customers Technicians PK Po [PERSON_NAME] [D…" at bounding box center [340, 255] width 408 height 475
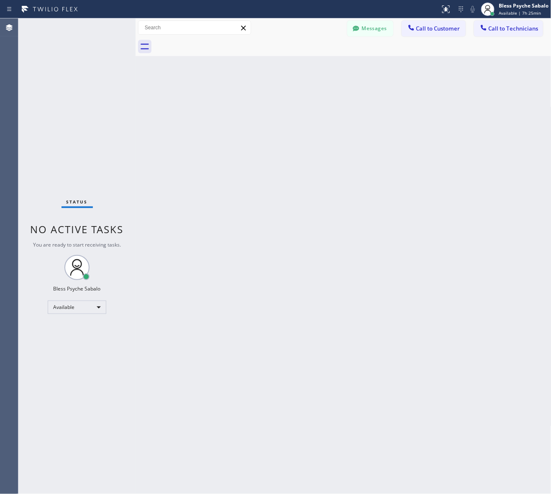
drag, startPoint x: 298, startPoint y: 61, endPoint x: 349, endPoint y: 46, distance: 53.4
click at [299, 61] on div "Back to Dashboard Change Sender ID Customers Technicians PK Po [PERSON_NAME] [D…" at bounding box center [344, 255] width 416 height 475
click at [382, 33] on button "Messages" at bounding box center [370, 28] width 46 height 16
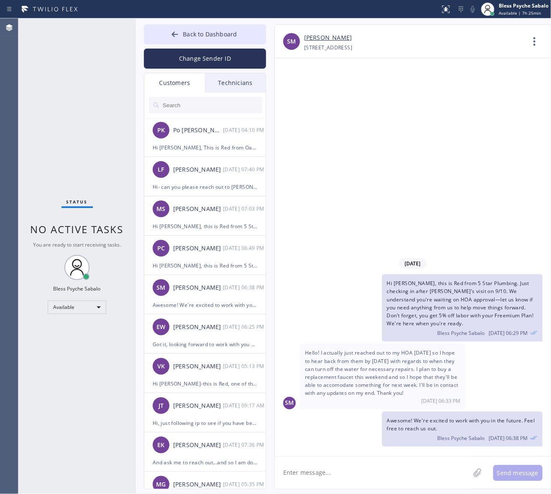
click at [248, 87] on div "Technicians" at bounding box center [235, 82] width 61 height 19
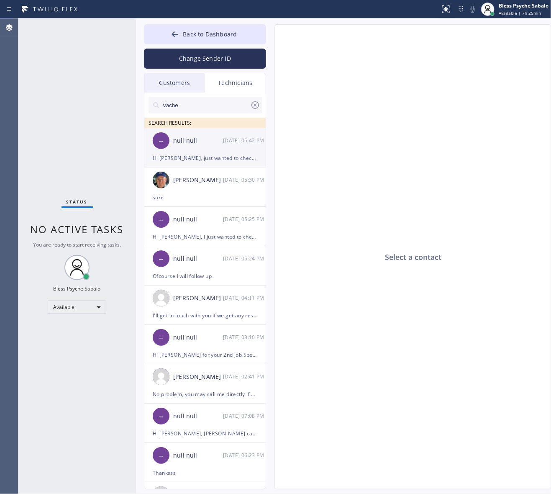
click at [243, 139] on div "[DATE] 05:42 PM" at bounding box center [245, 141] width 44 height 10
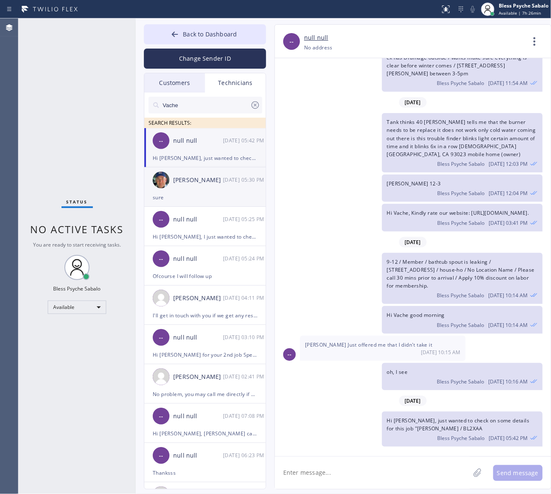
click at [245, 206] on li "[PERSON_NAME] [DATE] 05:30 PM sure" at bounding box center [205, 186] width 122 height 39
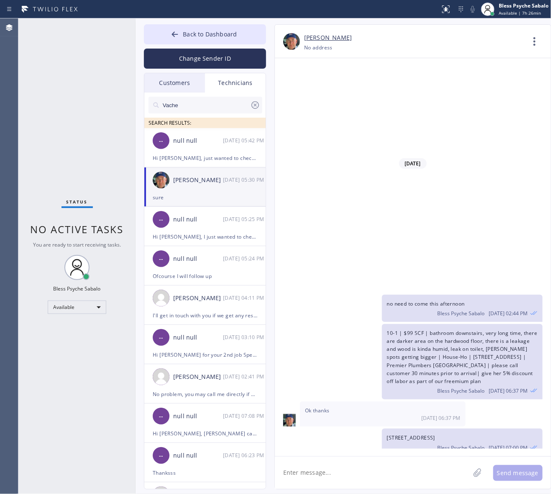
scroll to position [9831, 0]
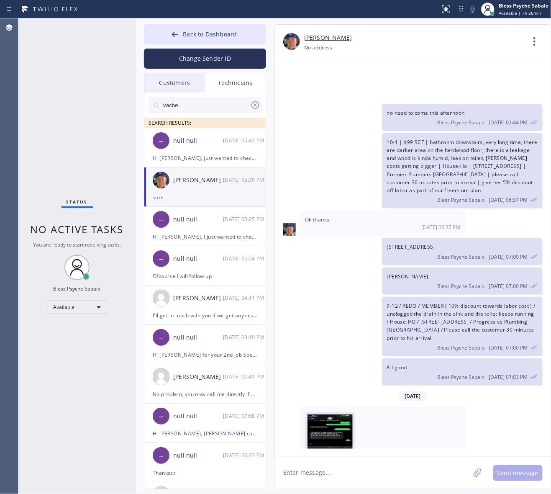
click at [338, 394] on img at bounding box center [329, 439] width 45 height 50
drag, startPoint x: 203, startPoint y: 185, endPoint x: 208, endPoint y: 172, distance: 13.4
click at [203, 185] on div "[PERSON_NAME] [DATE] 05:30 PM" at bounding box center [205, 179] width 122 height 25
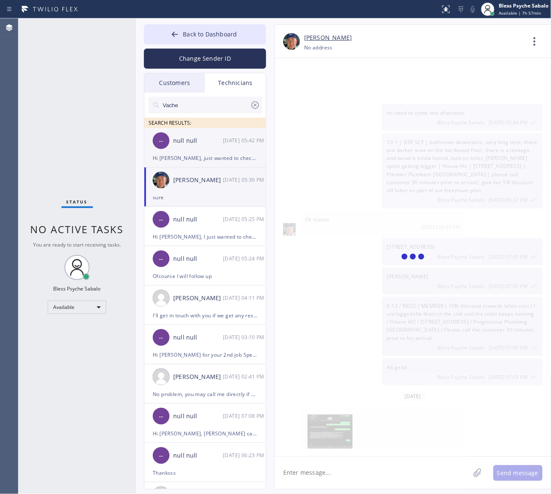
click at [215, 144] on div "null null" at bounding box center [198, 141] width 50 height 10
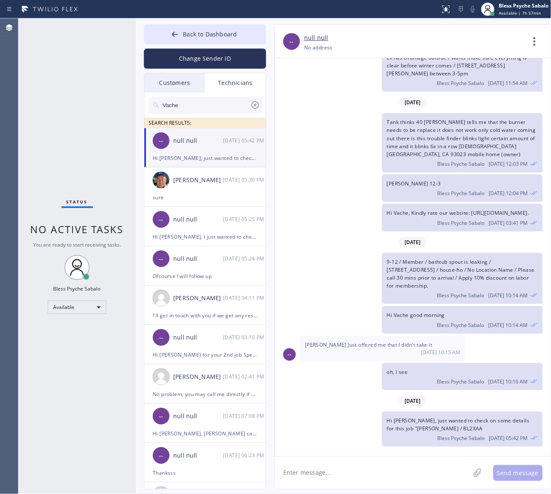
scroll to position [9640, 0]
click at [243, 80] on div "Technicians" at bounding box center [235, 82] width 61 height 19
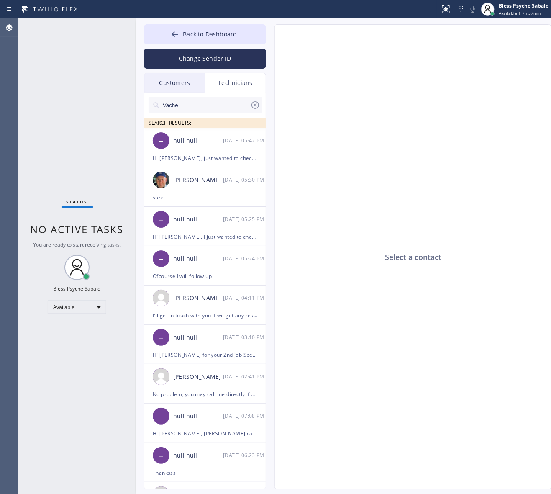
click at [241, 85] on div "Technicians" at bounding box center [235, 82] width 61 height 19
click at [246, 82] on div "Technicians" at bounding box center [235, 82] width 61 height 19
click at [172, 83] on div "Customers" at bounding box center [174, 82] width 61 height 19
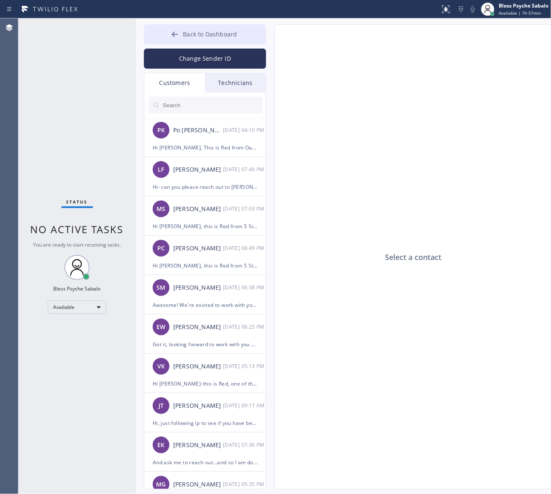
click at [229, 32] on button "Back to Dashboard" at bounding box center [205, 34] width 122 height 20
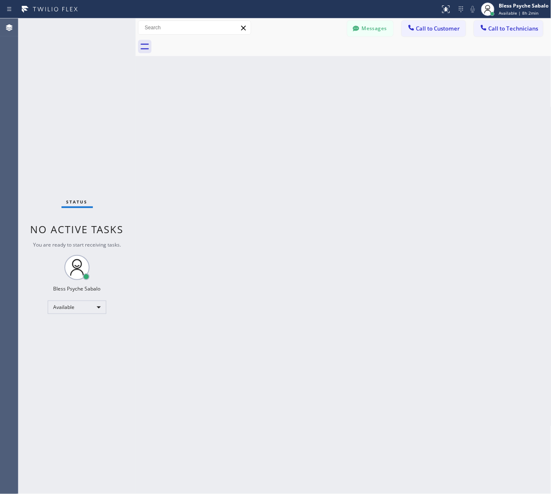
click at [325, 65] on div "Back to Dashboard Change Sender ID Customers Technicians PK Po [PERSON_NAME] [D…" at bounding box center [344, 255] width 416 height 475
click at [469, 26] on span "Call to Technicians" at bounding box center [514, 29] width 50 height 8
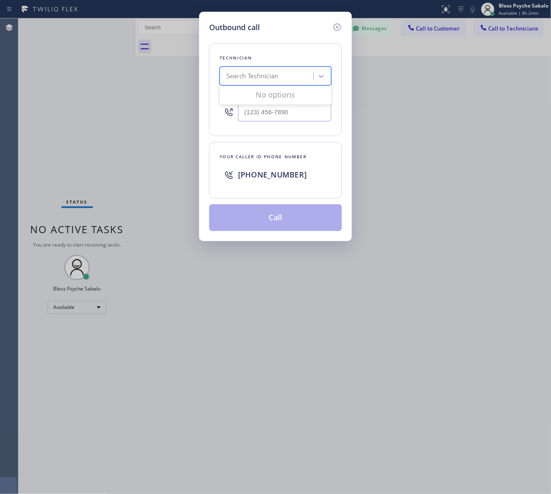
click at [304, 72] on div "Search Technician" at bounding box center [267, 76] width 91 height 15
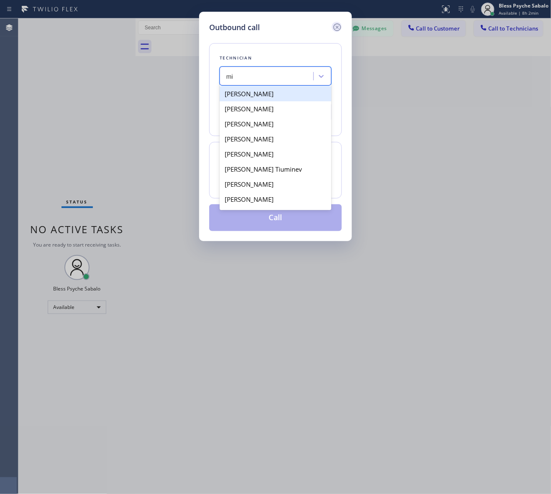
type input "mi"
click at [339, 24] on icon at bounding box center [337, 27] width 10 height 10
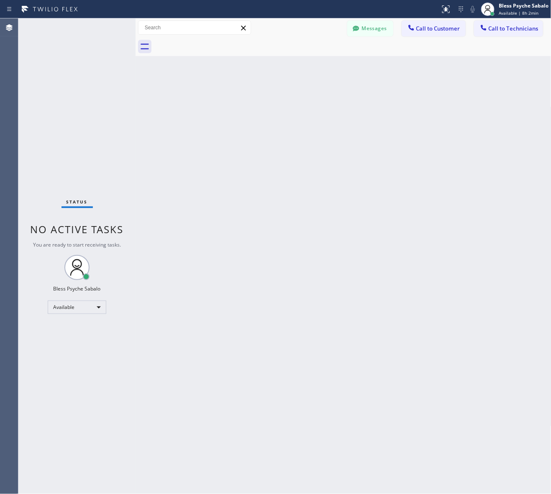
click at [358, 43] on div at bounding box center [352, 46] width 397 height 19
click at [360, 23] on button "Messages" at bounding box center [370, 28] width 46 height 16
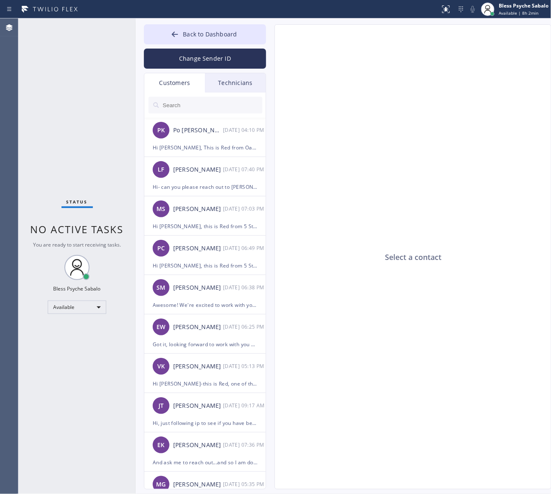
click at [233, 86] on div "Technicians" at bounding box center [235, 82] width 61 height 19
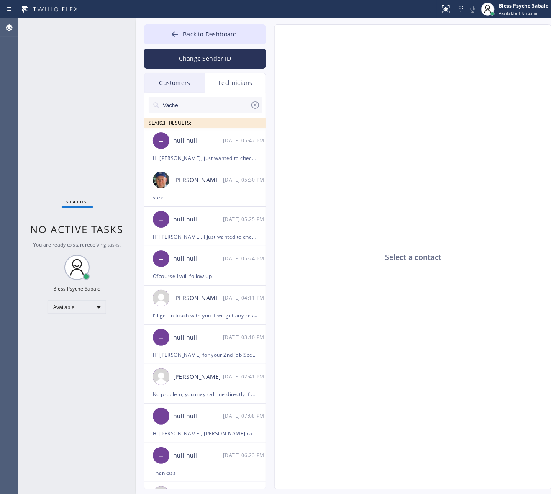
click at [228, 97] on input "Vache" at bounding box center [206, 105] width 88 height 17
click at [139, 106] on div "Back to Dashboard Change Sender ID Customers Technicians PK Po [PERSON_NAME] [D…" at bounding box center [344, 255] width 416 height 475
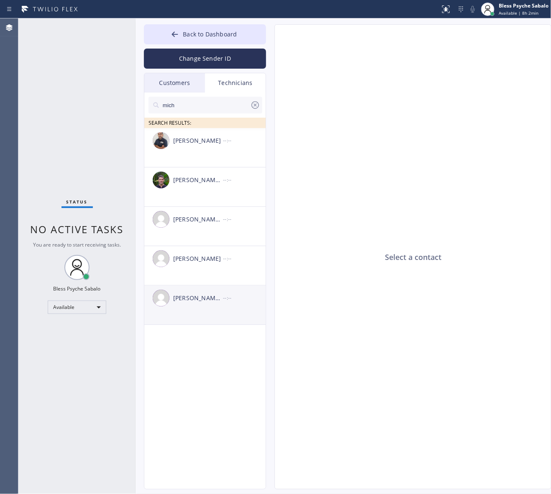
type input "mich"
click at [197, 289] on div "[PERSON_NAME] [PERSON_NAME] --:--" at bounding box center [205, 297] width 122 height 25
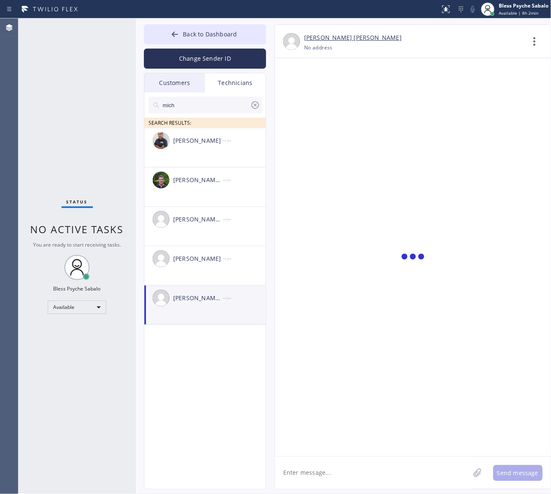
scroll to position [3875, 0]
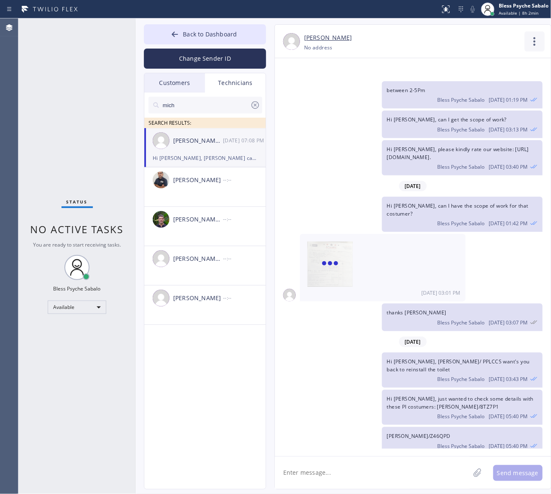
click at [469, 49] on icon at bounding box center [535, 41] width 20 height 20
click at [469, 82] on li "Call to Technician" at bounding box center [483, 86] width 121 height 22
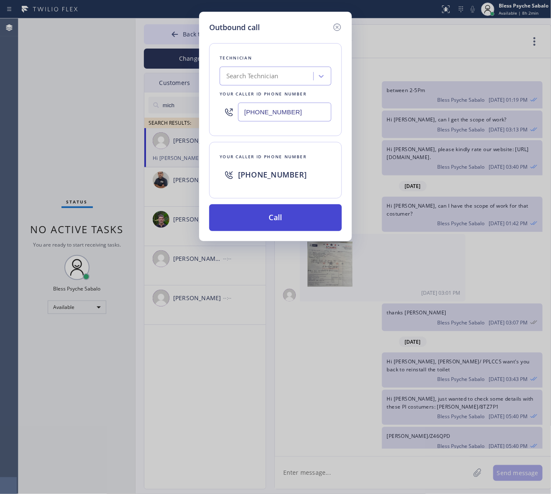
click at [270, 216] on button "Call" at bounding box center [275, 217] width 133 height 27
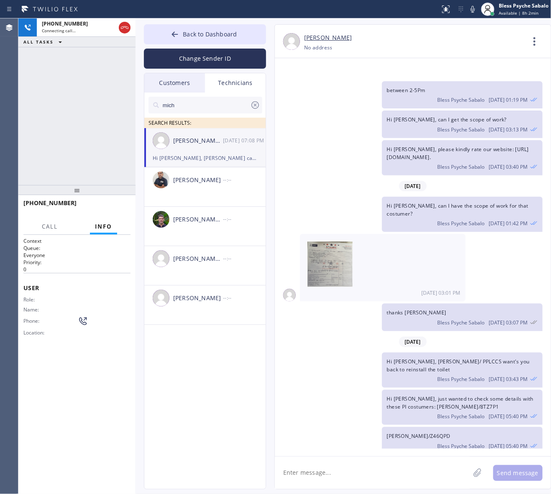
click at [379, 394] on textarea at bounding box center [372, 472] width 195 height 32
paste textarea "toilet, cx said the flush is slow he needs to push it for 10 sec for it finish …"
type textarea "toilet, cx said the flush is slow he needs to push it for 10 sec for it finish …"
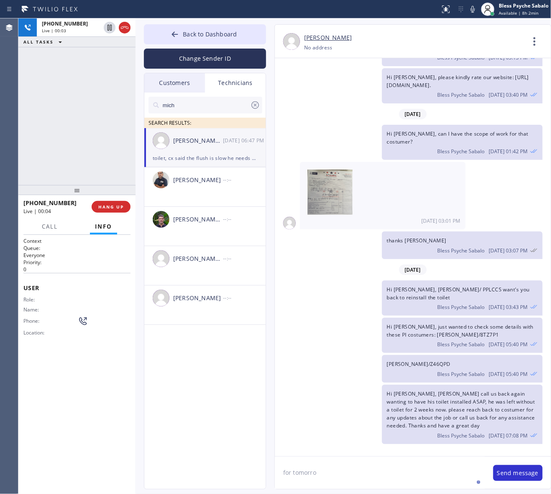
type textarea "for [DATE]"
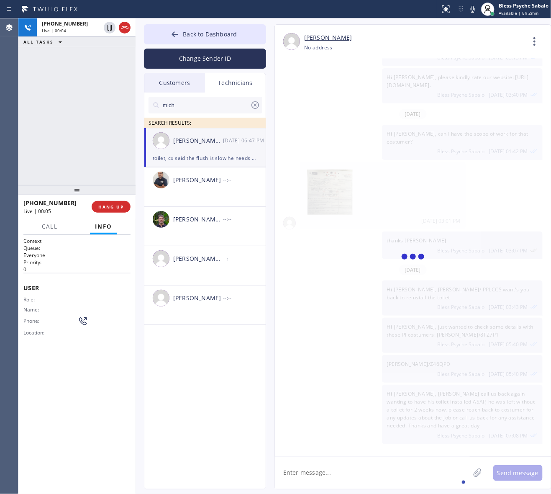
scroll to position [3977, 0]
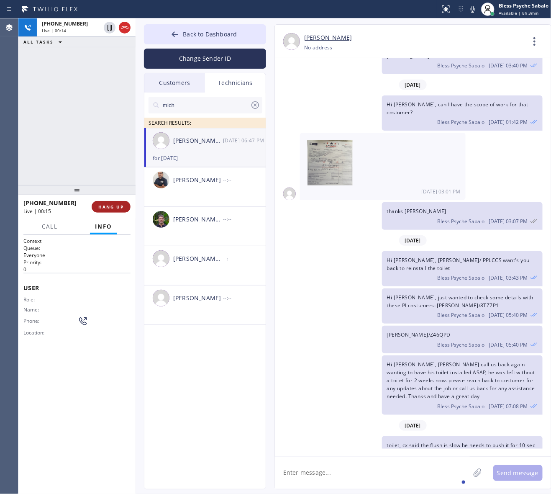
click at [123, 207] on span "HANG UP" at bounding box center [111, 207] width 26 height 6
drag, startPoint x: 94, startPoint y: 133, endPoint x: 134, endPoint y: 103, distance: 49.9
click at [97, 128] on div "[PHONE_NUMBER] Live | 00:15 ALL TASKS ALL TASKS ACTIVE TASKS TASKS IN WRAP UP" at bounding box center [76, 101] width 117 height 166
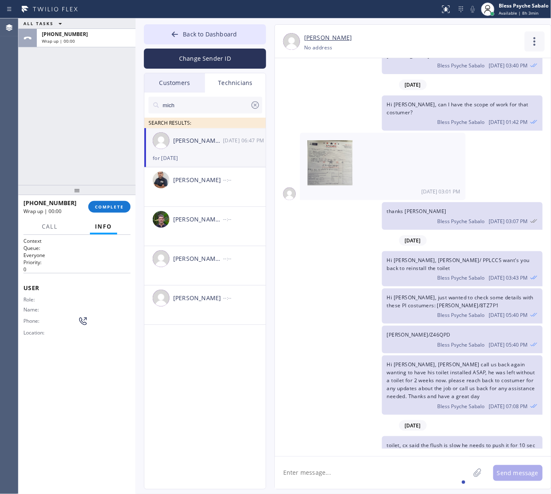
click at [469, 41] on icon at bounding box center [534, 41] width 2 height 8
click at [461, 89] on li "Call to Technician" at bounding box center [483, 86] width 121 height 22
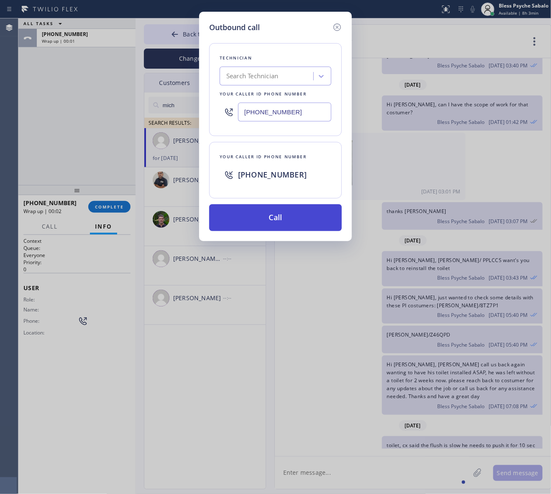
click at [315, 217] on button "Call" at bounding box center [275, 217] width 133 height 27
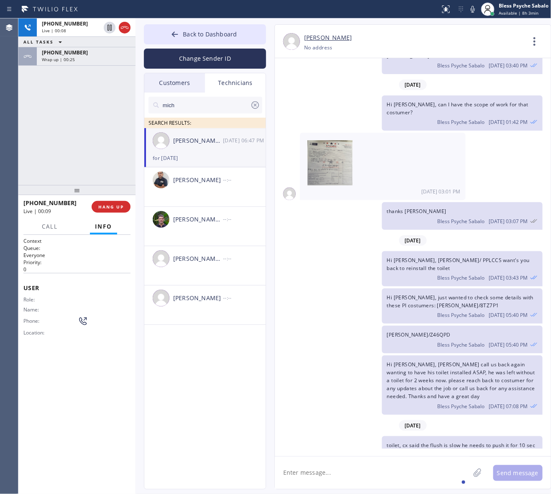
click at [230, 156] on div "for [DATE]" at bounding box center [205, 158] width 105 height 10
click at [430, 294] on span "Hi [PERSON_NAME], just wanted to check some details with these PI costumers: [P…" at bounding box center [460, 301] width 146 height 15
click at [108, 210] on button "HANG UP" at bounding box center [111, 207] width 39 height 12
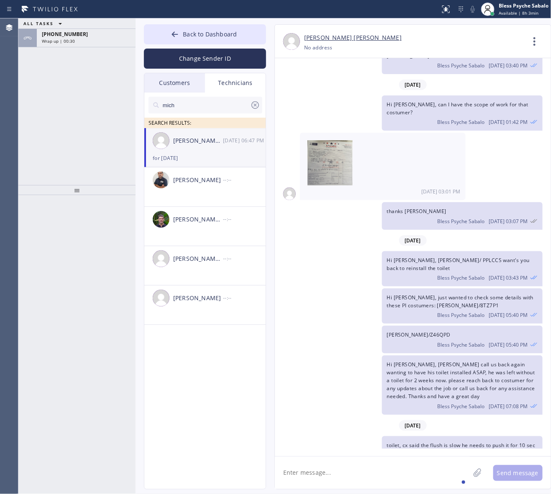
click at [90, 65] on div "ALL TASKS ALL TASKS ACTIVE TASKS TASKS IN WRAP UP [PHONE_NUMBER] Wrap up | 00:30" at bounding box center [76, 101] width 117 height 166
click at [86, 40] on div "Wrap up | 00:31" at bounding box center [86, 41] width 89 height 6
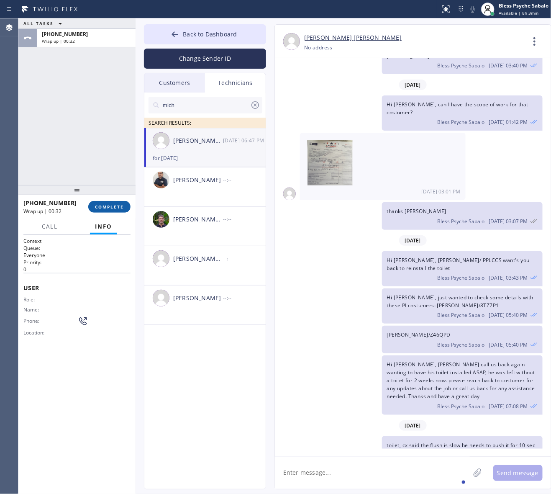
click at [118, 208] on span "COMPLETE" at bounding box center [109, 207] width 29 height 6
click at [80, 146] on div "ALL TASKS ALL TASKS ACTIVE TASKS TASKS IN WRAP UP [PHONE_NUMBER] Wrap up | 00:32" at bounding box center [76, 101] width 117 height 166
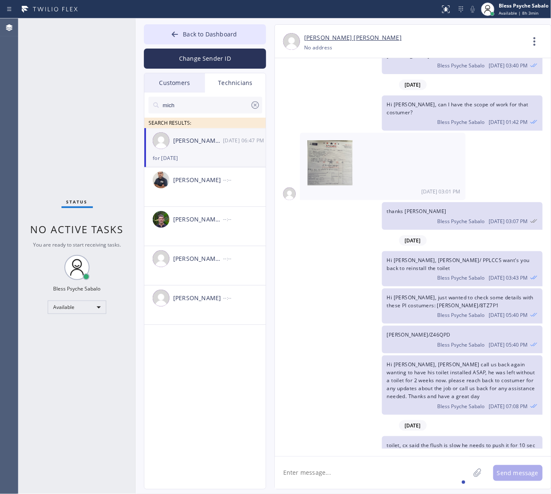
click at [202, 153] on div "for [DATE]" at bounding box center [205, 158] width 105 height 10
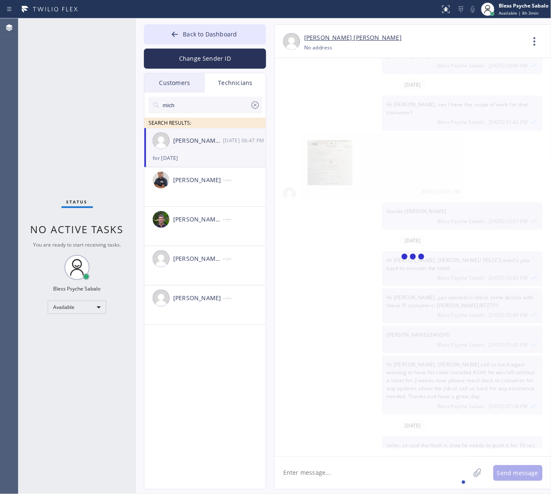
click at [202, 153] on div "for [DATE]" at bounding box center [205, 158] width 105 height 10
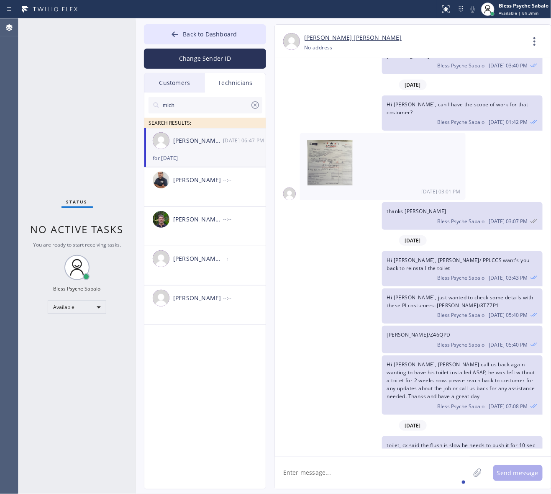
drag, startPoint x: 536, startPoint y: 50, endPoint x: 530, endPoint y: 47, distance: 6.7
click at [469, 49] on icon at bounding box center [535, 41] width 20 height 20
click at [452, 87] on li "Call to Technician" at bounding box center [483, 86] width 121 height 22
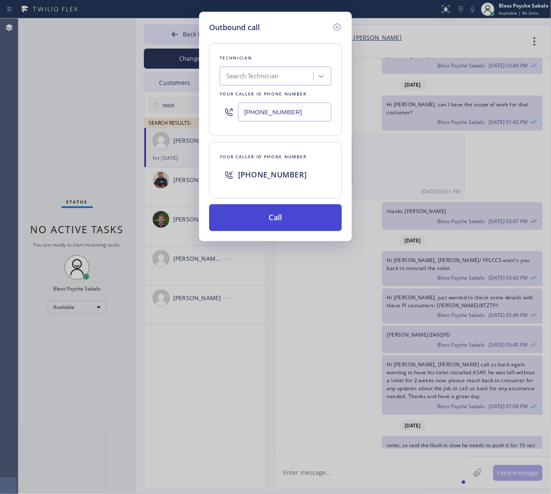
click at [314, 206] on button "Call" at bounding box center [275, 217] width 133 height 27
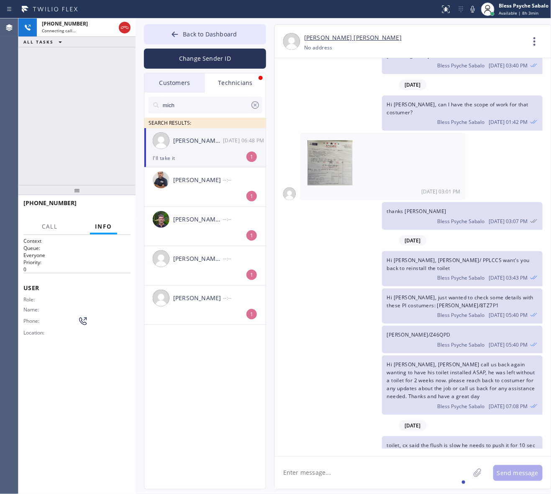
scroll to position [4004, 0]
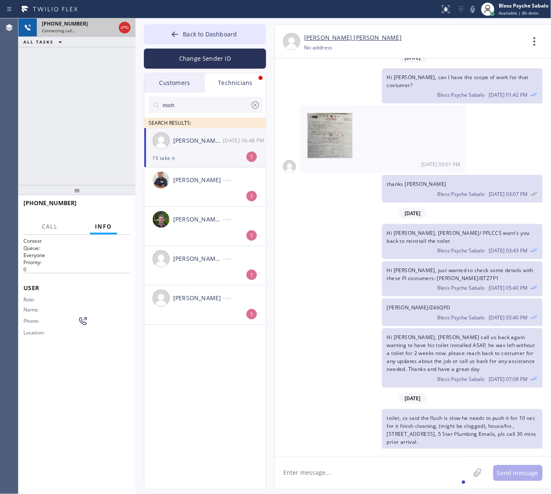
click at [122, 21] on div at bounding box center [124, 27] width 15 height 18
click at [124, 30] on icon at bounding box center [125, 28] width 10 height 10
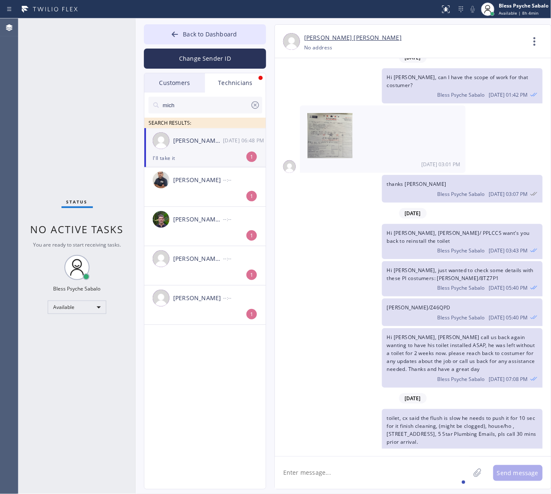
click at [399, 394] on textarea at bounding box center [372, 472] width 195 height 32
type textarea "g"
type textarea "got it"
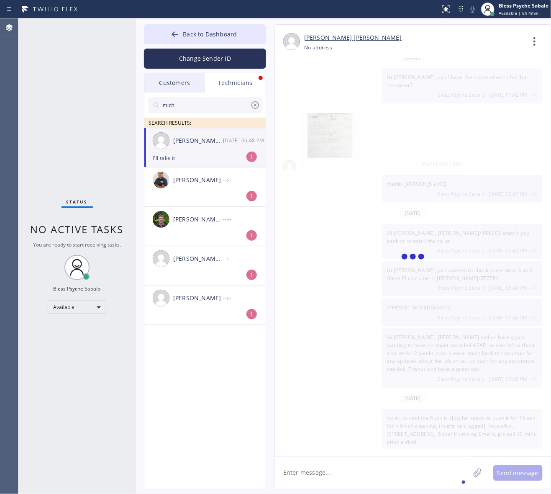
scroll to position [4033, 0]
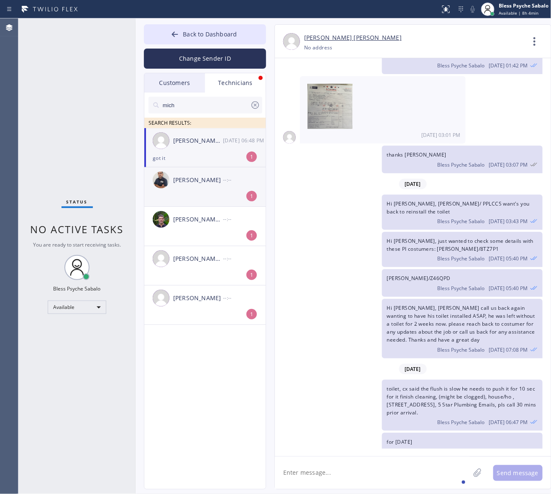
click at [182, 195] on li "[PERSON_NAME] --:-- 1" at bounding box center [205, 186] width 122 height 39
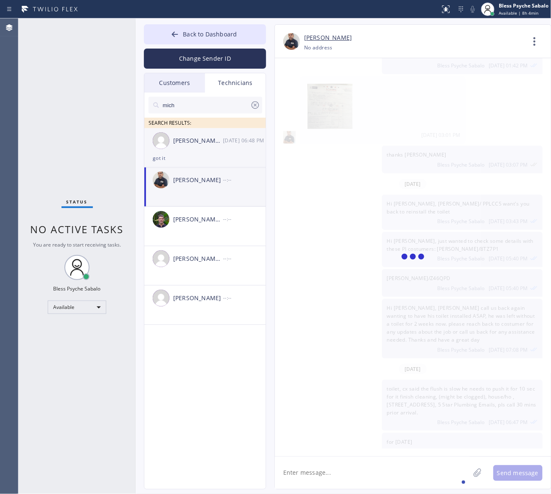
scroll to position [0, 0]
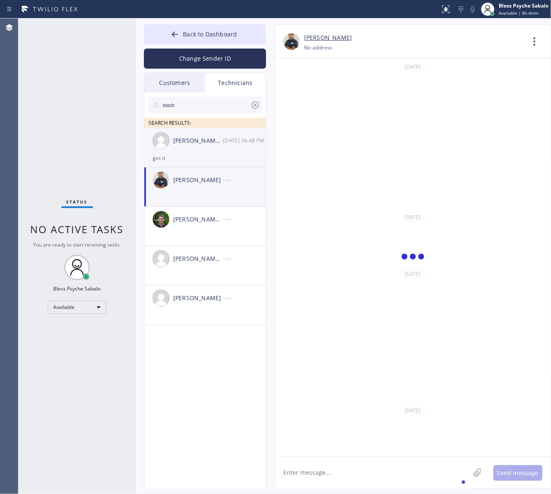
click at [208, 159] on div "got it" at bounding box center [205, 158] width 105 height 10
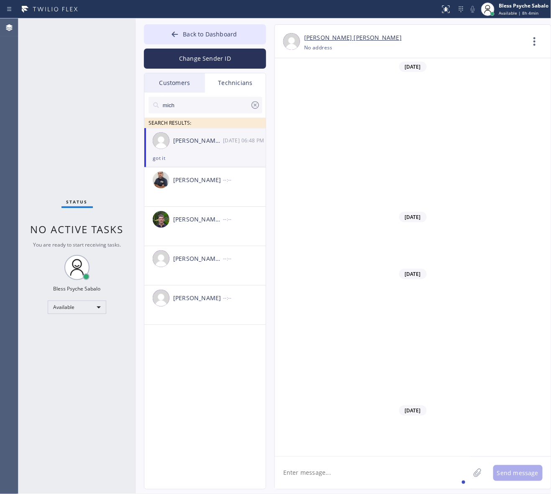
scroll to position [4033, 0]
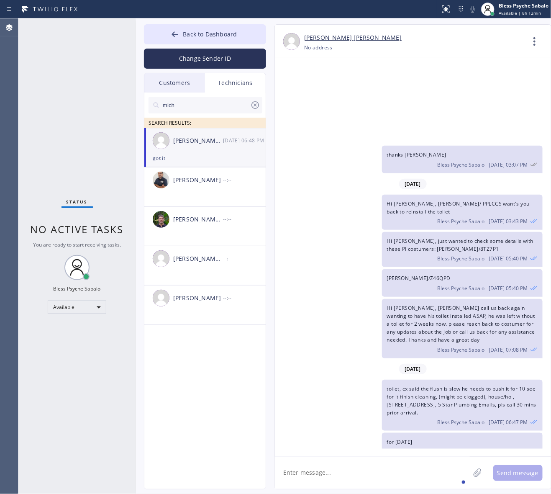
click at [128, 103] on div "Status No active tasks You are ready to start receiving tasks. Bless Psyche Sab…" at bounding box center [76, 255] width 117 height 475
